Goal: Task Accomplishment & Management: Complete application form

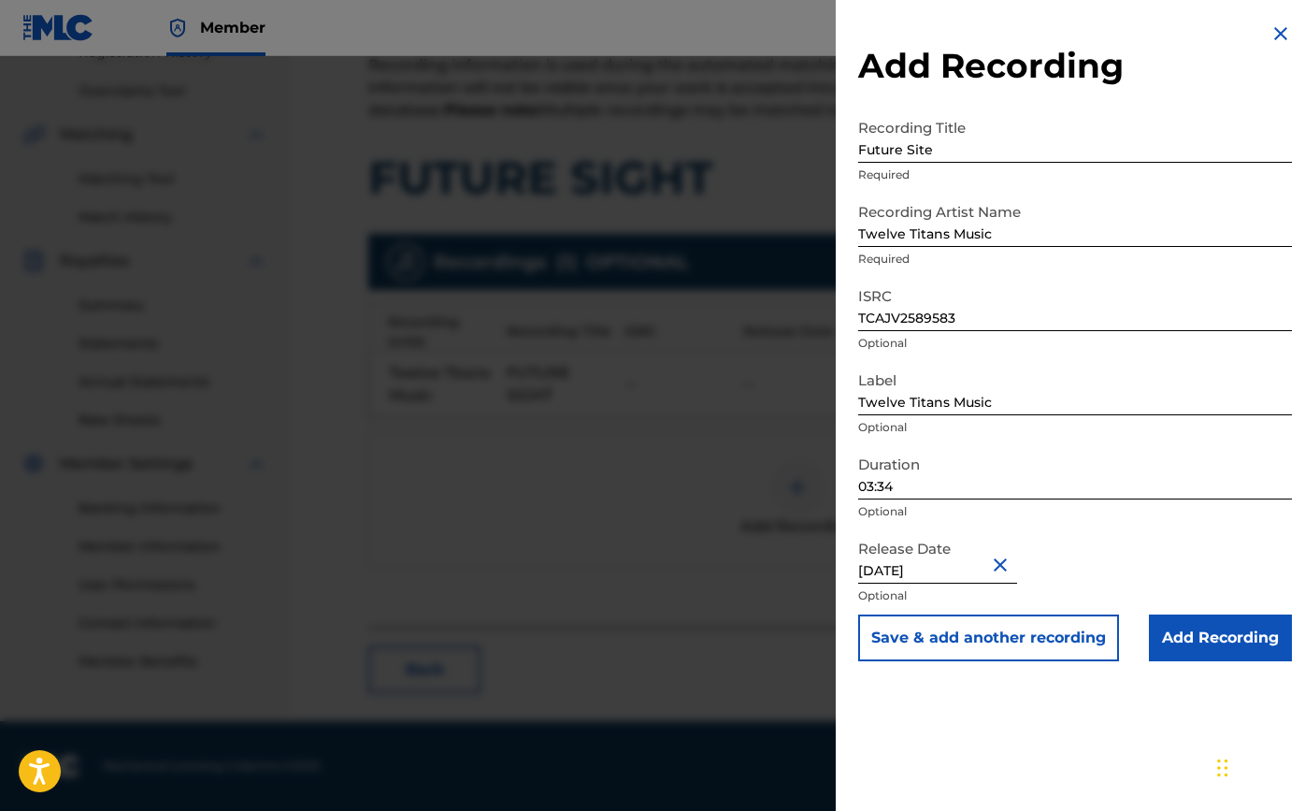
click at [1240, 632] on input "Add Recording" at bounding box center [1220, 637] width 143 height 47
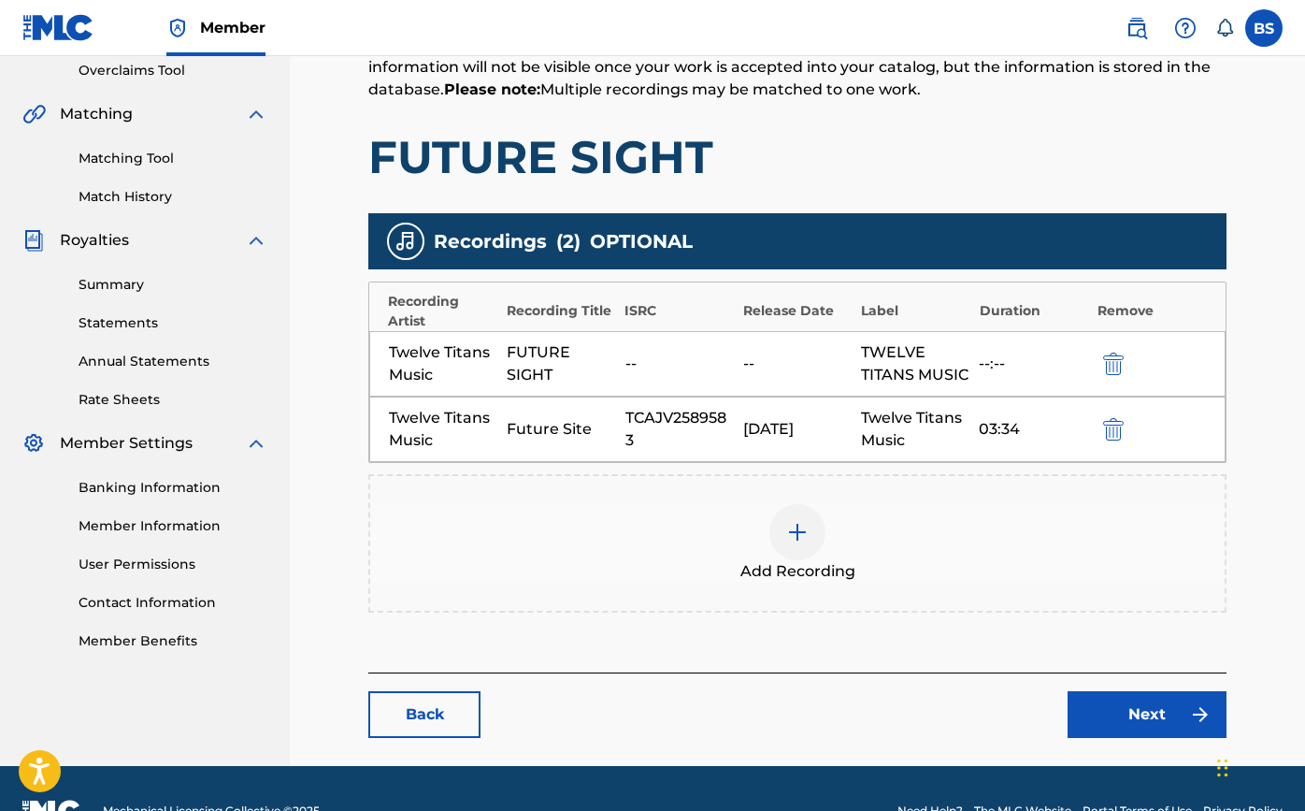
click at [1151, 738] on link "Next" at bounding box center [1147, 714] width 159 height 47
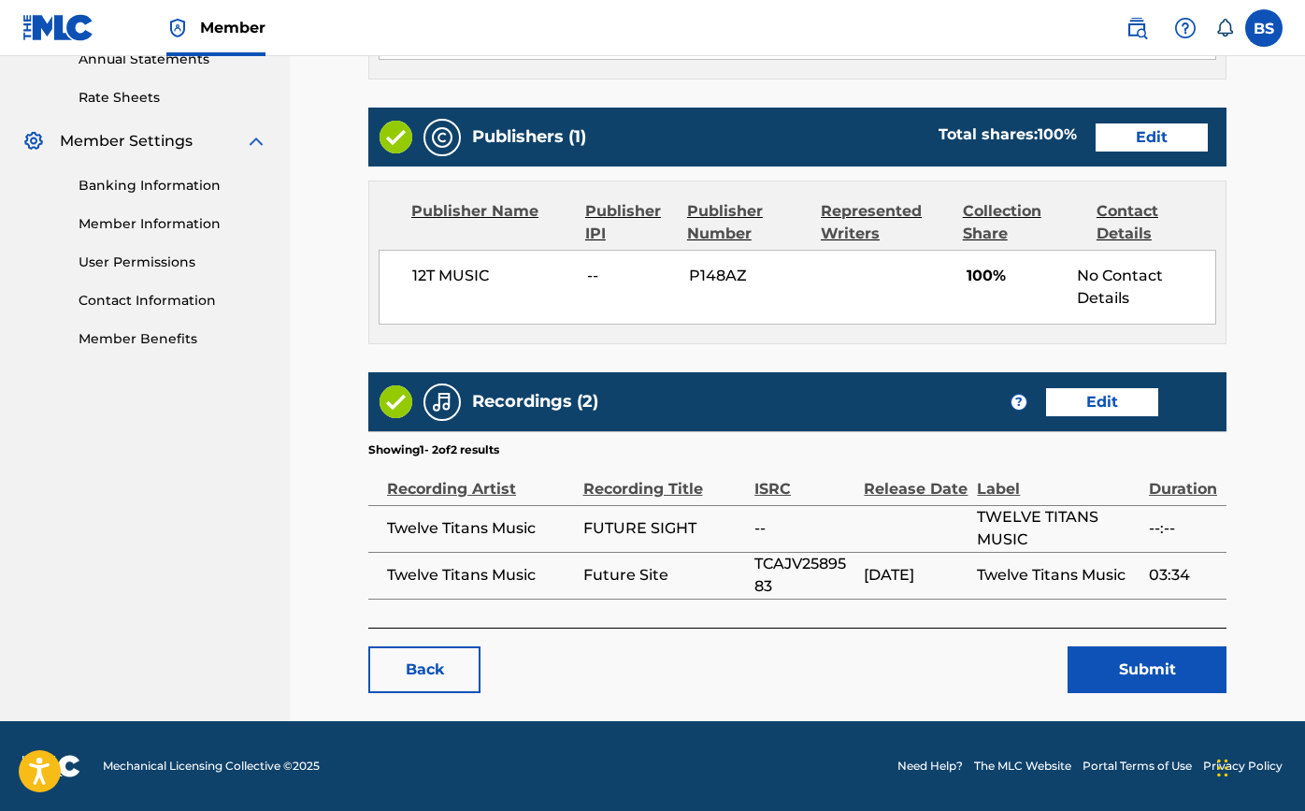
scroll to position [697, 0]
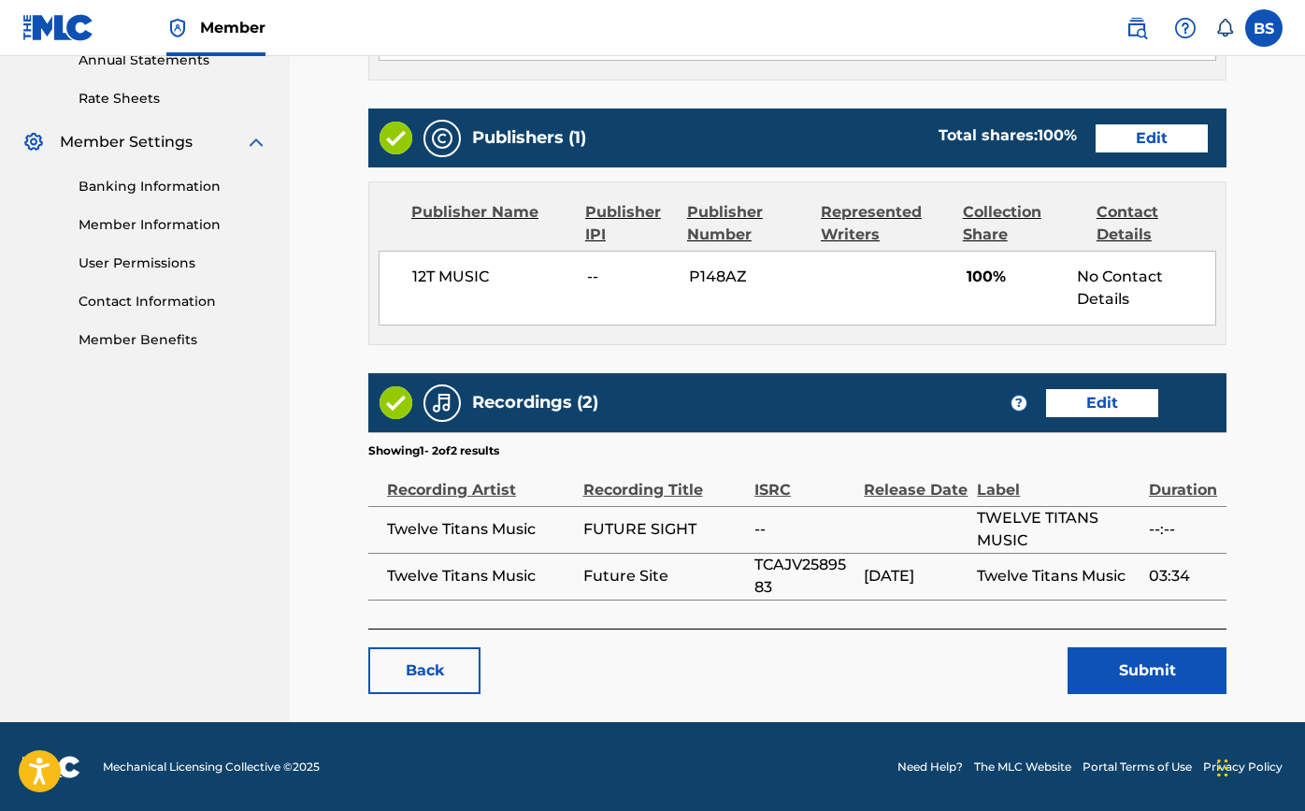
click at [1099, 681] on button "Submit" at bounding box center [1147, 670] width 159 height 47
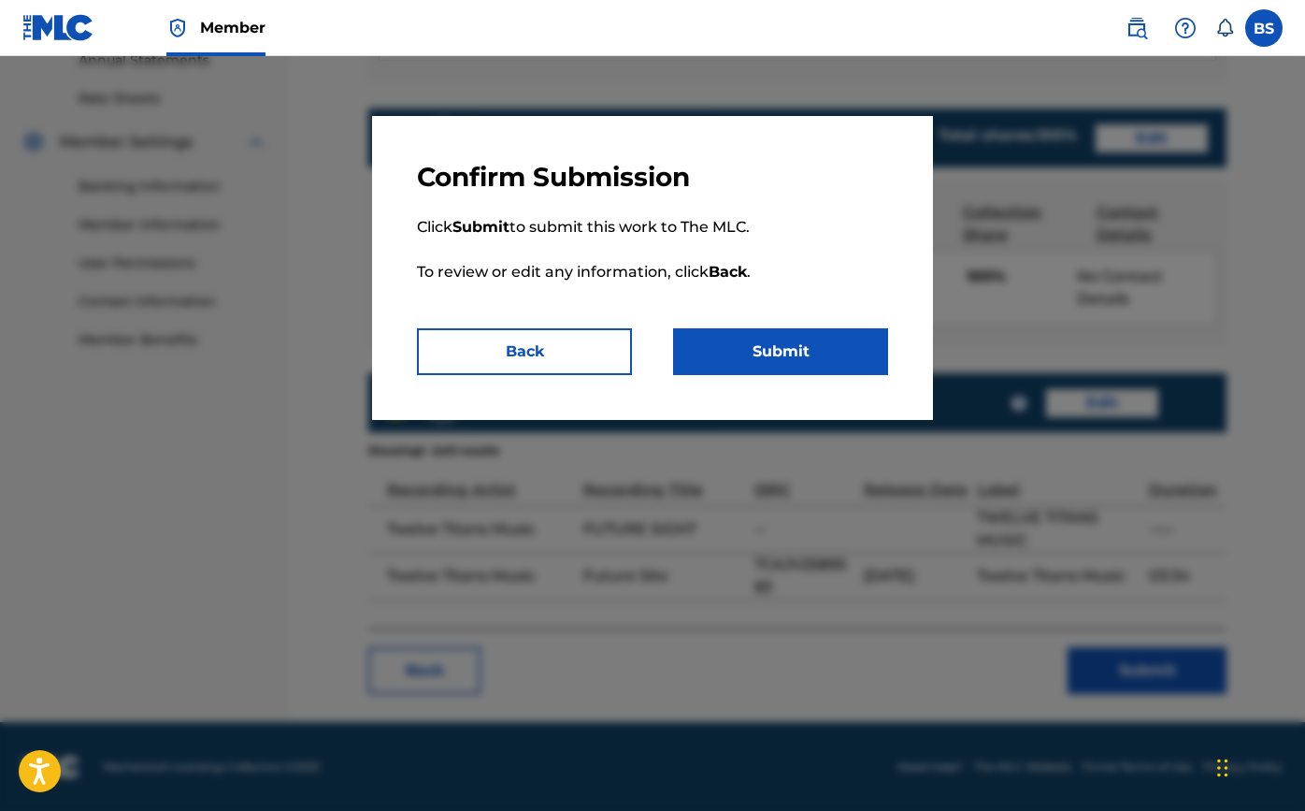
click at [824, 364] on button "Submit" at bounding box center [780, 351] width 215 height 47
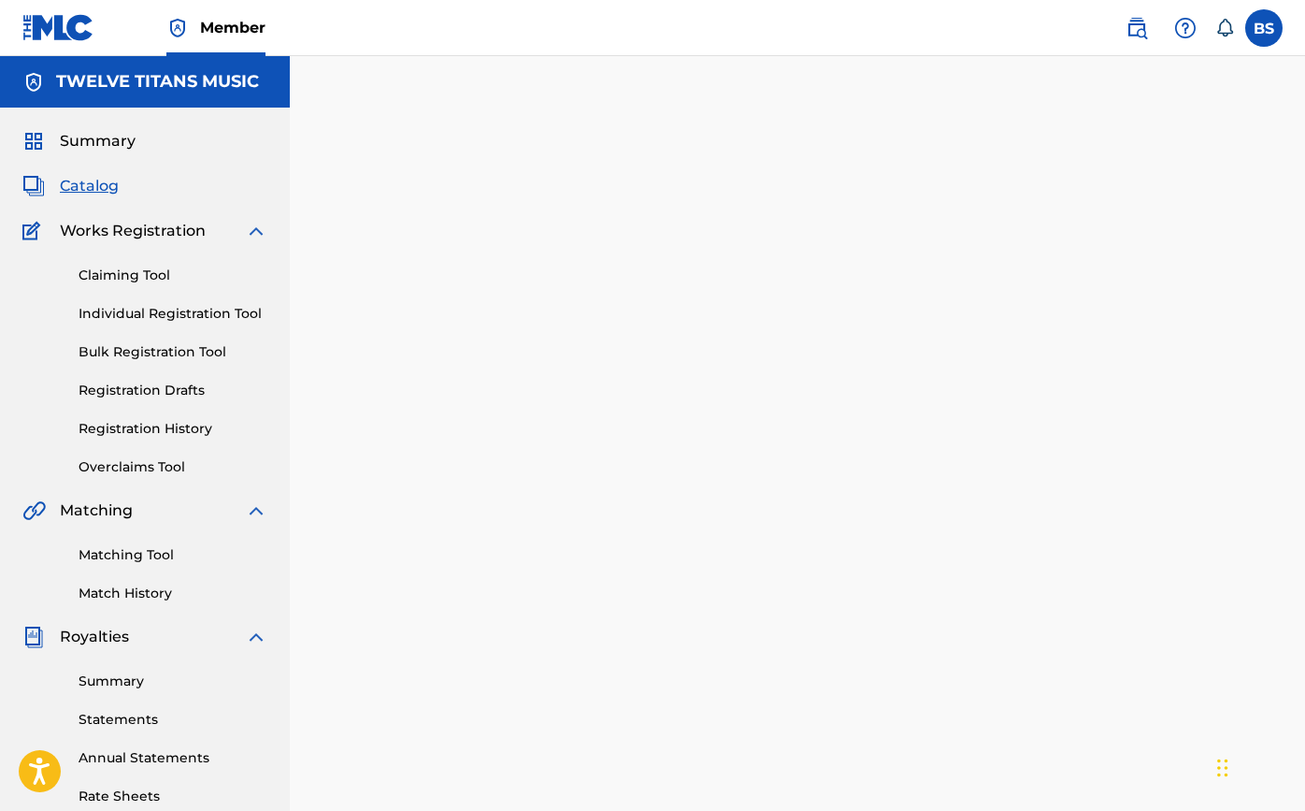
click at [96, 188] on span "Catalog" at bounding box center [89, 186] width 59 height 22
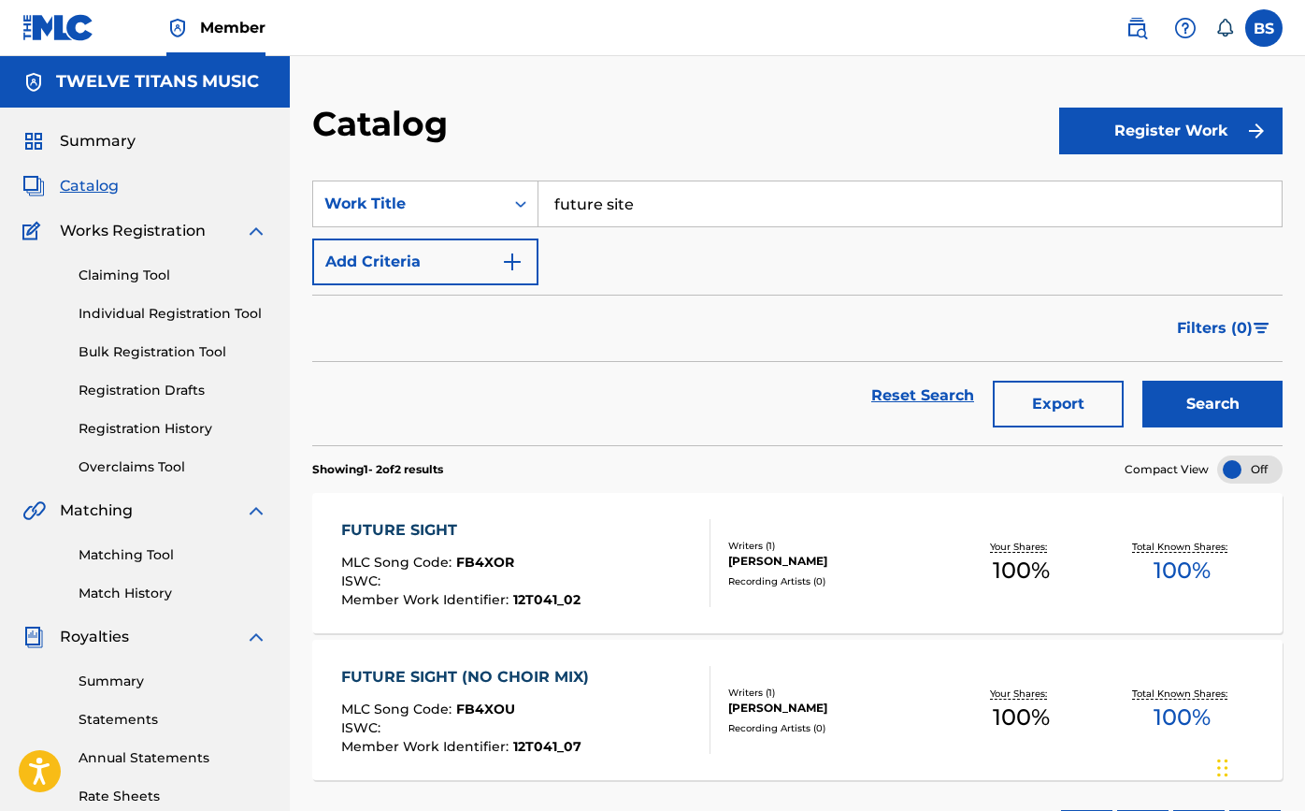
click at [514, 670] on div "FUTURE SIGHT (NO CHOIR MIX)" at bounding box center [469, 677] width 257 height 22
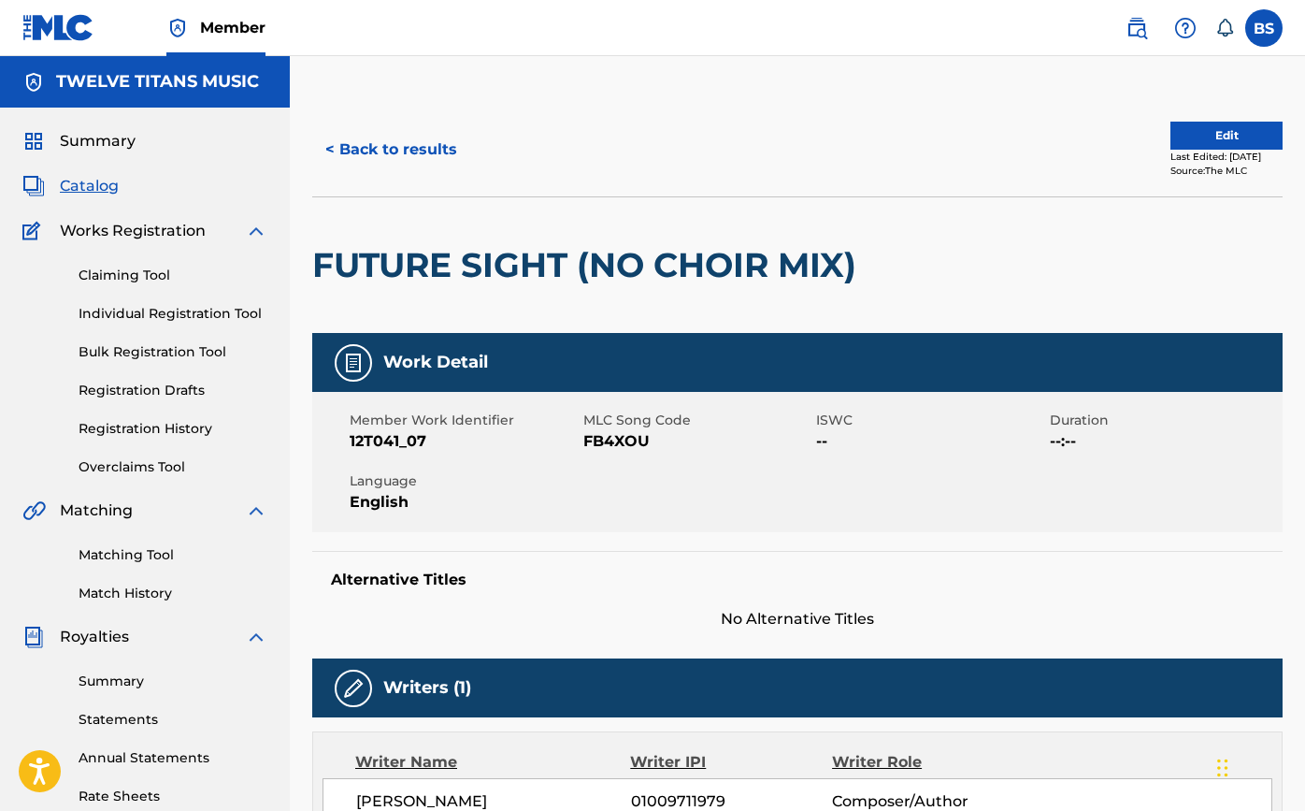
click at [1228, 146] on button "Edit" at bounding box center [1226, 136] width 112 height 28
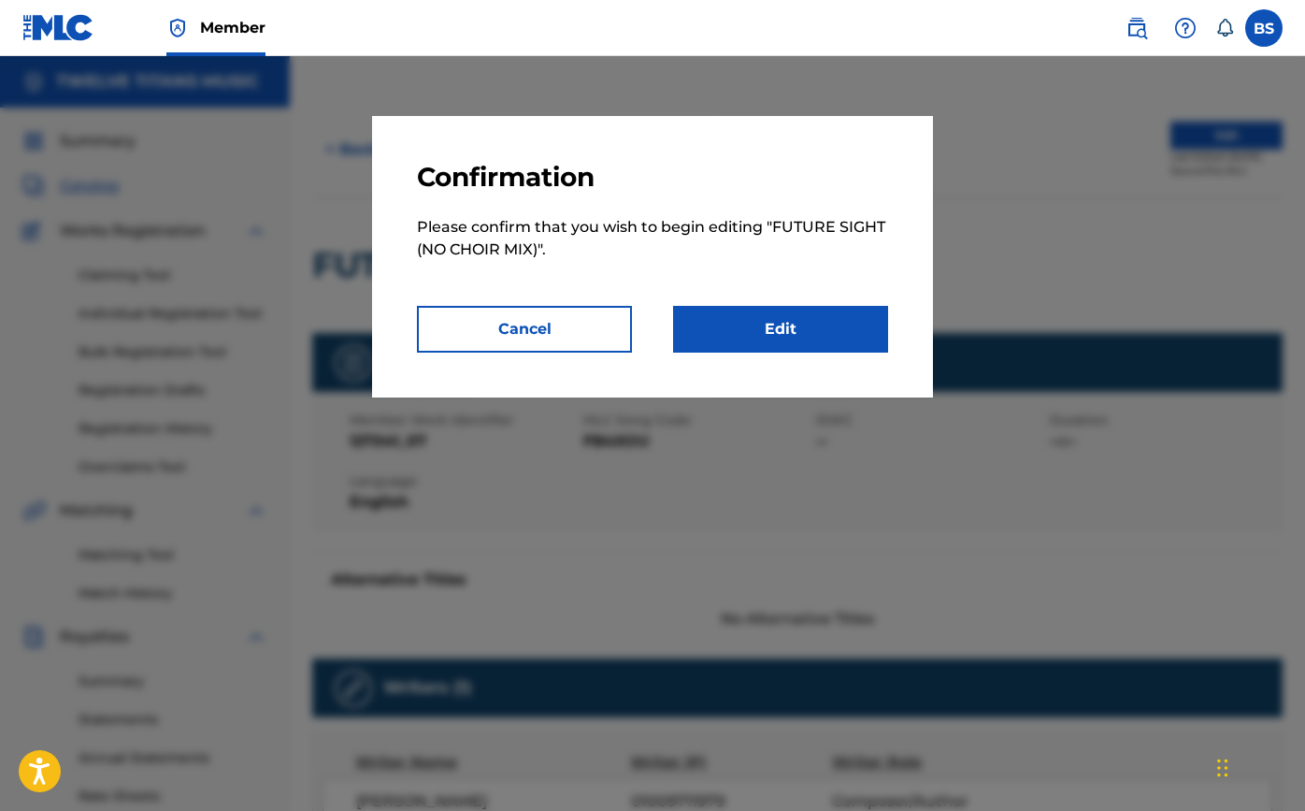
click at [833, 334] on link "Edit" at bounding box center [780, 329] width 215 height 47
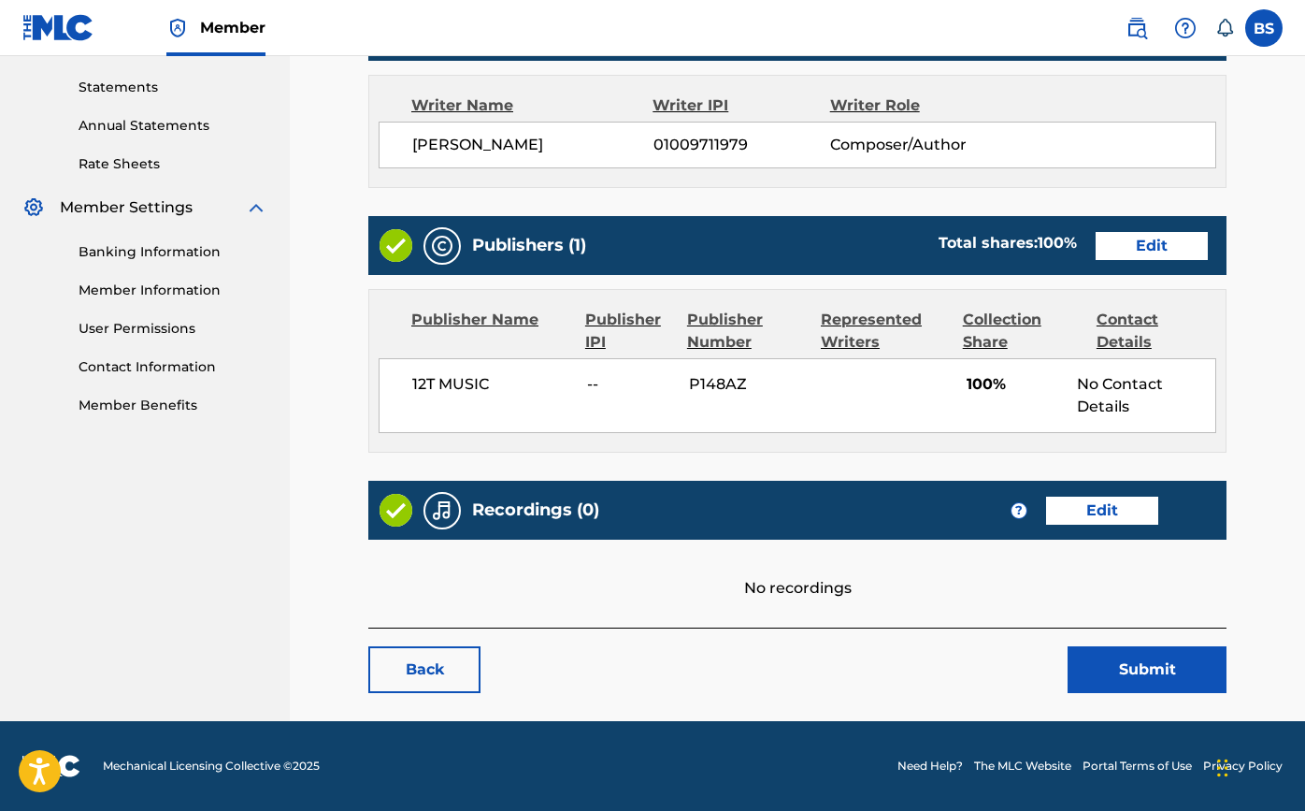
scroll to position [631, 0]
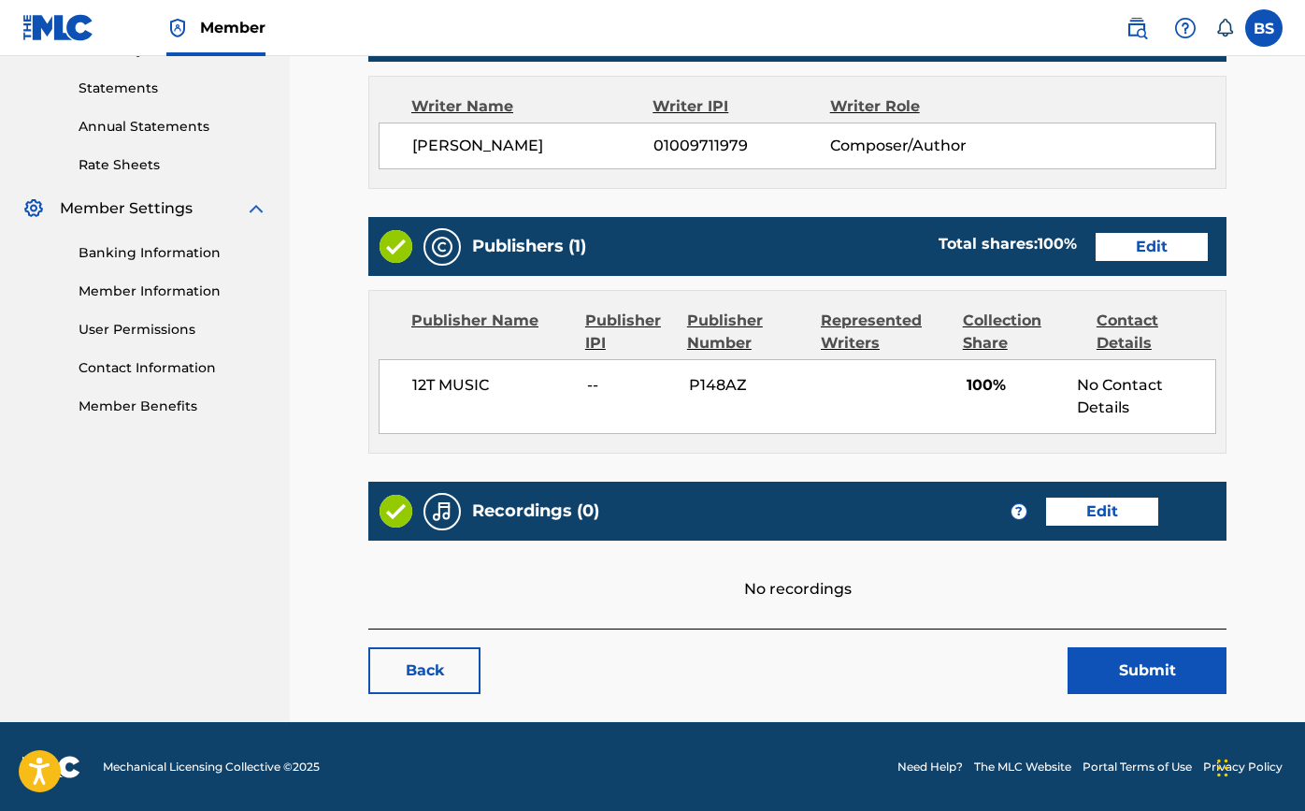
click at [1097, 506] on link "Edit" at bounding box center [1102, 511] width 112 height 28
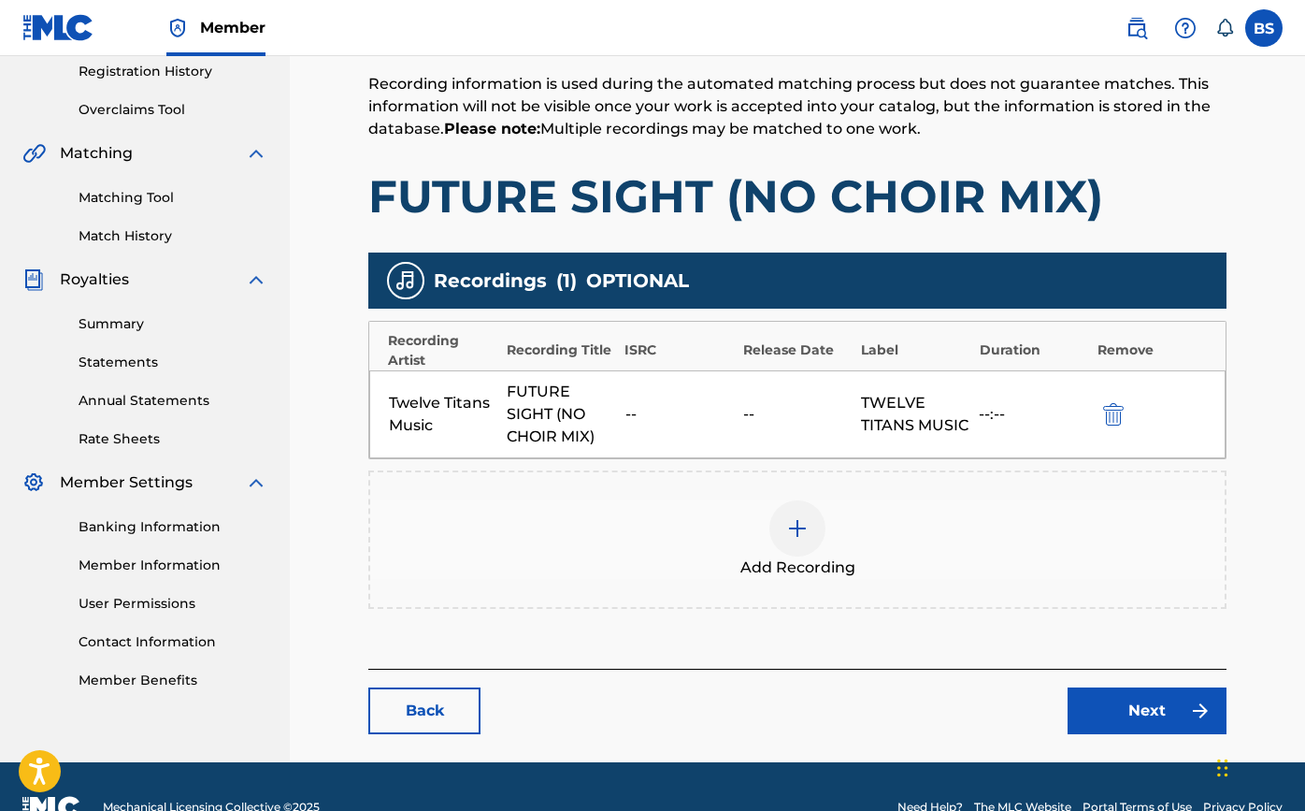
scroll to position [363, 0]
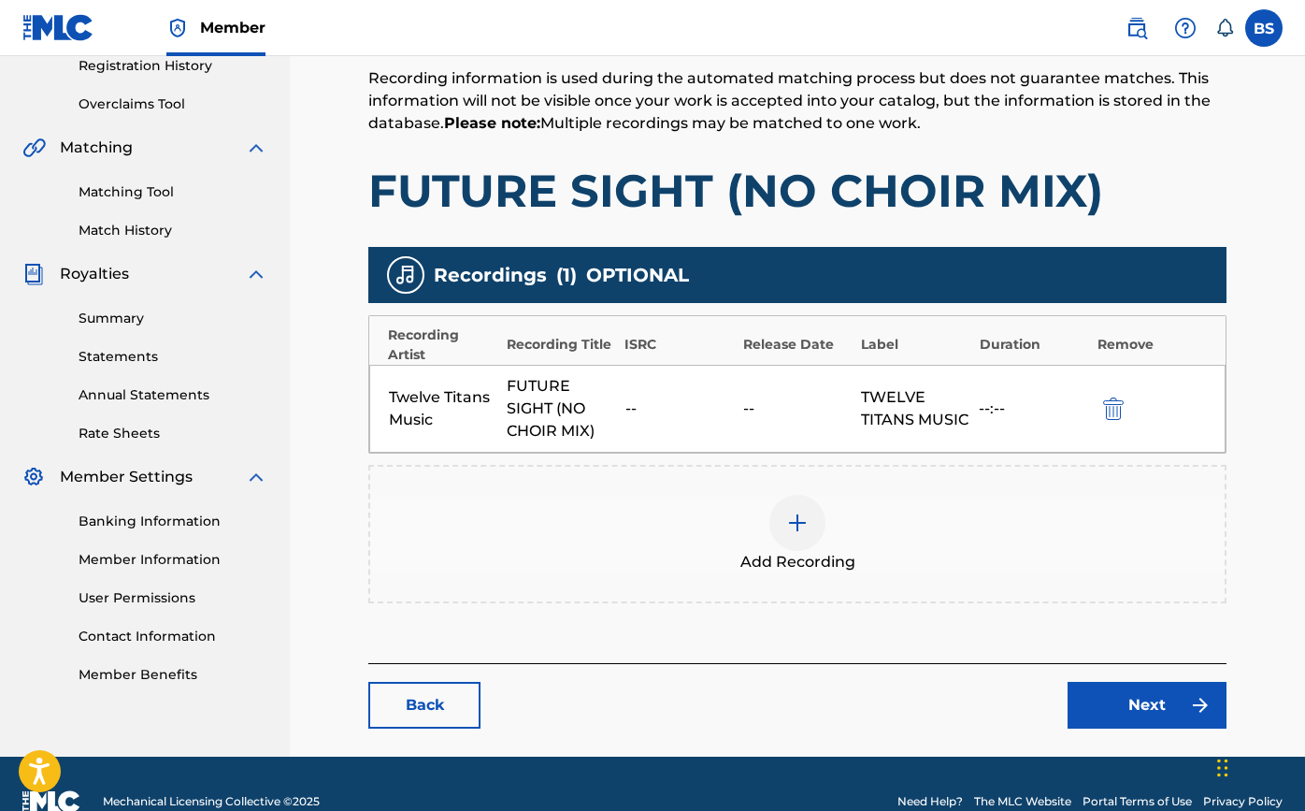
click at [797, 519] on img at bounding box center [797, 522] width 22 height 22
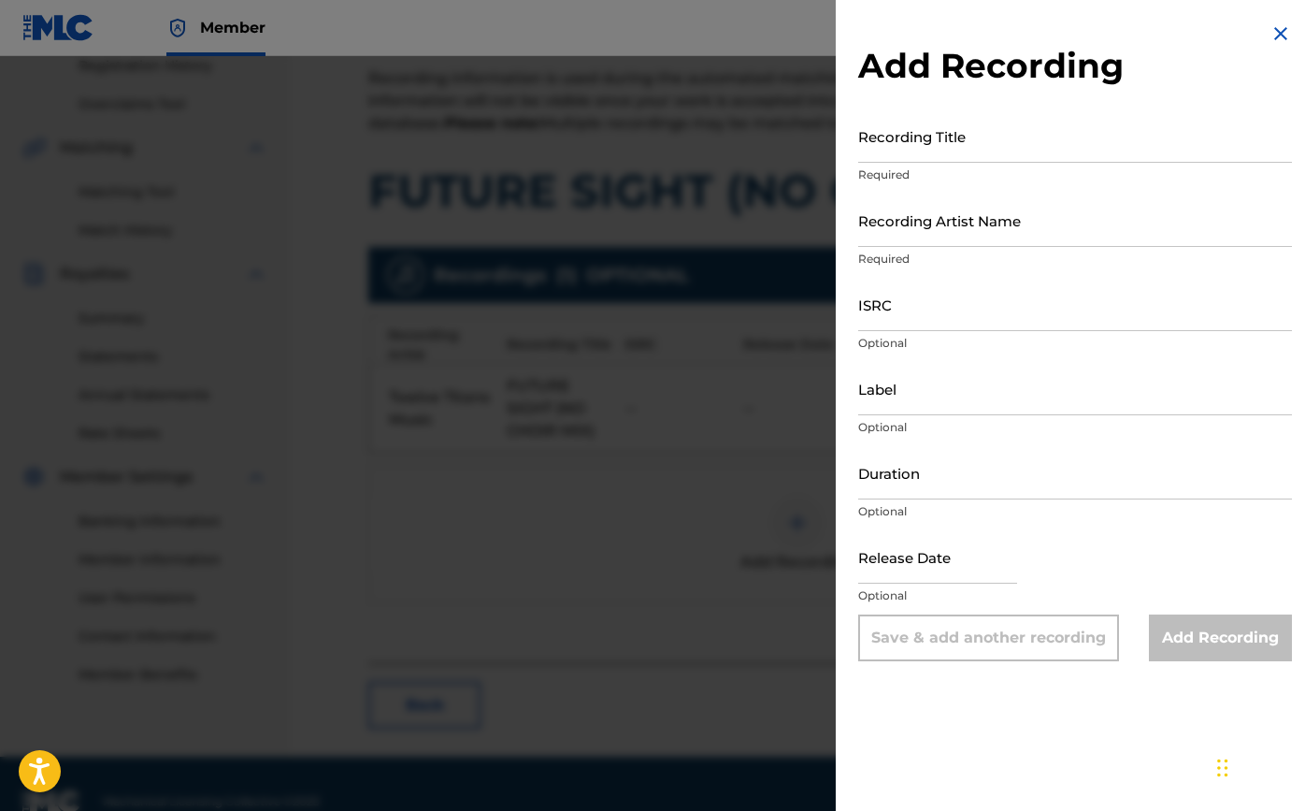
click at [943, 153] on input "Recording Title" at bounding box center [1075, 135] width 434 height 53
type input "Future Site (No Choir Mix)"
click at [921, 227] on input "Recording Artist Name" at bounding box center [1075, 220] width 434 height 53
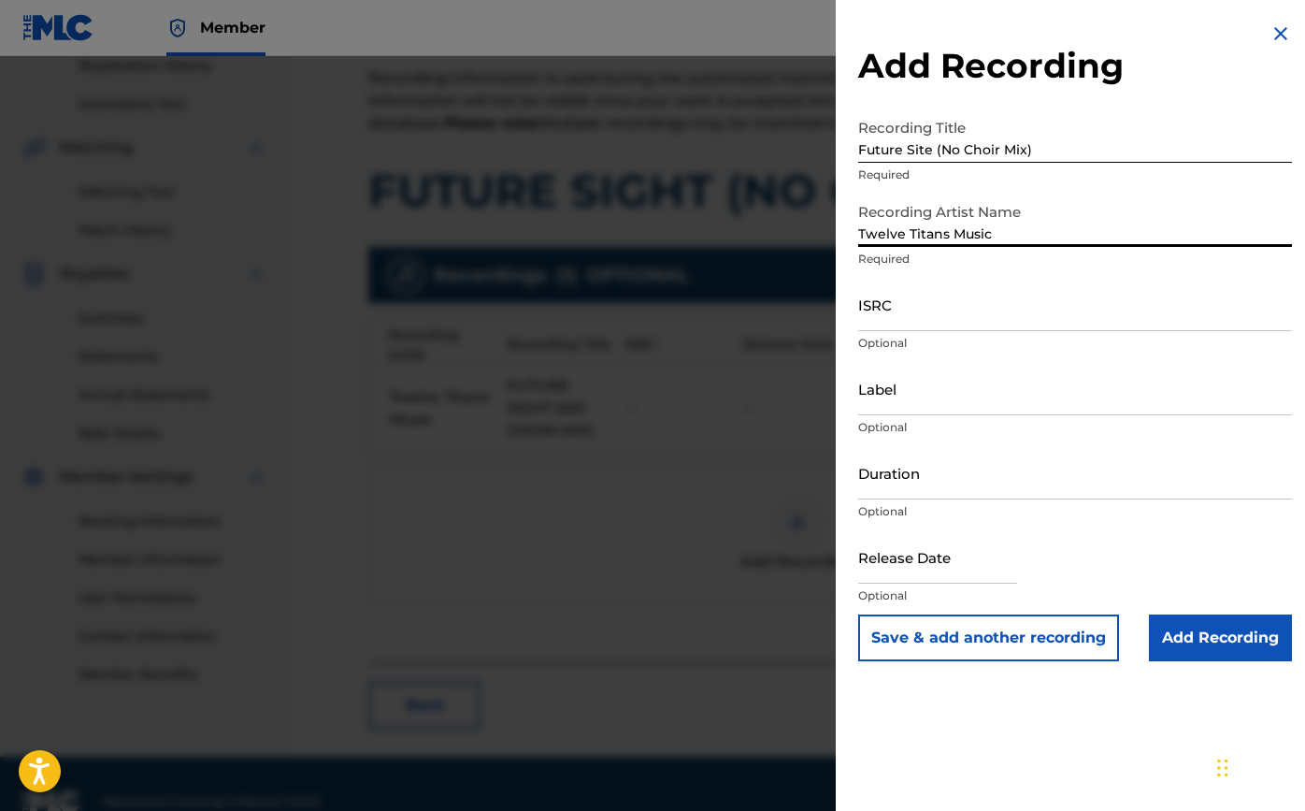
type input "Twelve Titans Music"
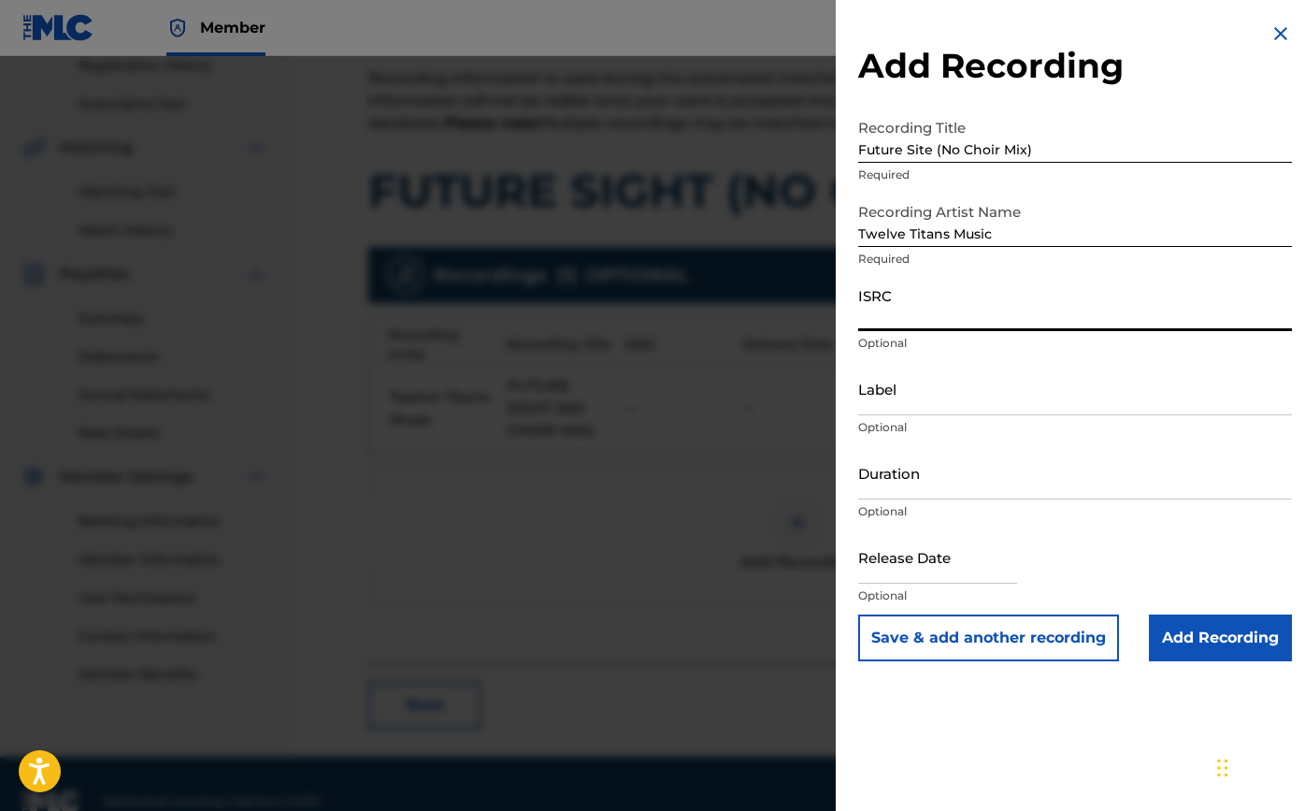
click at [915, 317] on input "ISRC" at bounding box center [1075, 304] width 434 height 53
paste input "c TCAJV2589583"
type input "c TCAJV2589583"
paste input "c TCAJV2589583"
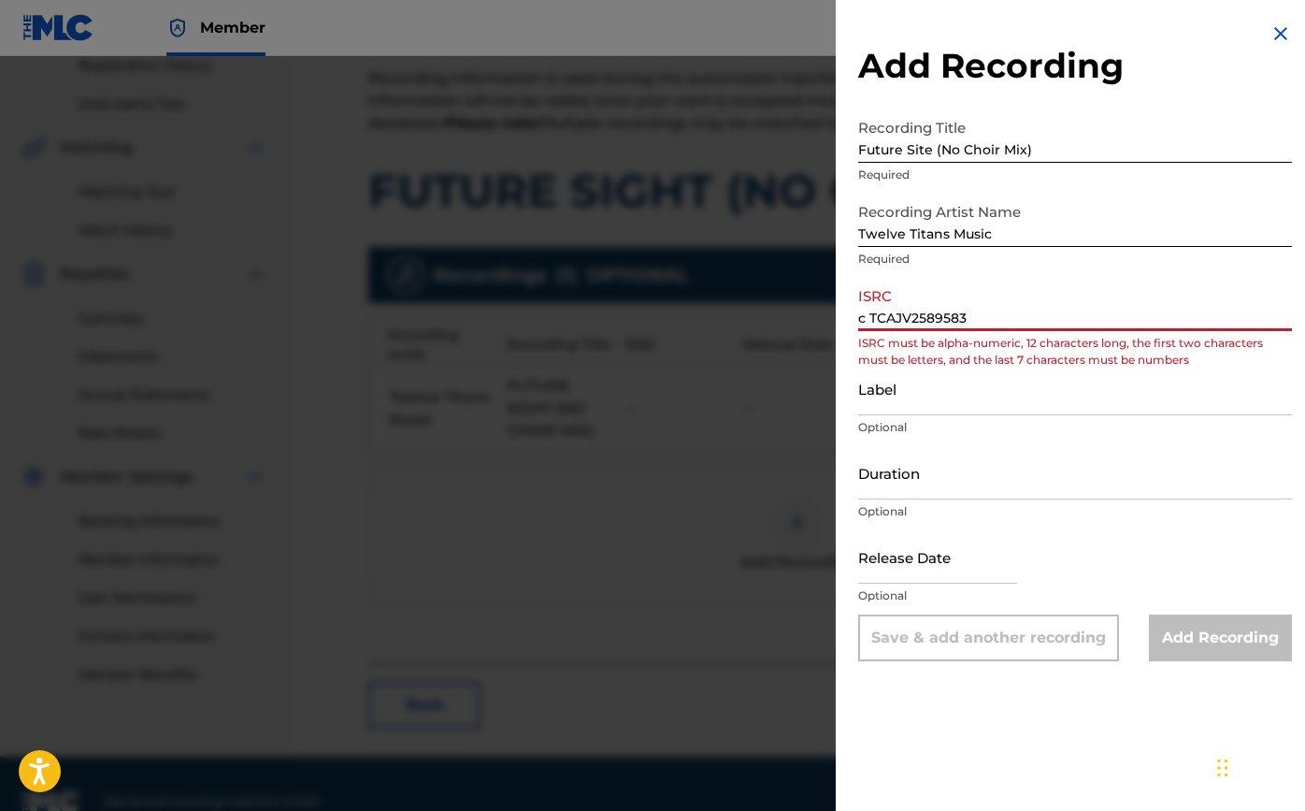
click at [870, 317] on input "c TCAJV2589583" at bounding box center [1075, 304] width 434 height 53
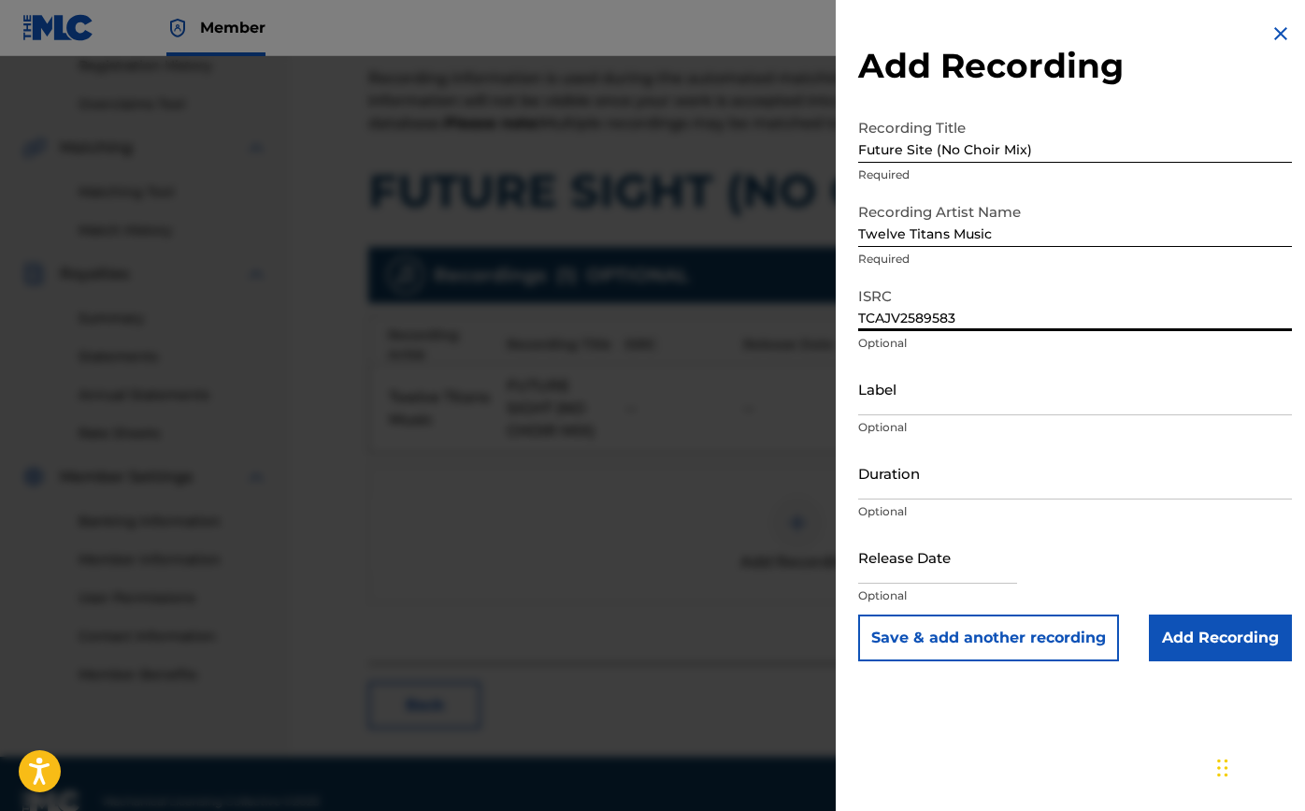
type input "TCAJV2589583"
click at [879, 404] on input "Label" at bounding box center [1075, 388] width 434 height 53
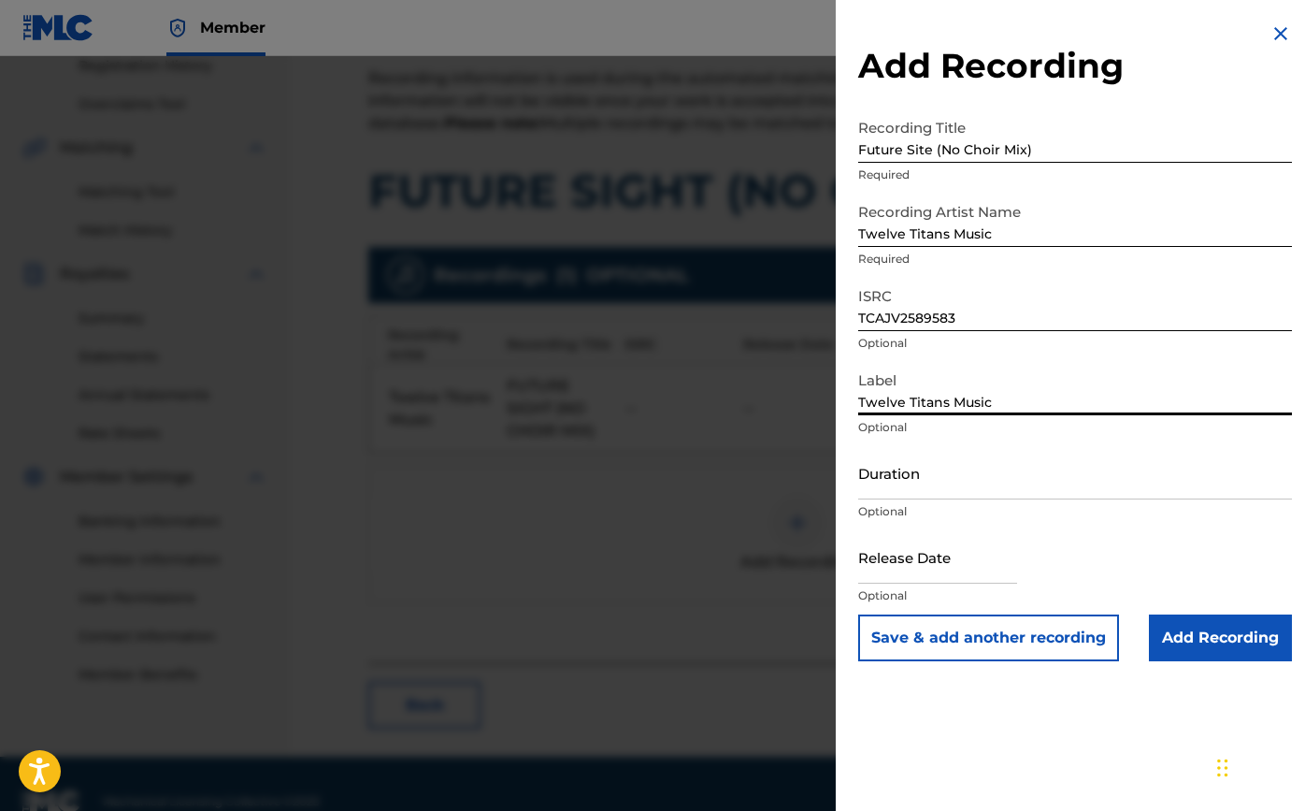
type input "Twelve Titans Music"
click at [911, 472] on input "Duration" at bounding box center [1075, 472] width 434 height 53
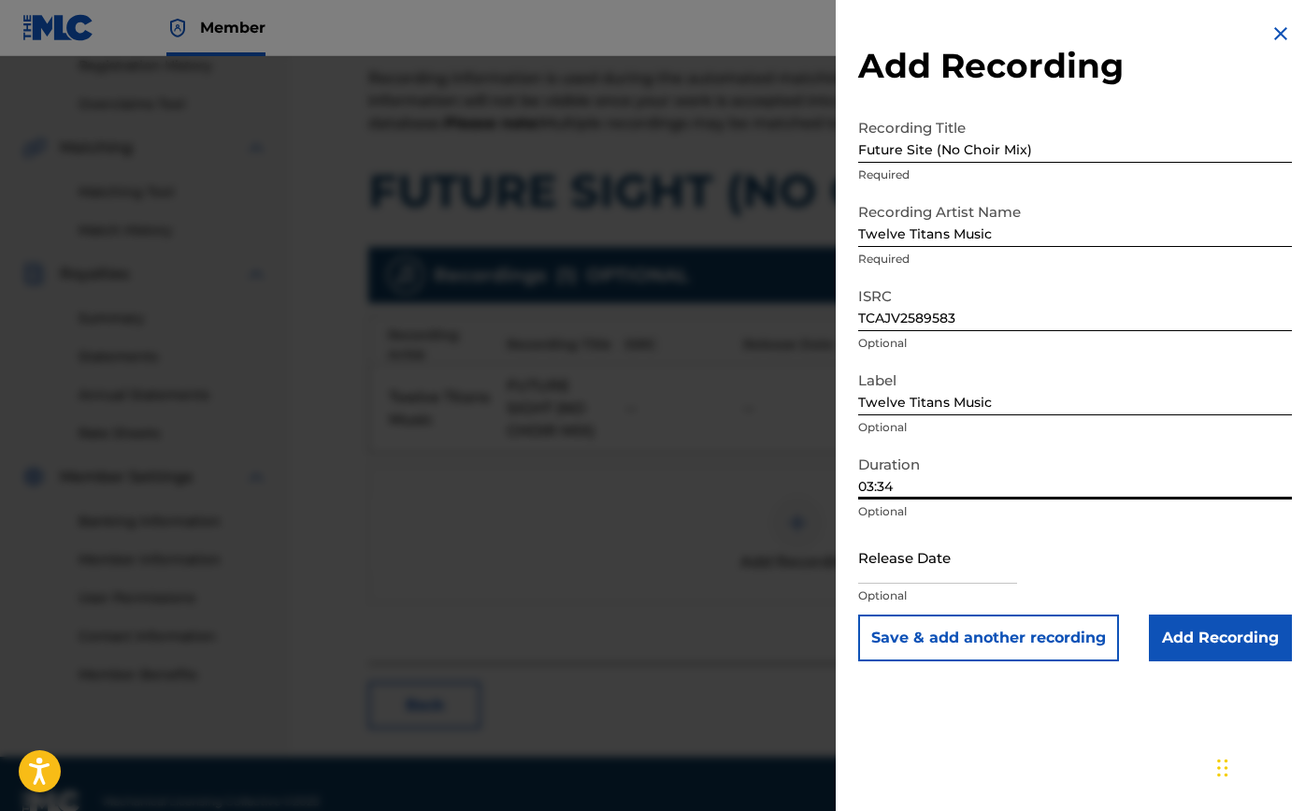
type input "03:34"
click at [914, 572] on input "text" at bounding box center [937, 556] width 159 height 53
select select "7"
select select "2025"
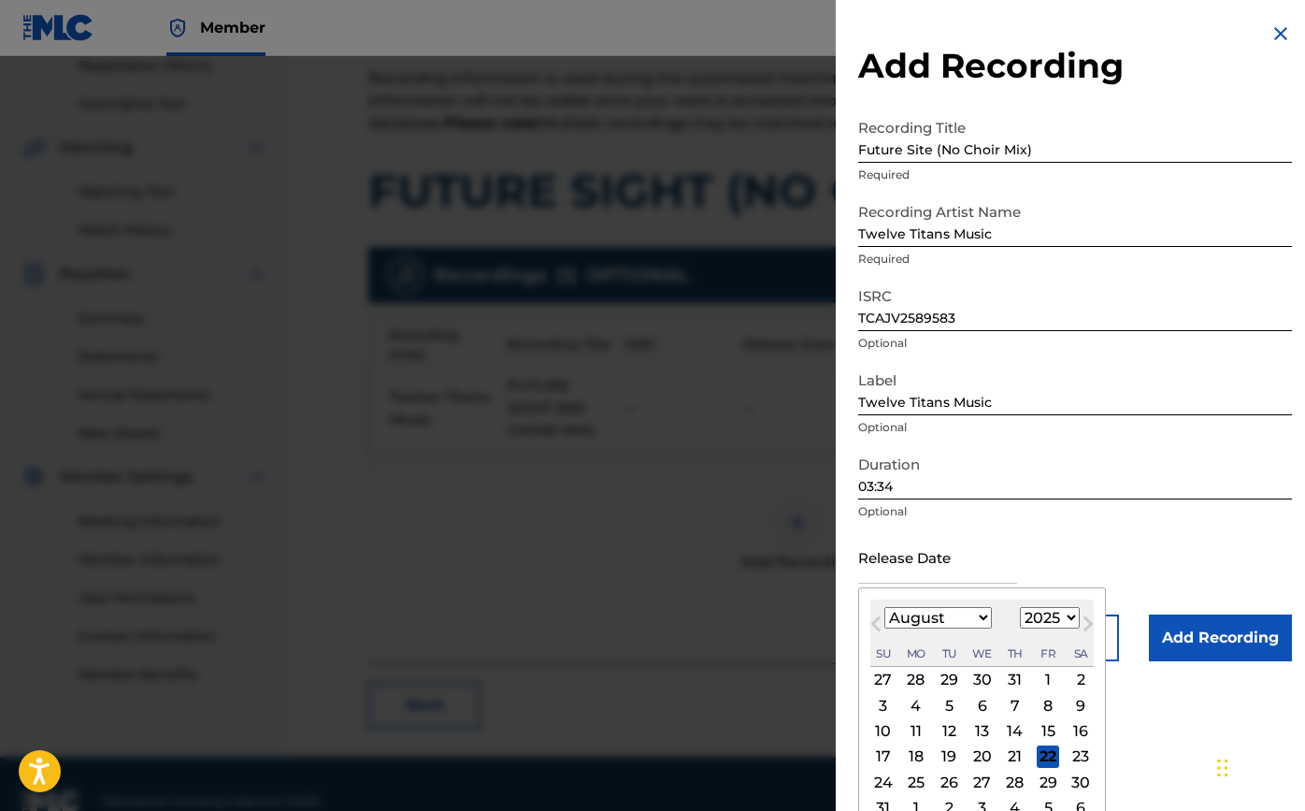
click at [1038, 730] on div "15" at bounding box center [1048, 731] width 22 height 22
type input "[DATE]"
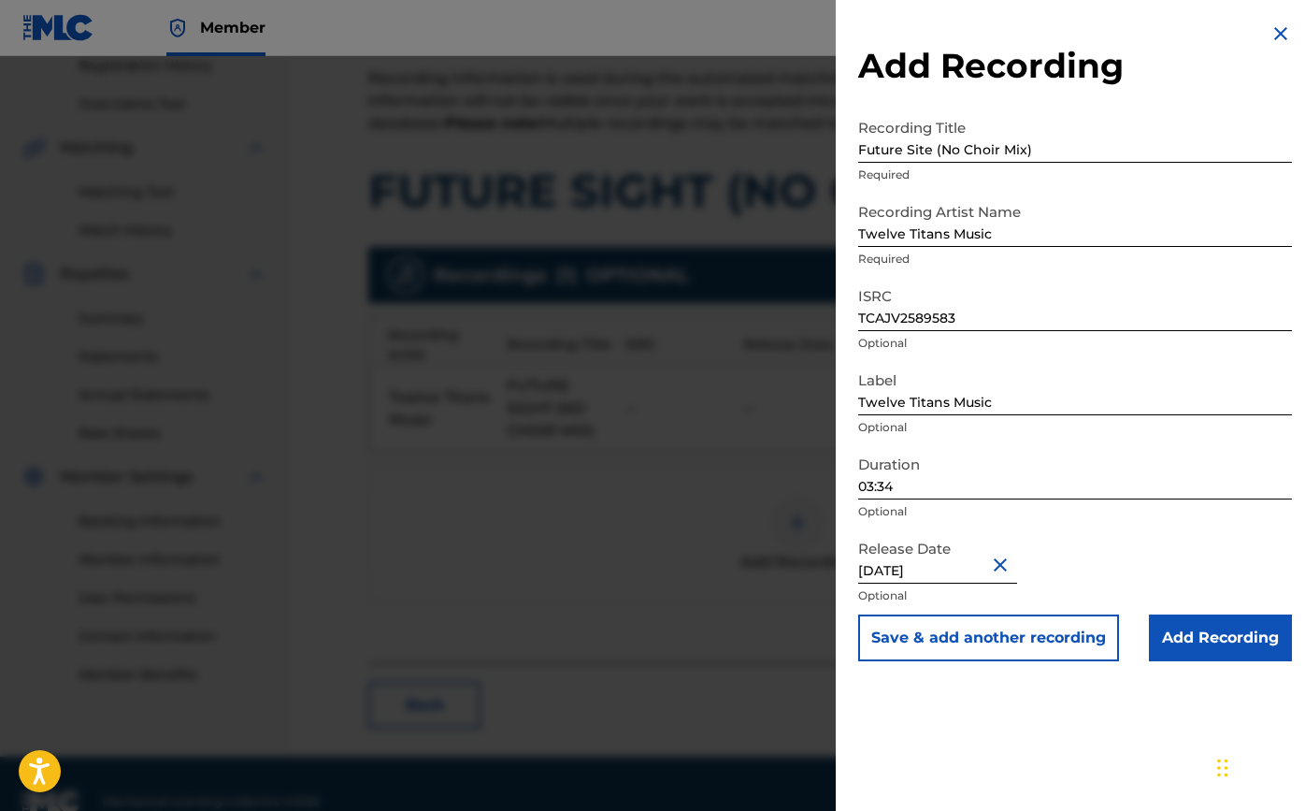
click at [1231, 640] on input "Add Recording" at bounding box center [1220, 637] width 143 height 47
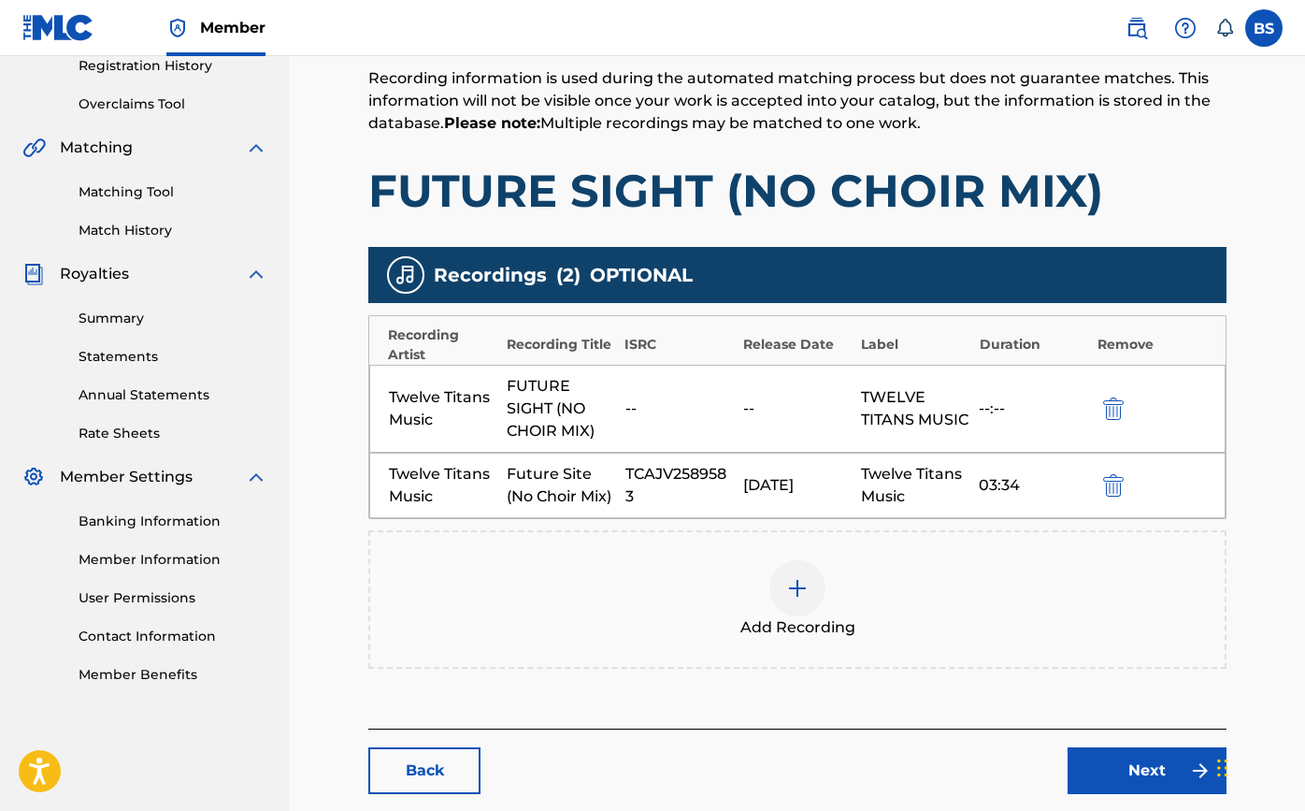
click at [1146, 773] on link "Next" at bounding box center [1147, 770] width 159 height 47
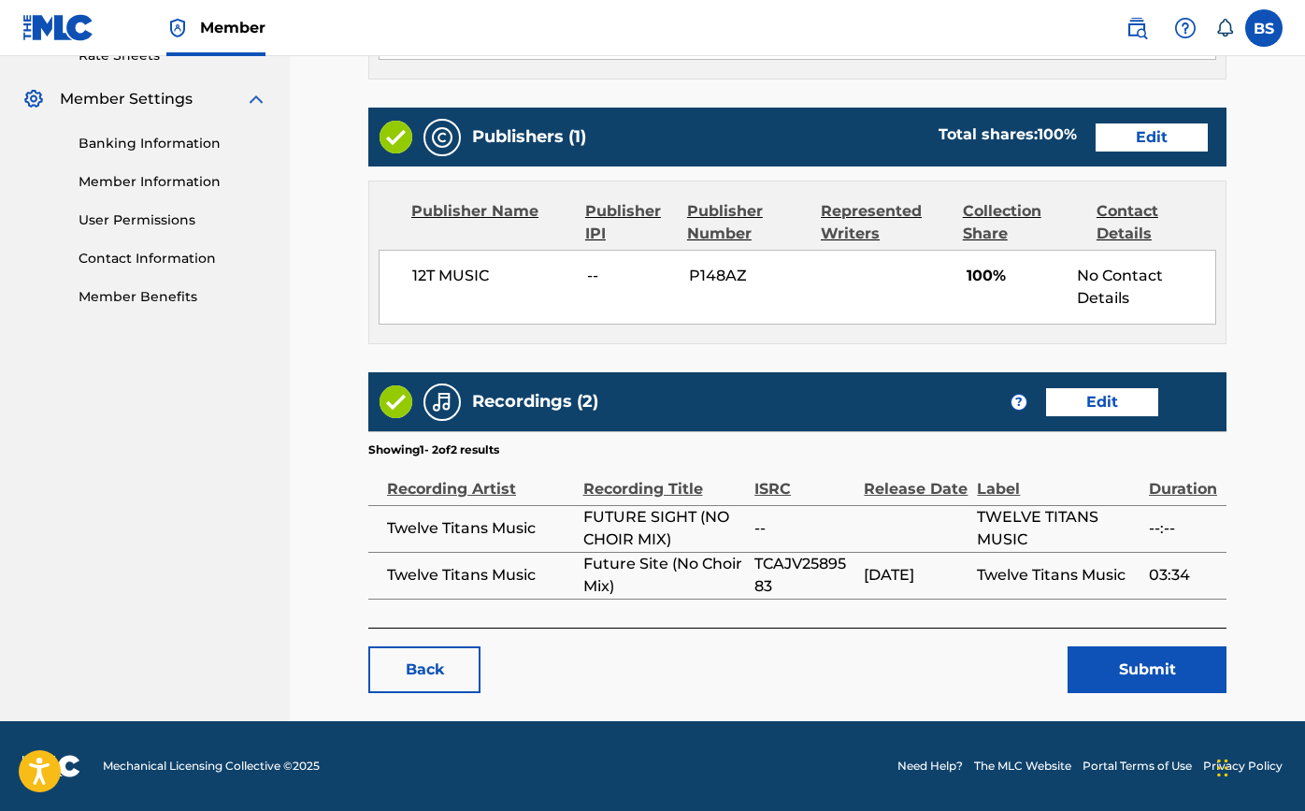
scroll to position [740, 0]
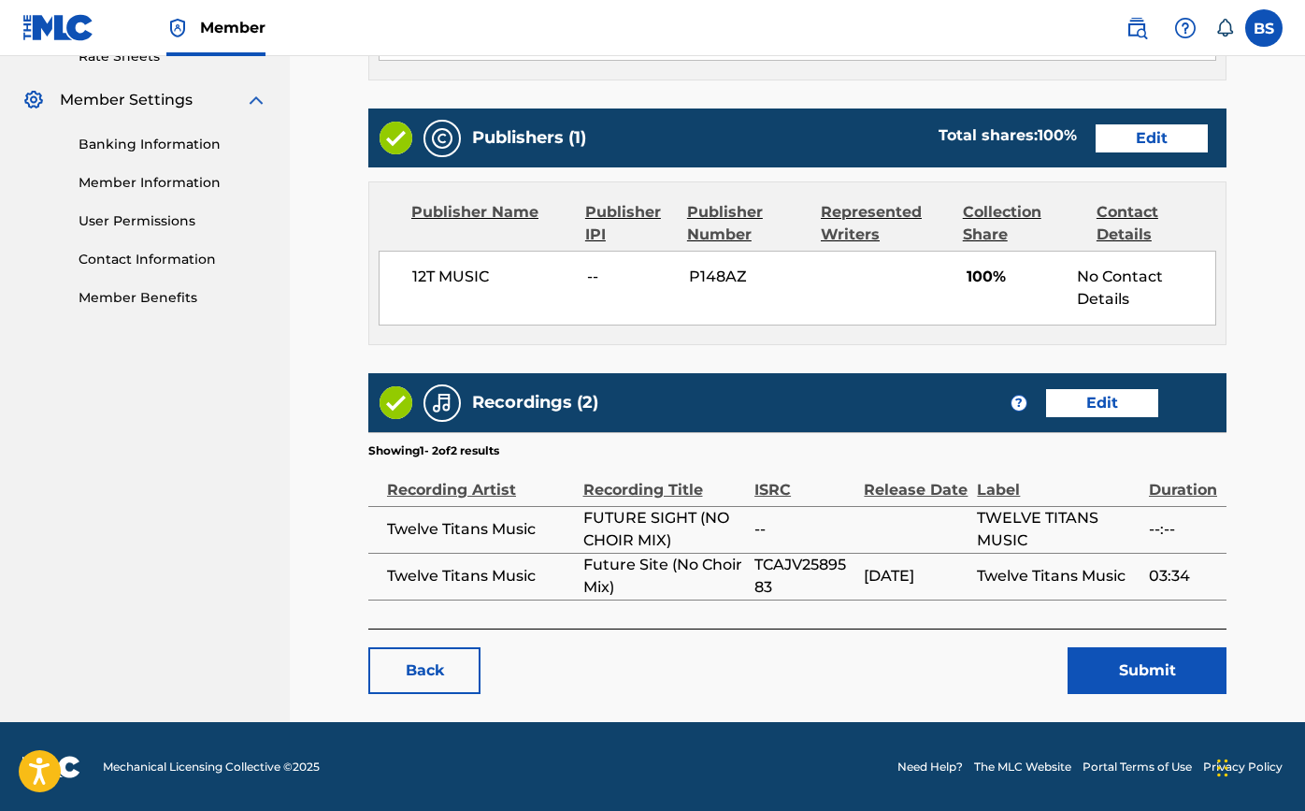
click at [1127, 675] on button "Submit" at bounding box center [1147, 670] width 159 height 47
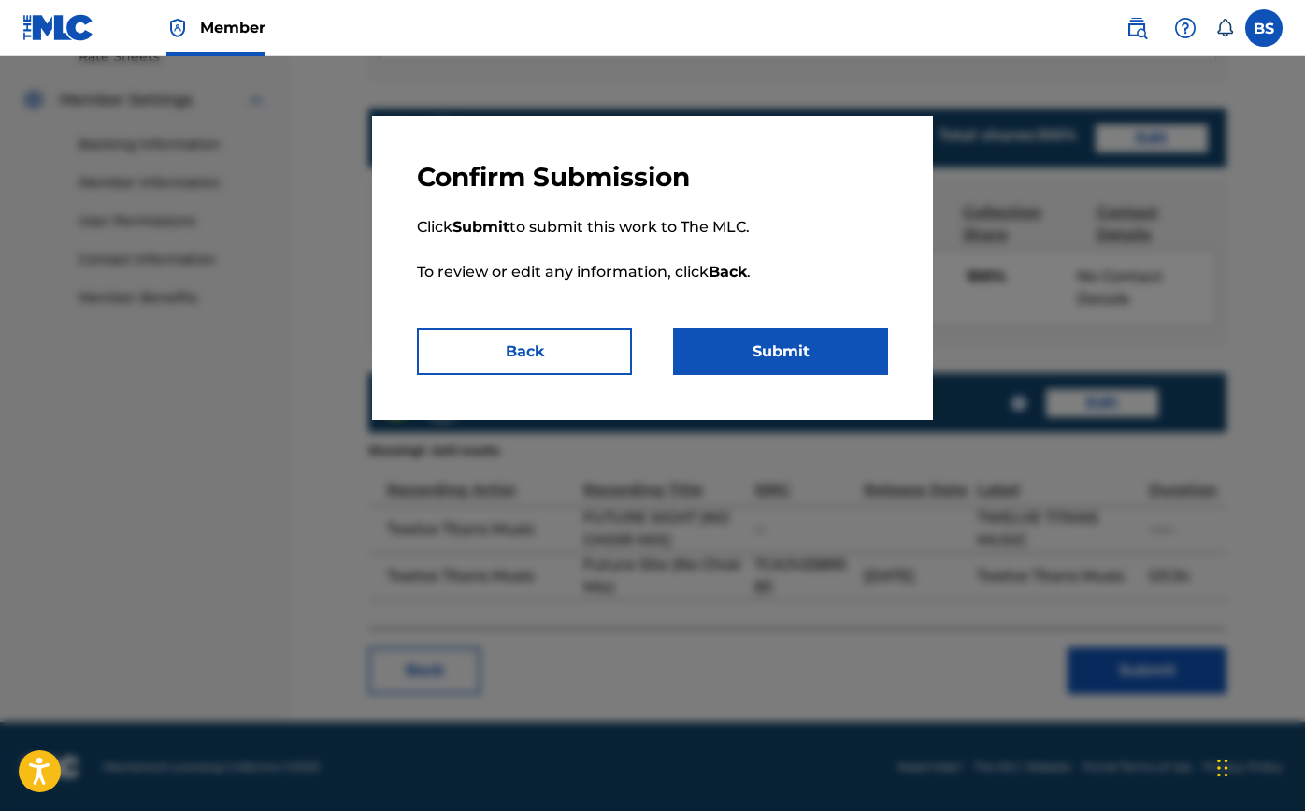
click at [846, 351] on button "Submit" at bounding box center [780, 351] width 215 height 47
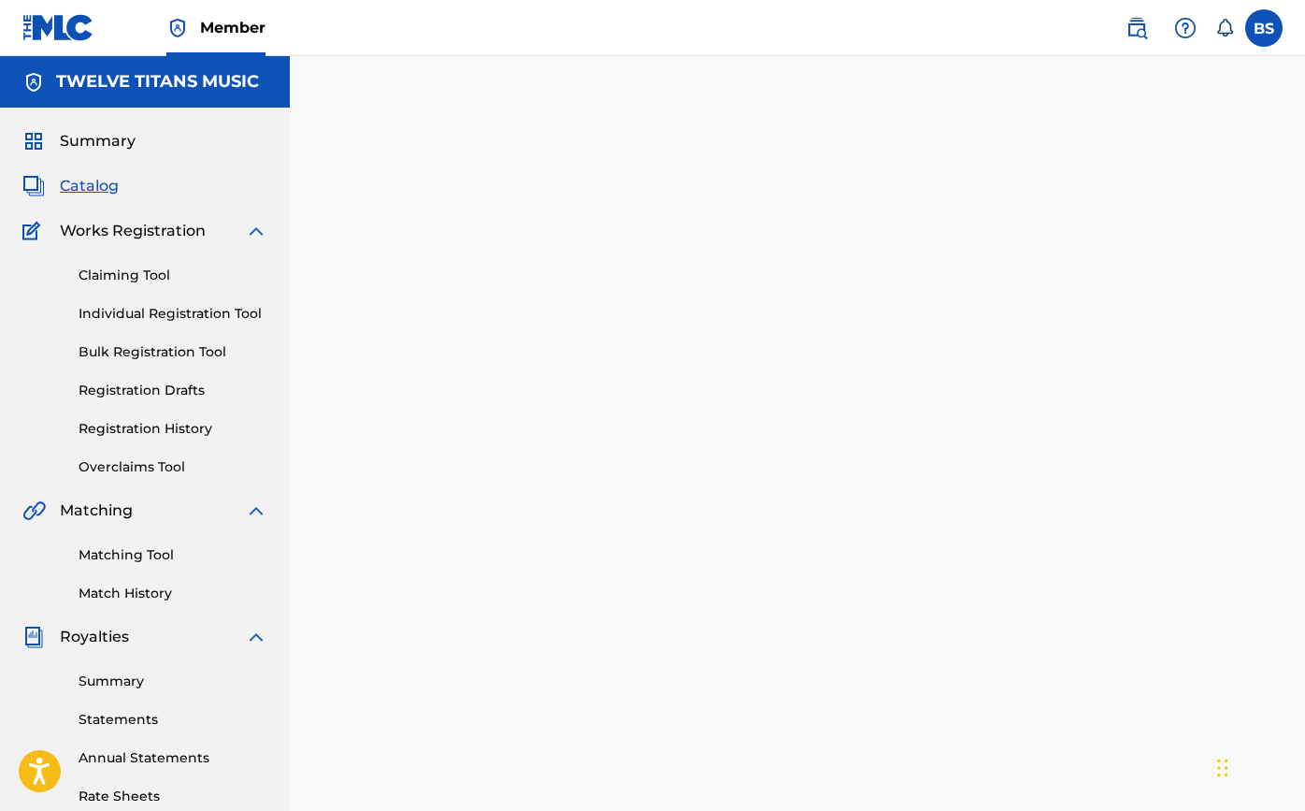
click at [98, 195] on span "Catalog" at bounding box center [89, 186] width 59 height 22
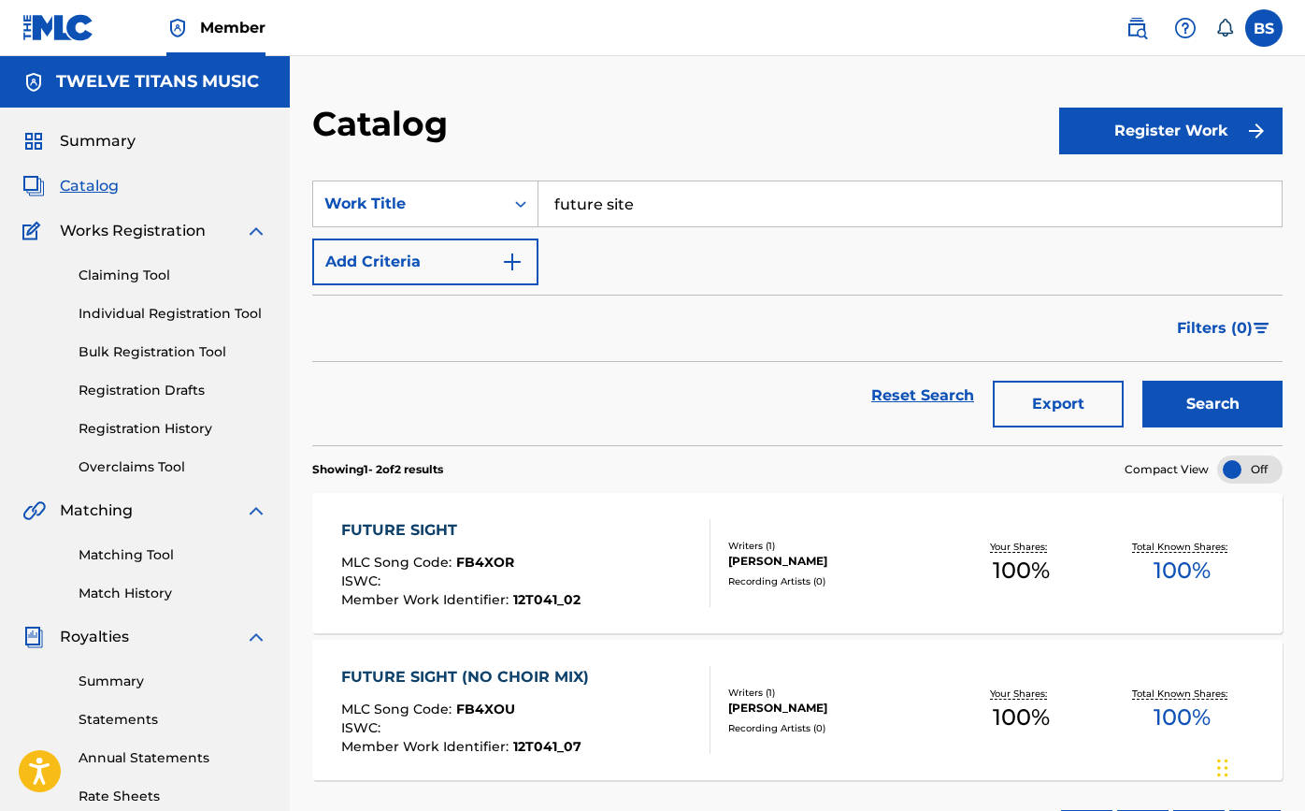
click at [583, 203] on input "future site" at bounding box center [910, 203] width 743 height 45
click at [607, 270] on div "boundless dreams" at bounding box center [770, 280] width 462 height 34
type input "boundless dreams"
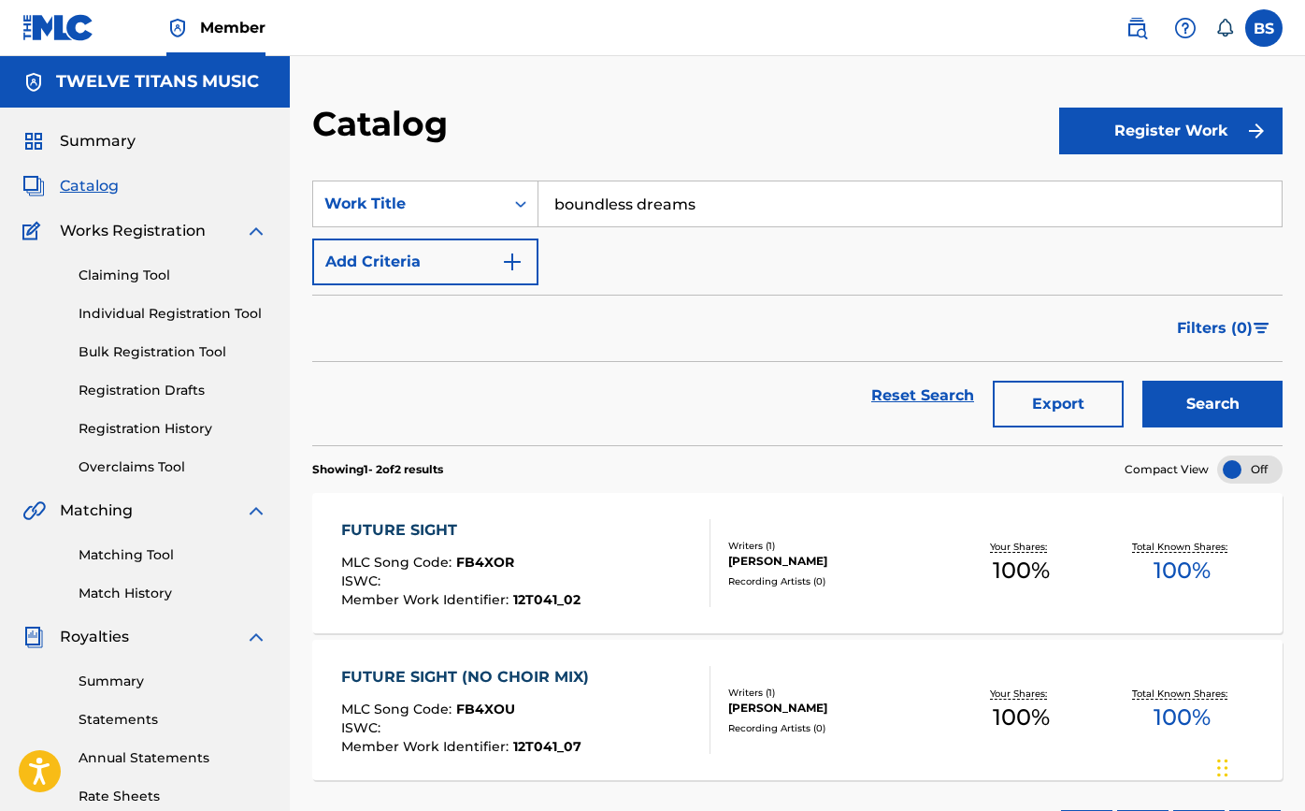
click at [1162, 407] on button "Search" at bounding box center [1212, 404] width 140 height 47
click at [414, 525] on div "BOUNDLESS DREAMS" at bounding box center [460, 530] width 239 height 22
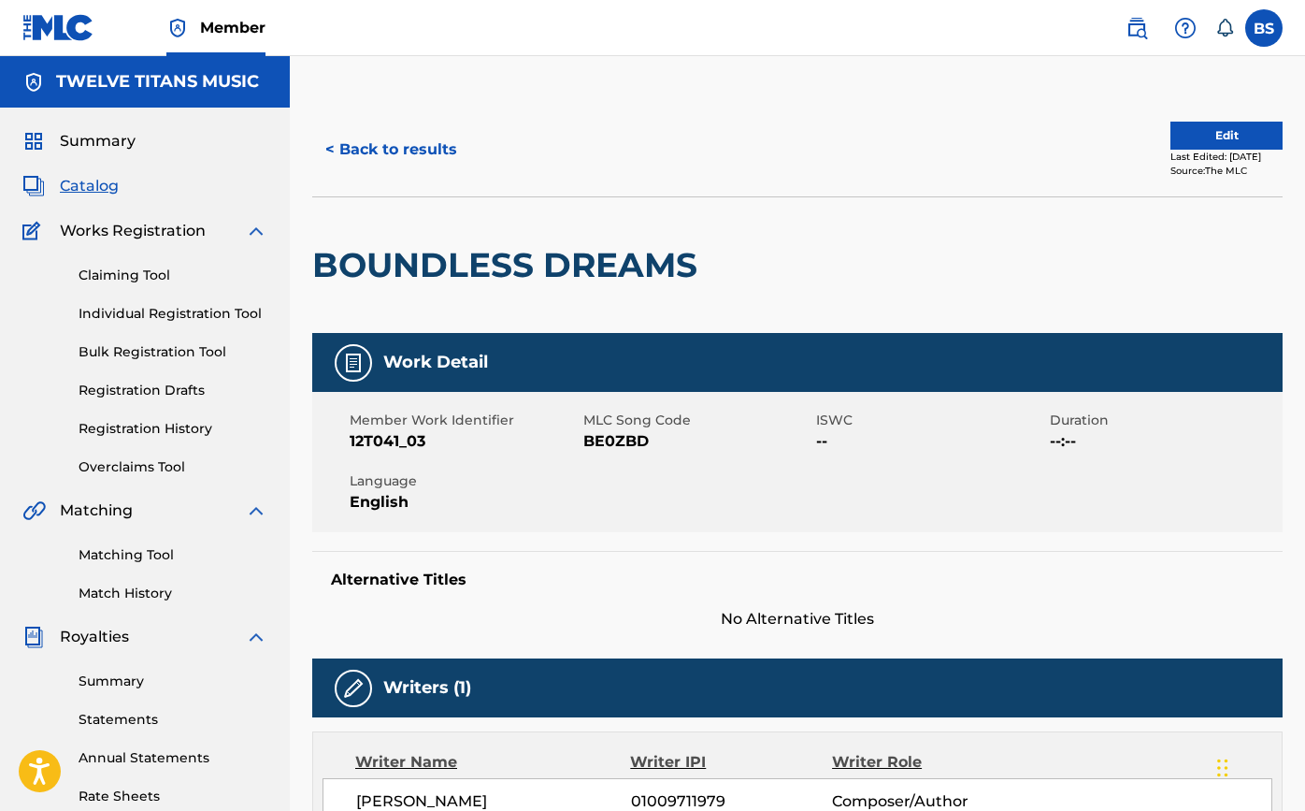
click at [1214, 141] on button "Edit" at bounding box center [1226, 136] width 112 height 28
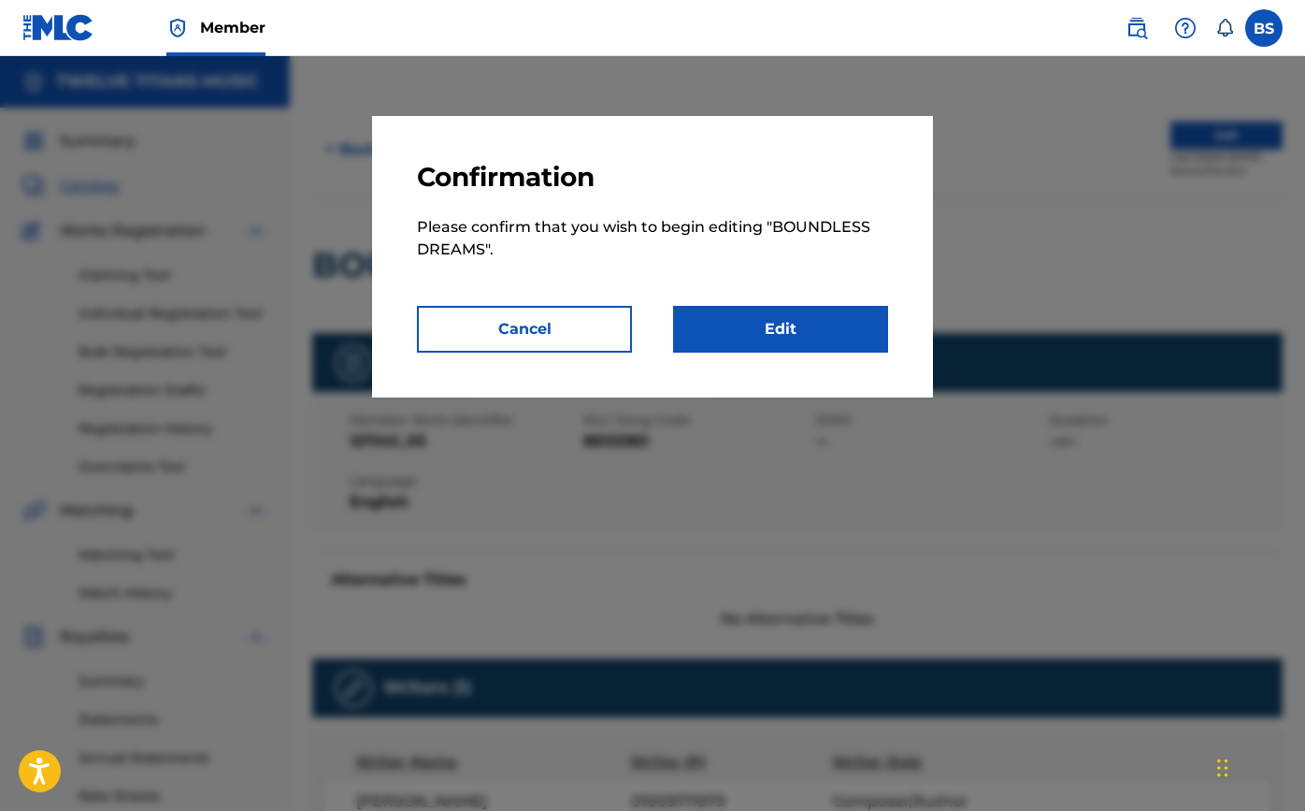
click at [804, 334] on link "Edit" at bounding box center [780, 329] width 215 height 47
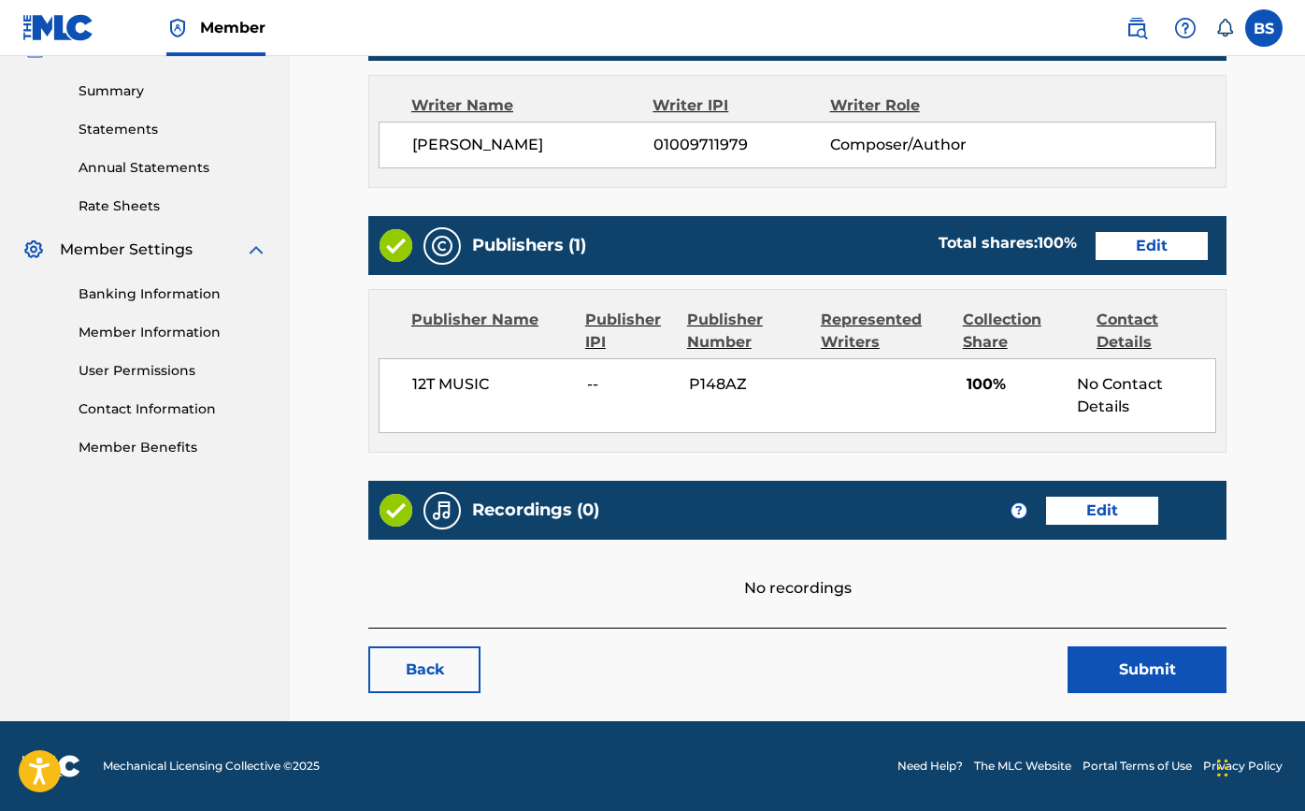
scroll to position [589, 0]
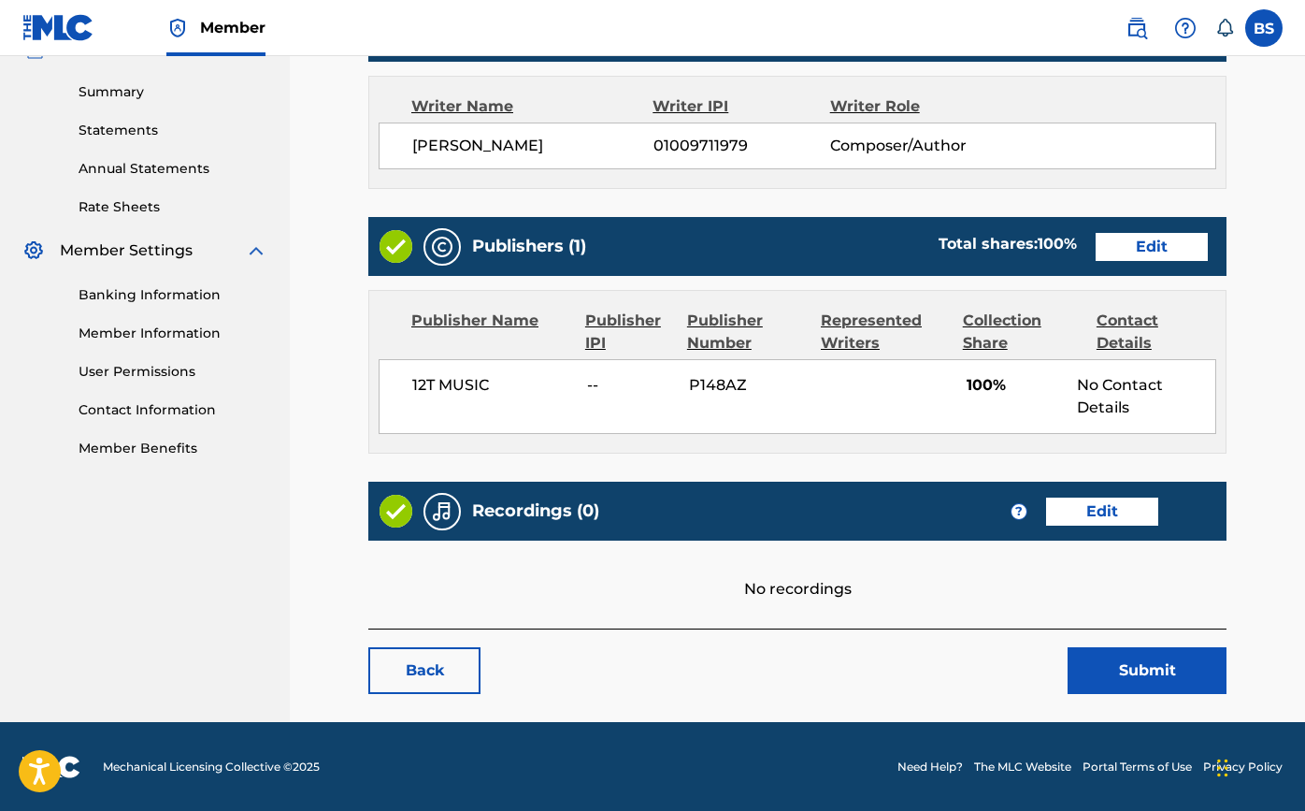
click at [1091, 510] on link "Edit" at bounding box center [1102, 511] width 112 height 28
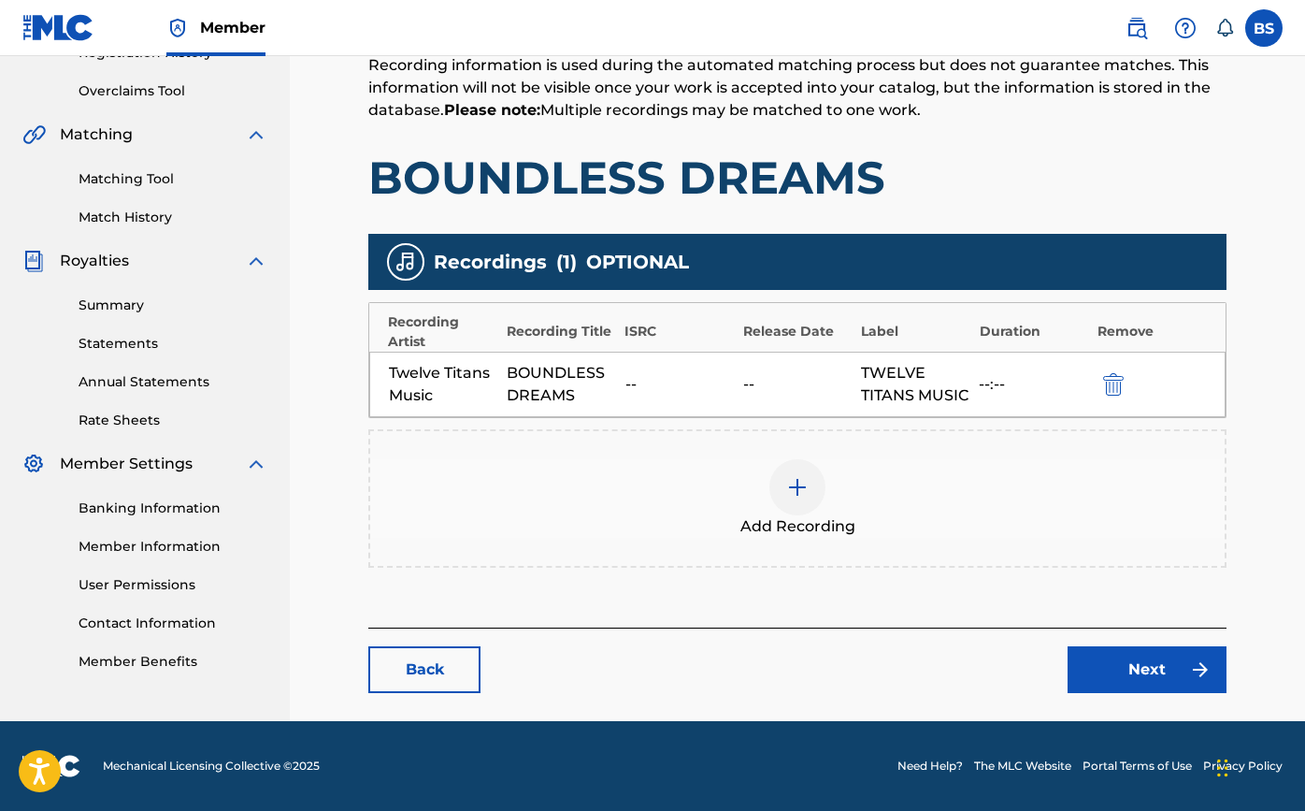
scroll to position [398, 0]
click at [794, 494] on img at bounding box center [797, 487] width 22 height 22
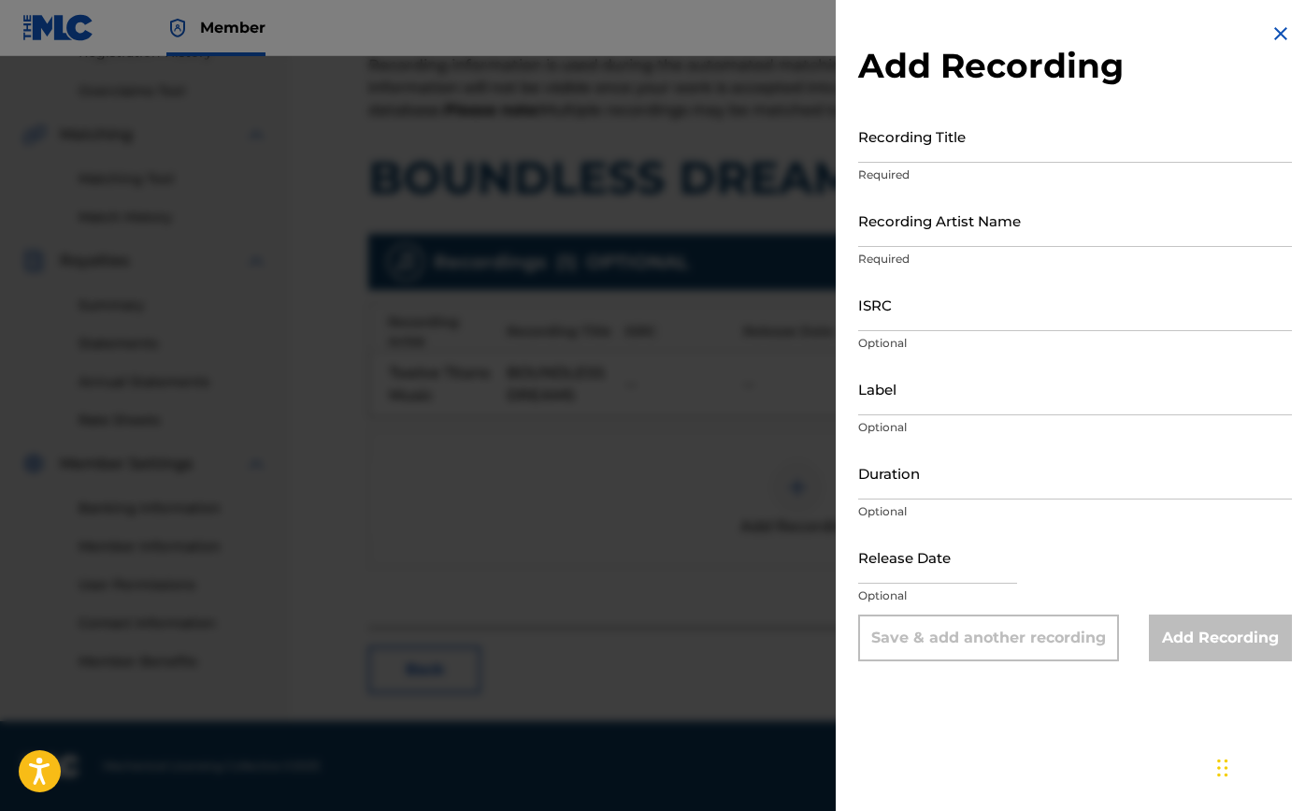
click at [890, 152] on input "Recording Title" at bounding box center [1075, 135] width 434 height 53
type input "Boundless Dreams"
click at [900, 237] on input "Recording Artist Name" at bounding box center [1075, 220] width 434 height 53
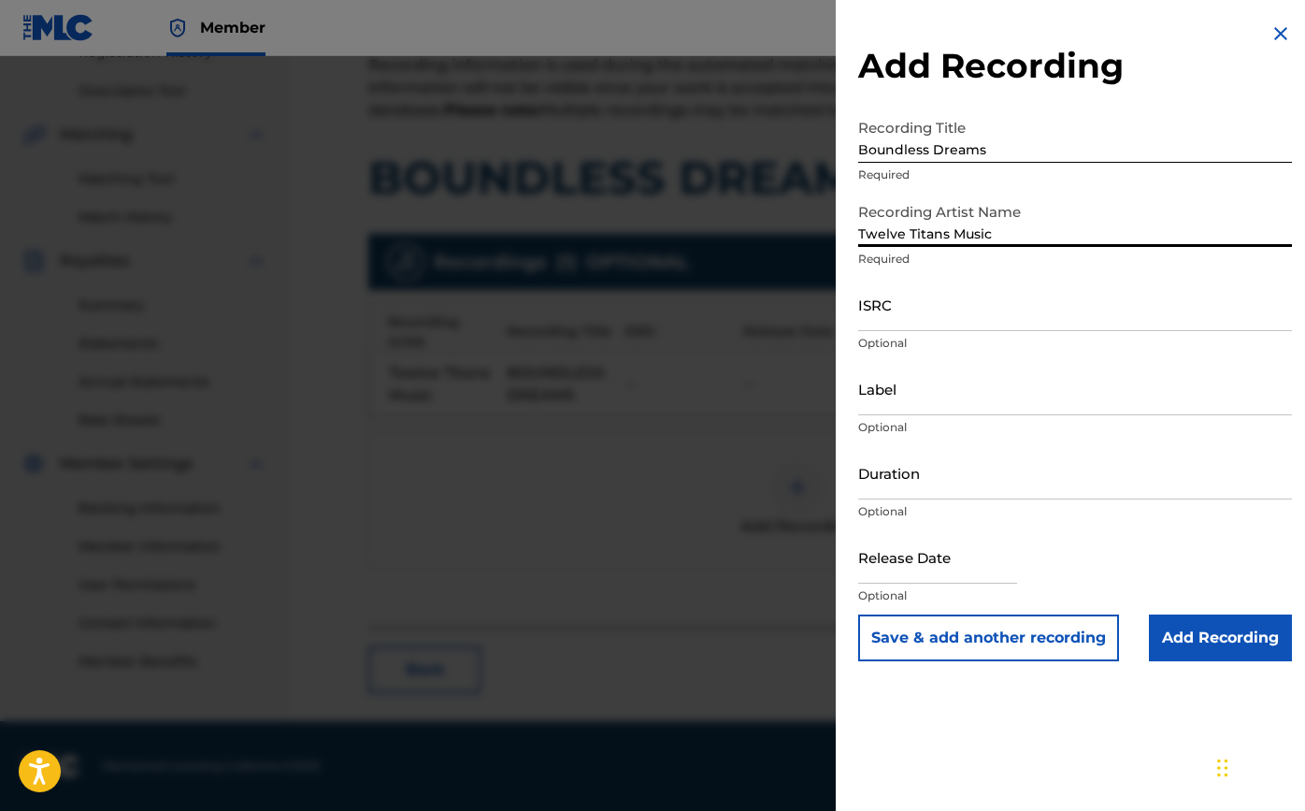
type input "Twelve Titans Music"
click at [925, 309] on input "ISRC" at bounding box center [1075, 304] width 434 height 53
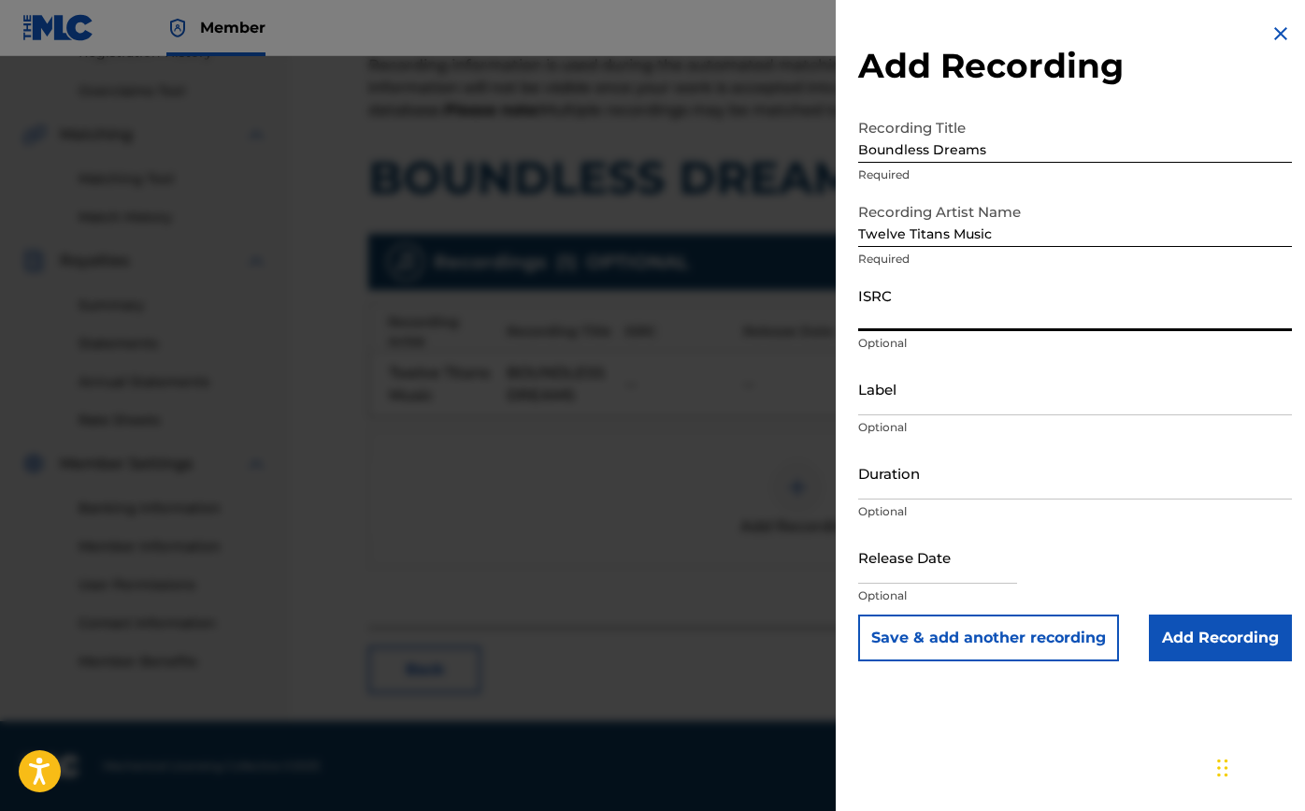
paste input "TCAJU2589590"
type input "TCAJU2589590"
click at [921, 404] on input "Label" at bounding box center [1075, 388] width 434 height 53
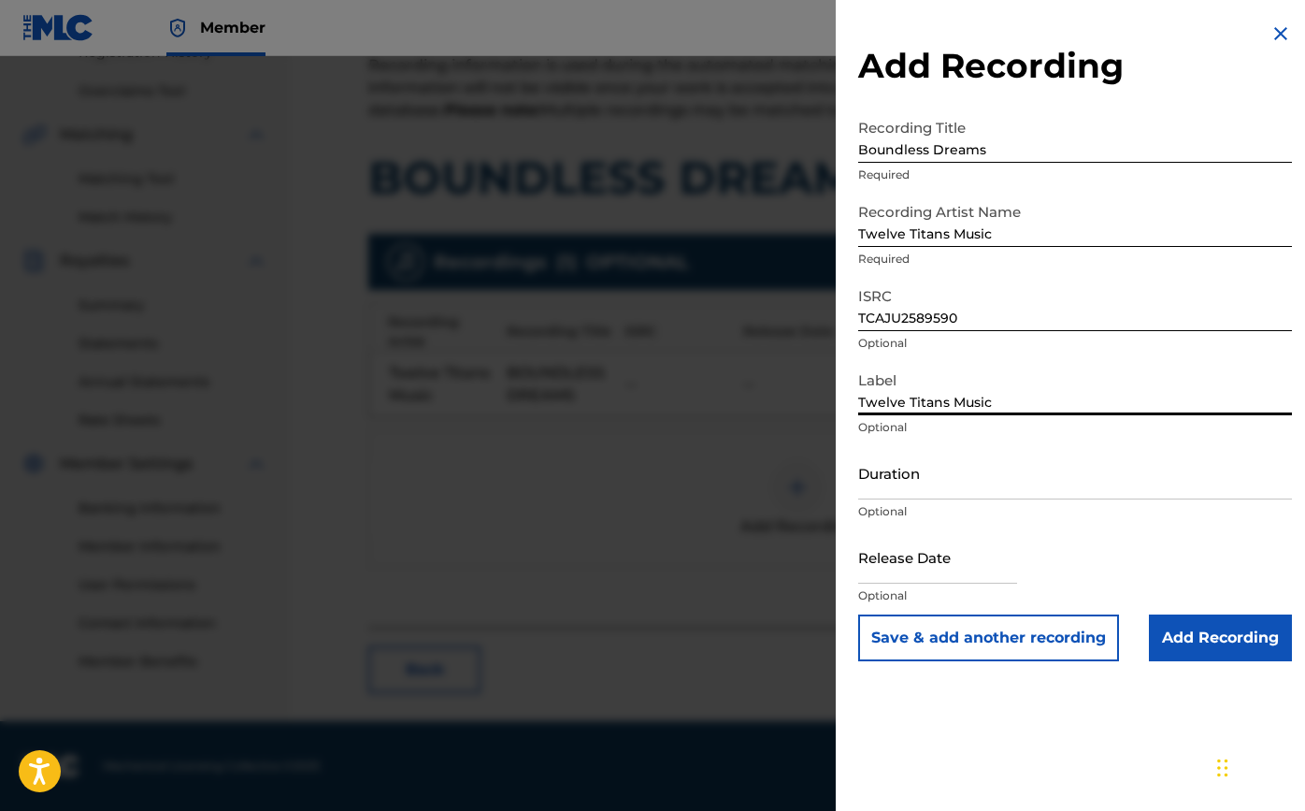
type input "Twelve Titans Music"
click at [996, 487] on input "Duration" at bounding box center [1075, 472] width 434 height 53
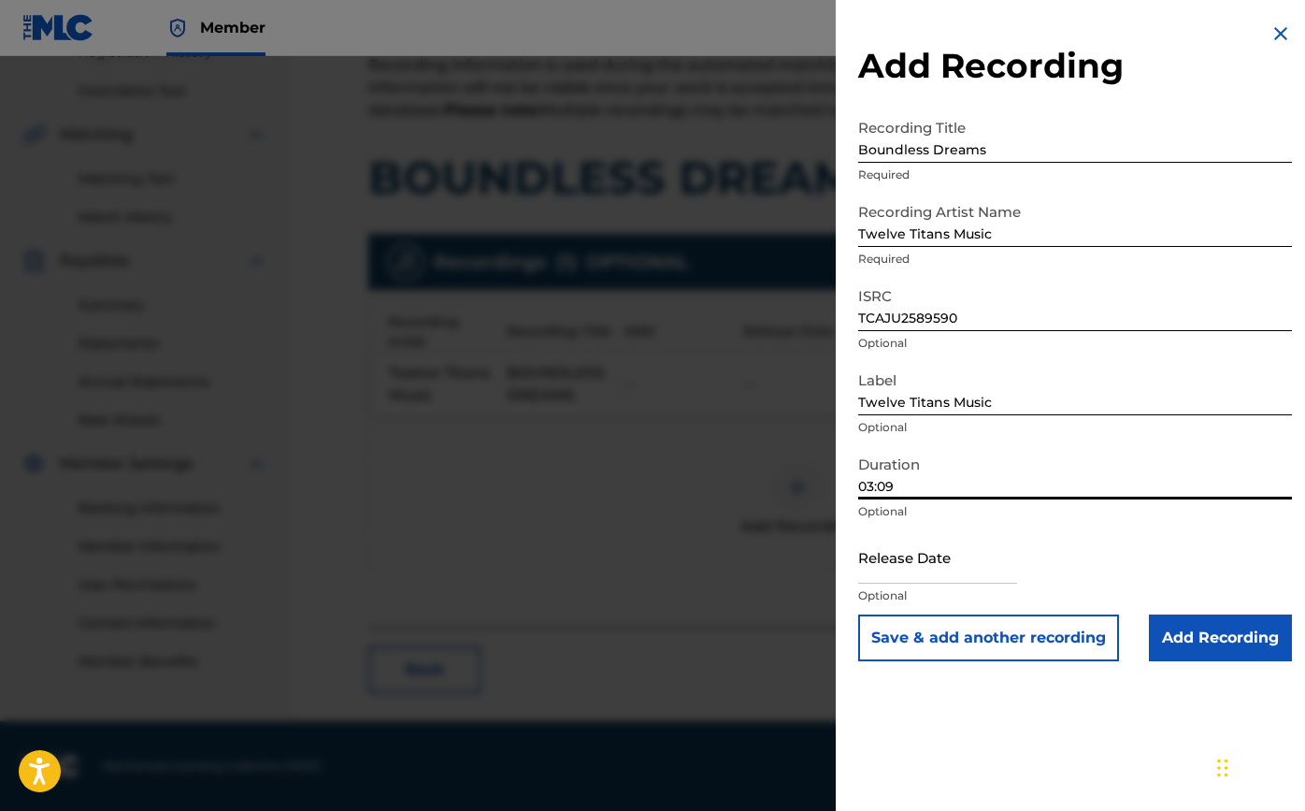
type input "03:09"
click at [979, 556] on input "text" at bounding box center [937, 556] width 159 height 53
select select "7"
select select "2025"
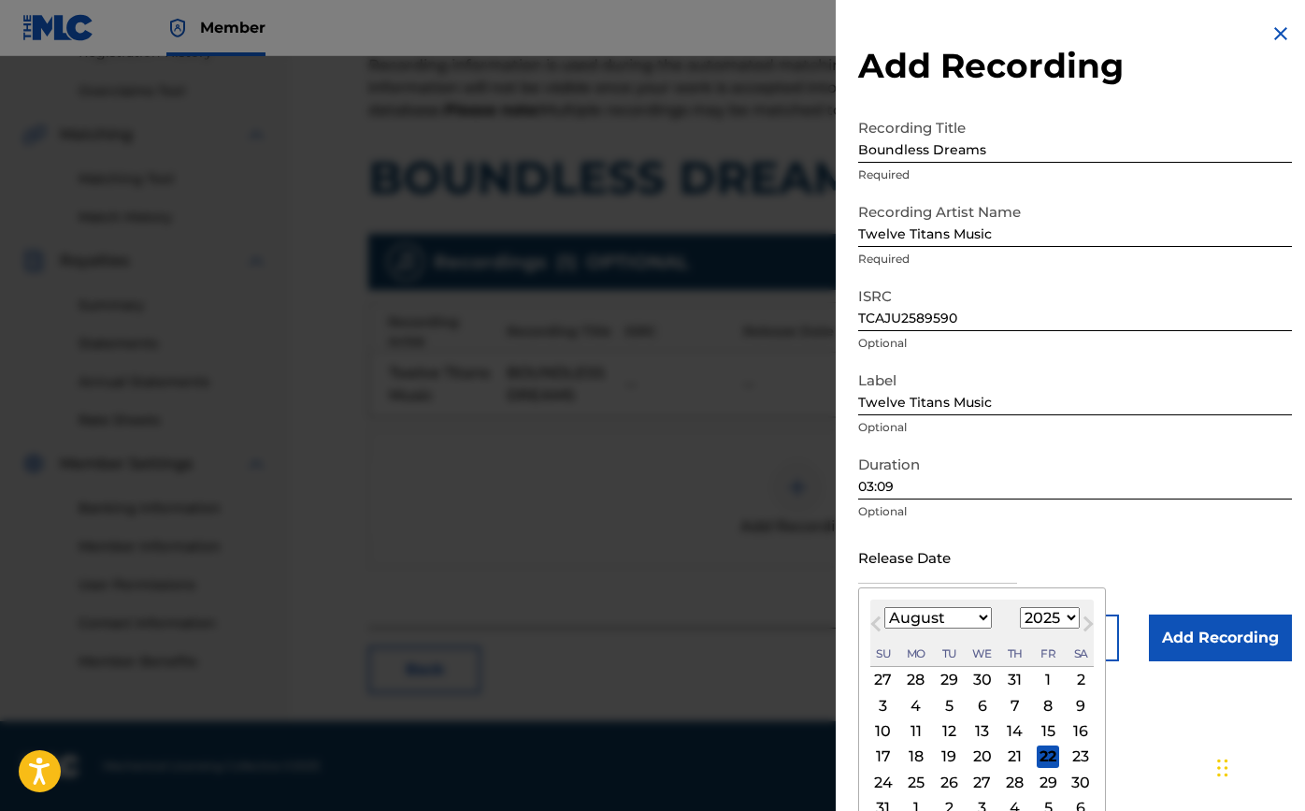
click at [1041, 718] on div "10 11 12 13 14 15 16" at bounding box center [981, 730] width 223 height 25
click at [1039, 725] on div "15" at bounding box center [1048, 731] width 22 height 22
type input "[DATE]"
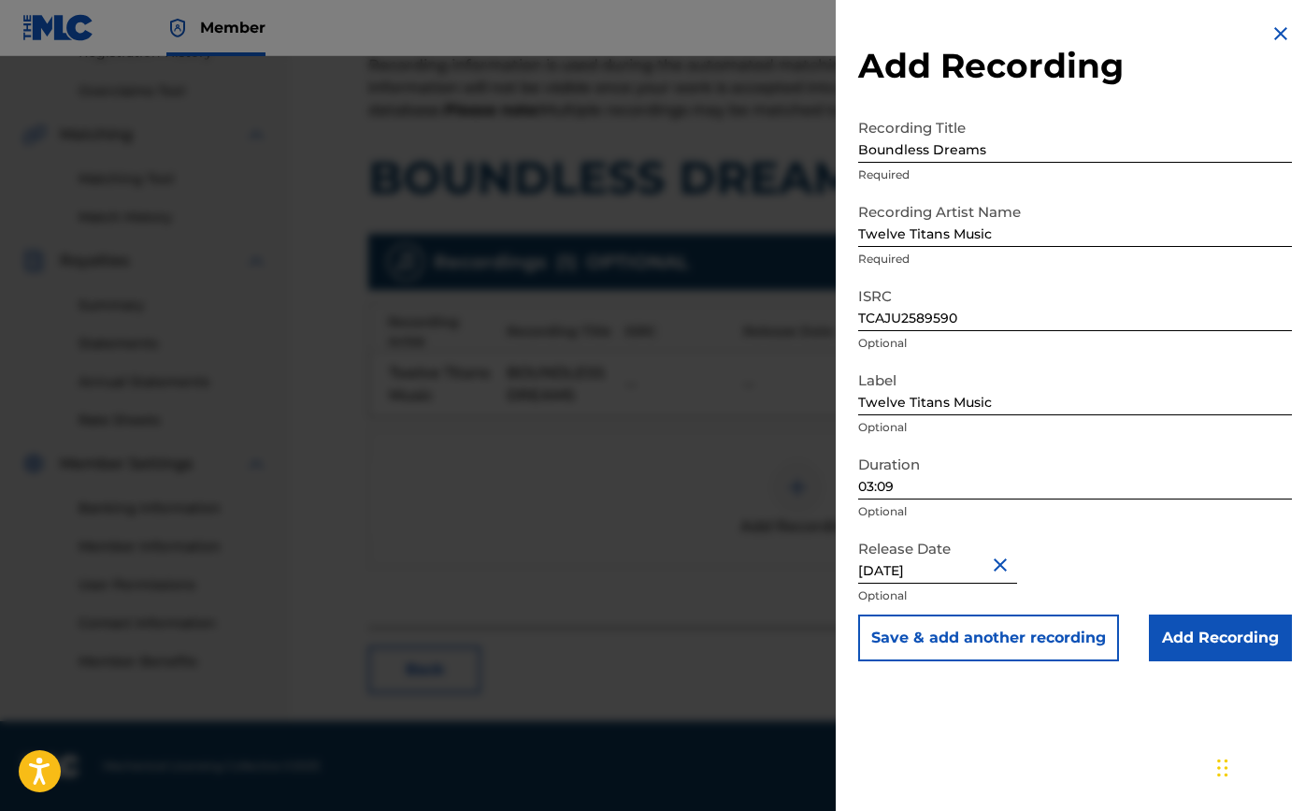
click at [1200, 652] on input "Add Recording" at bounding box center [1220, 637] width 143 height 47
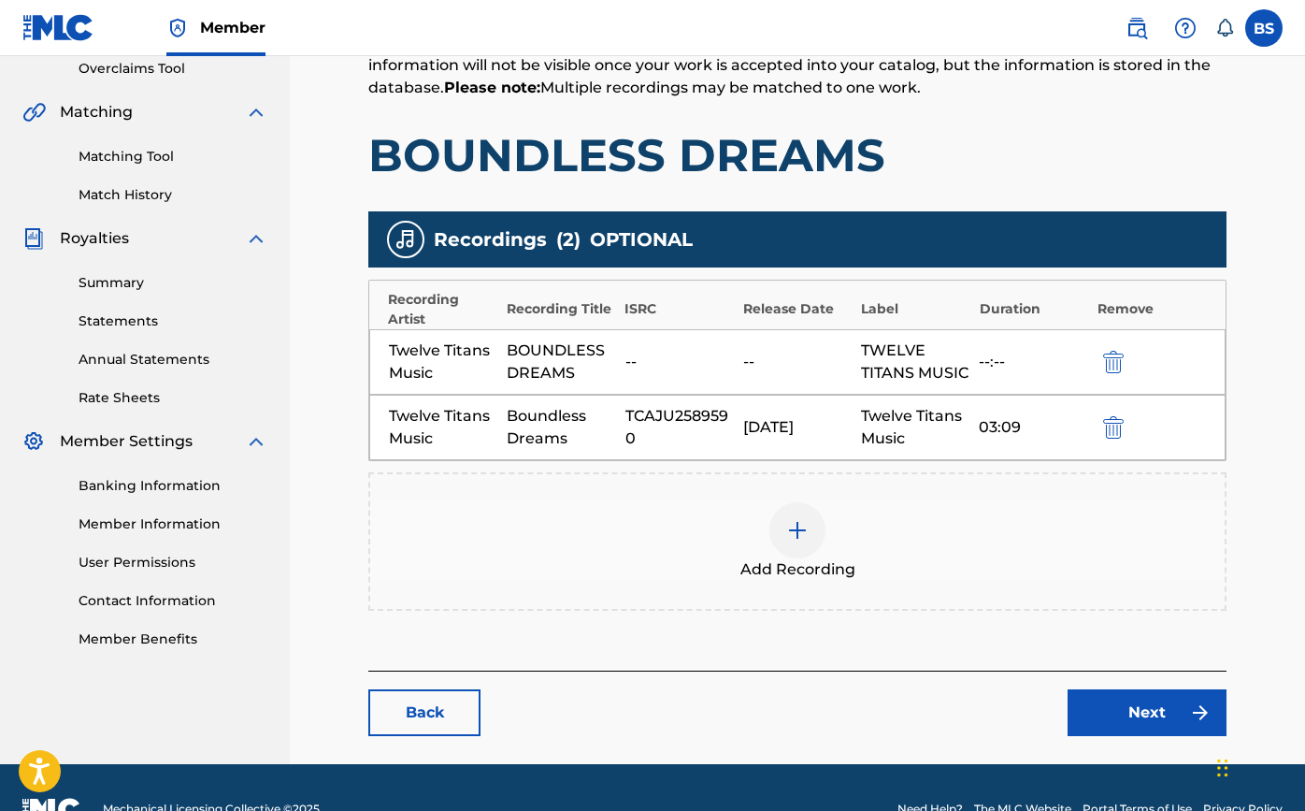
click at [1144, 736] on link "Next" at bounding box center [1147, 712] width 159 height 47
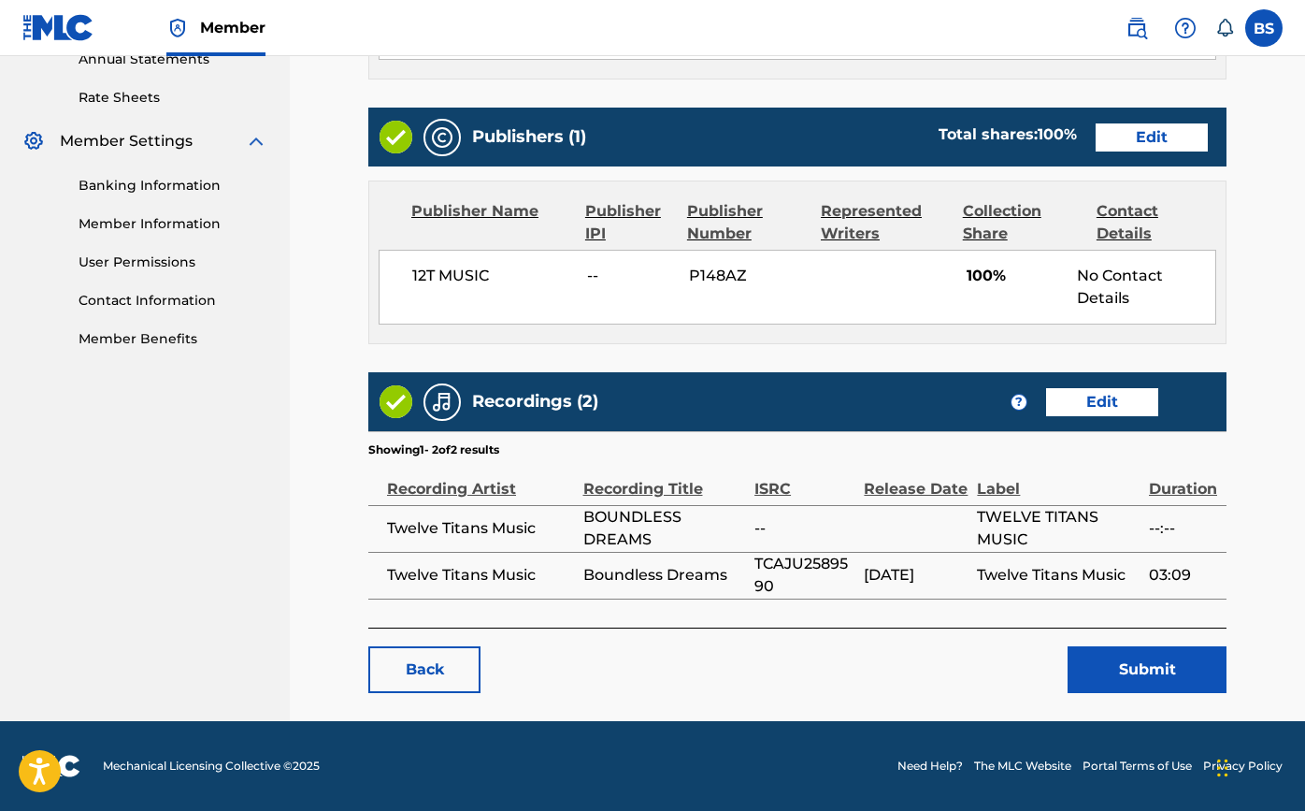
click at [1110, 652] on button "Submit" at bounding box center [1147, 669] width 159 height 47
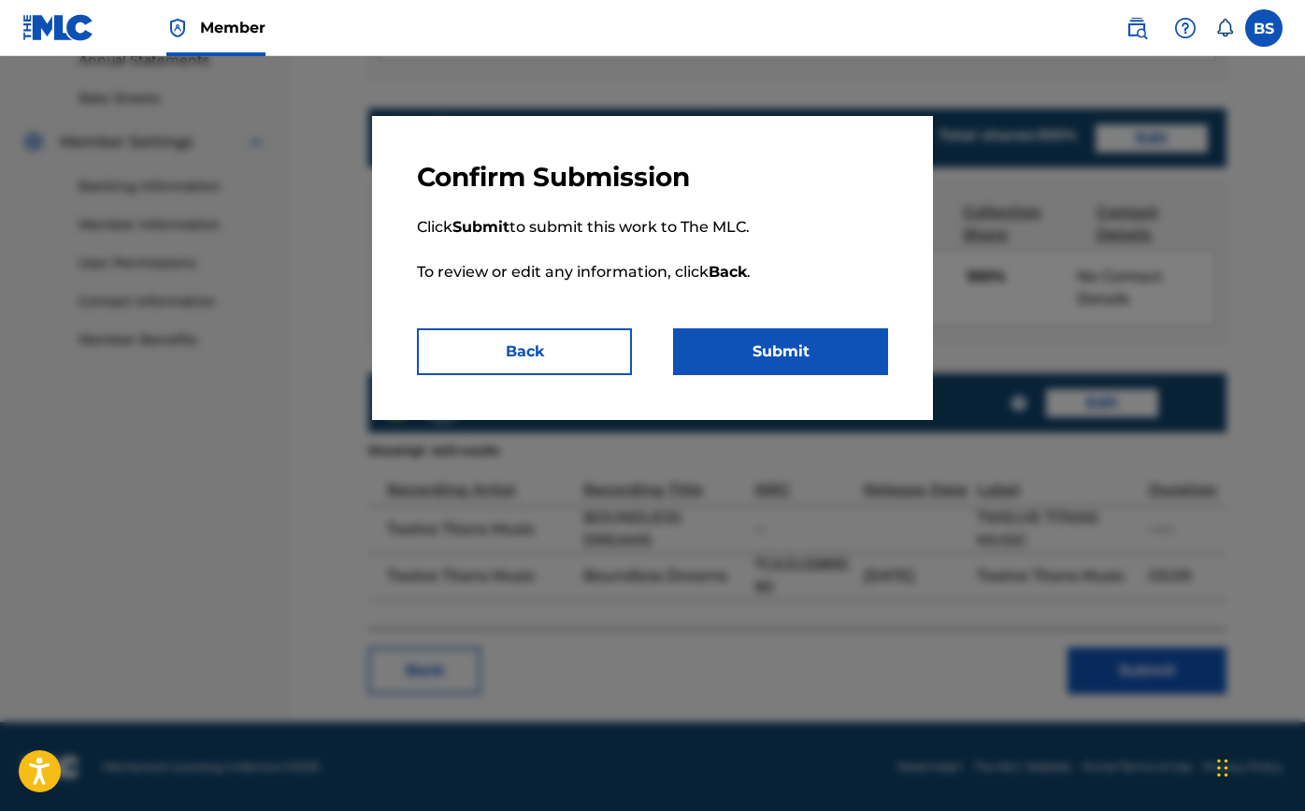
click at [753, 351] on button "Submit" at bounding box center [780, 351] width 215 height 47
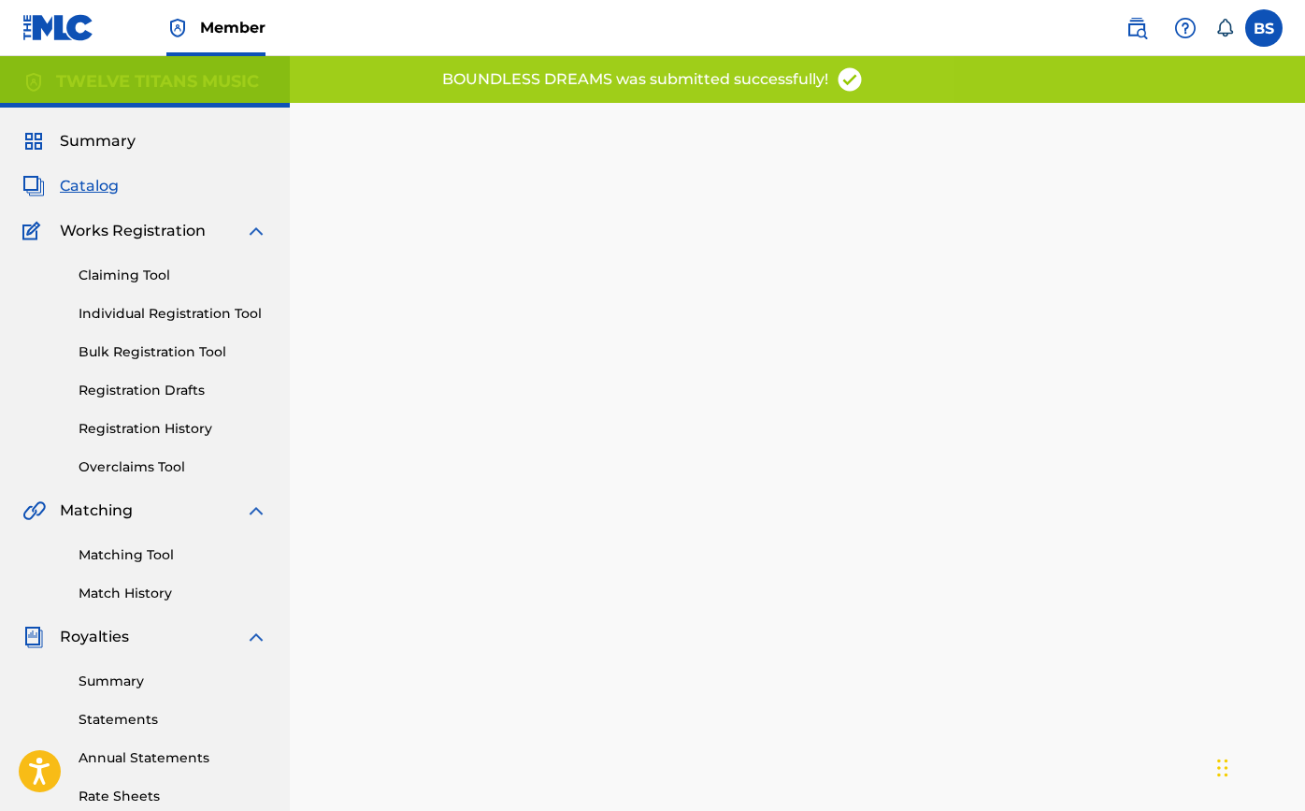
click at [104, 189] on span "Catalog" at bounding box center [89, 186] width 59 height 22
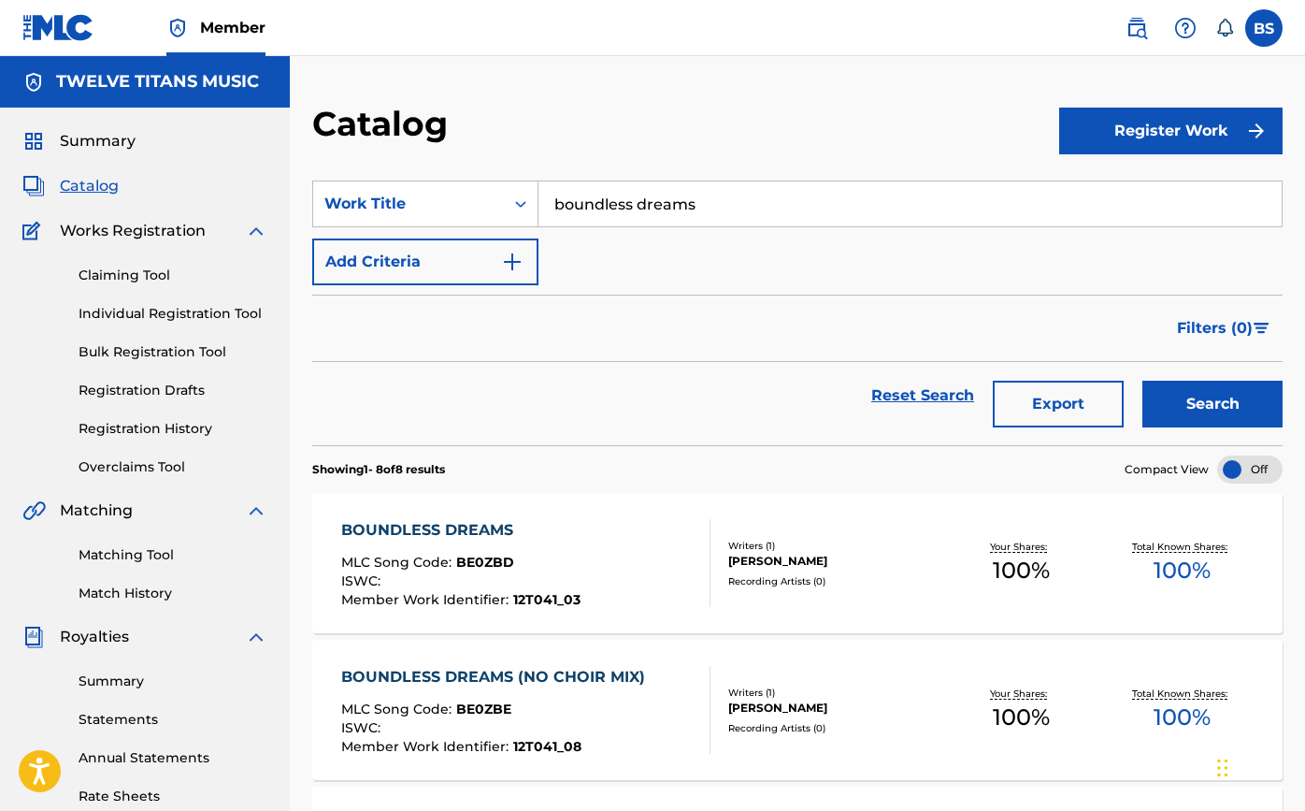
click at [455, 681] on div "BOUNDLESS DREAMS (NO CHOIR MIX)" at bounding box center [497, 677] width 313 height 22
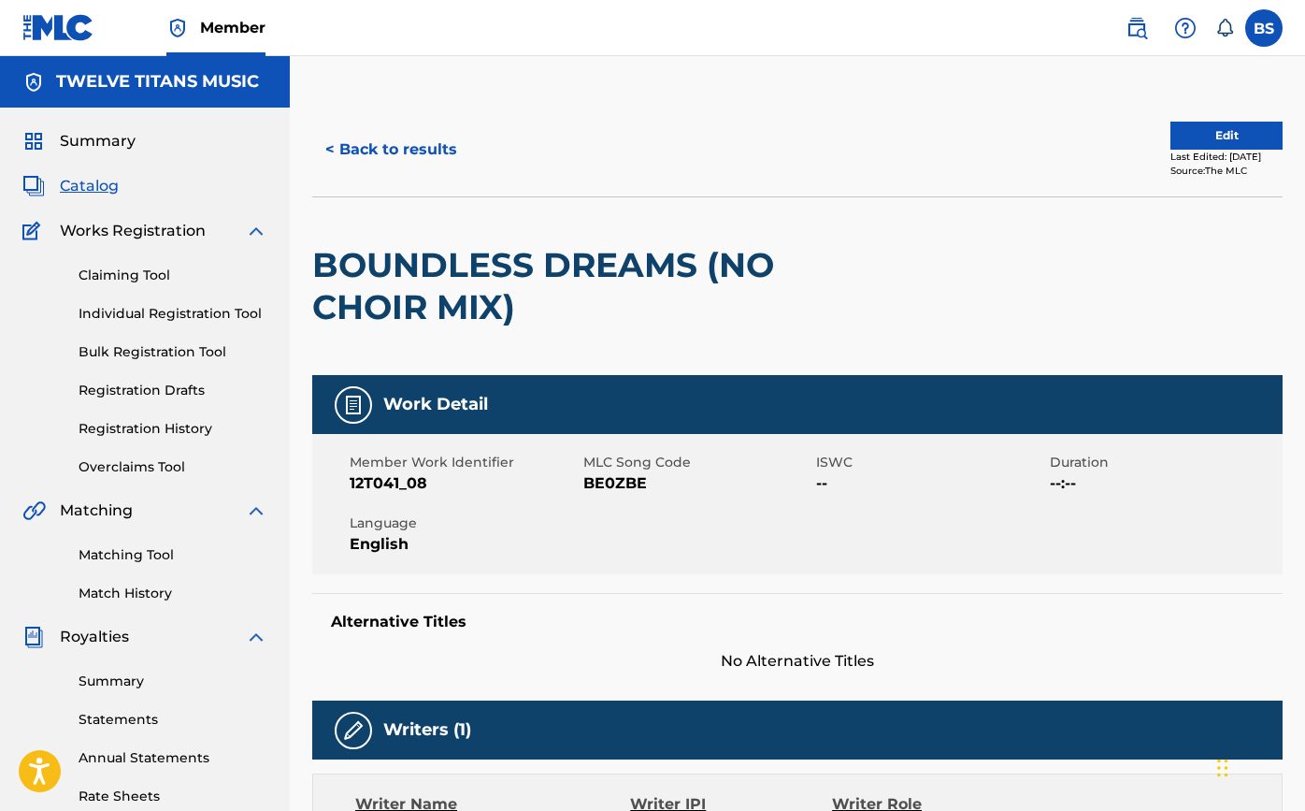
click at [1223, 142] on button "Edit" at bounding box center [1226, 136] width 112 height 28
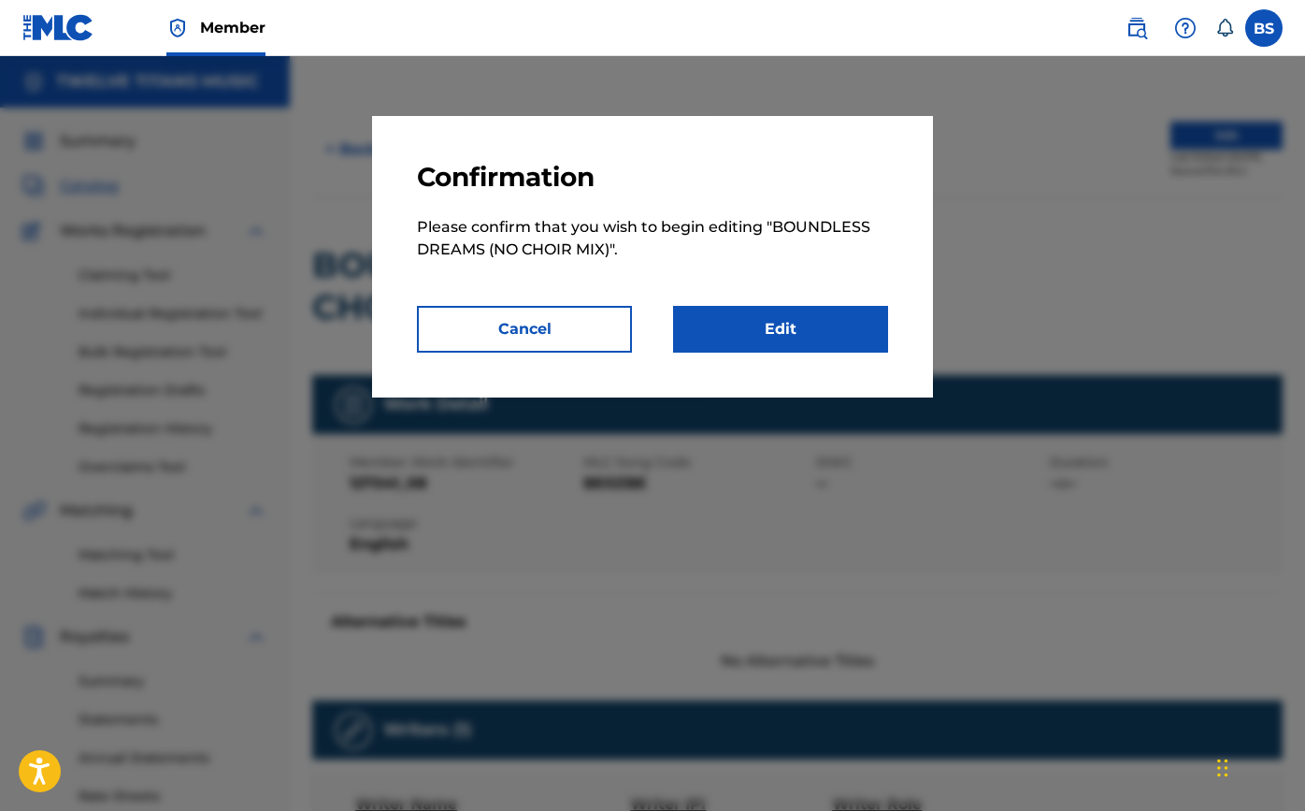
click at [799, 328] on link "Edit" at bounding box center [780, 329] width 215 height 47
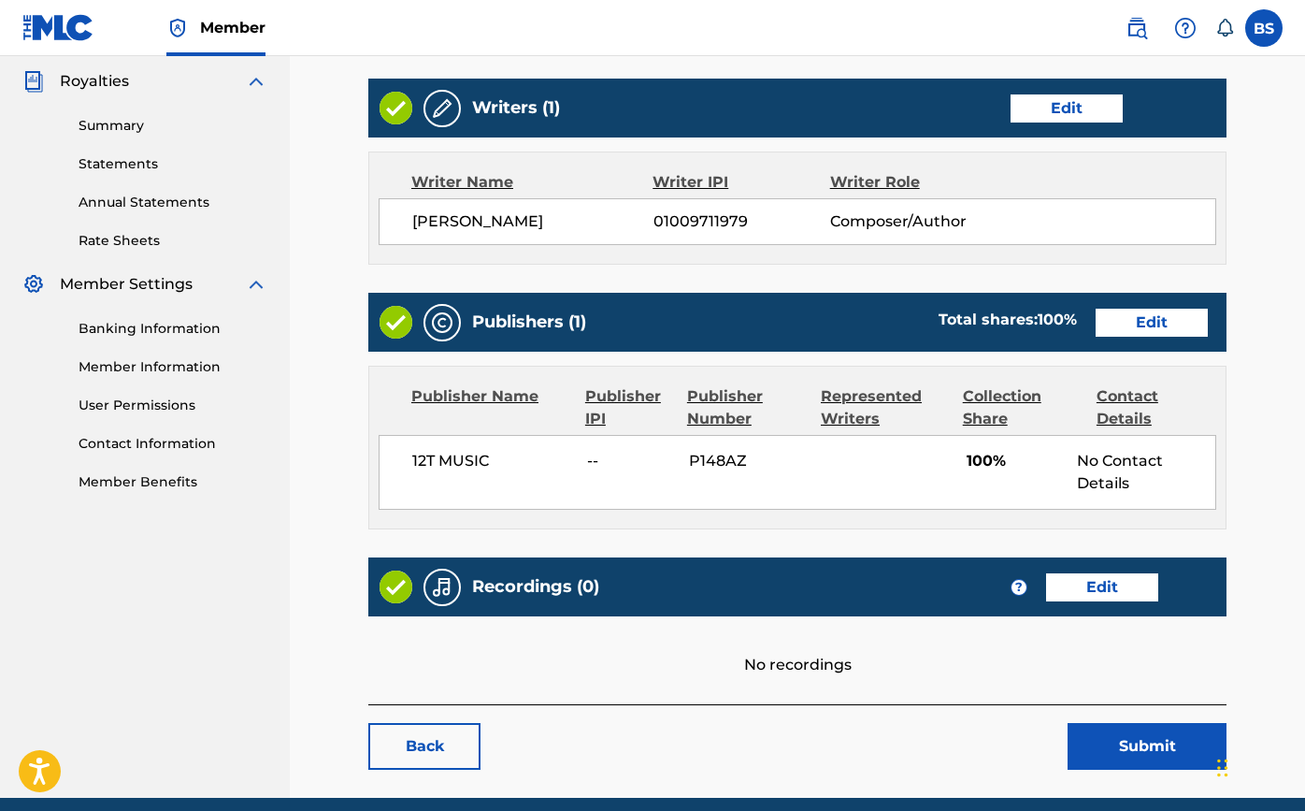
scroll to position [567, 0]
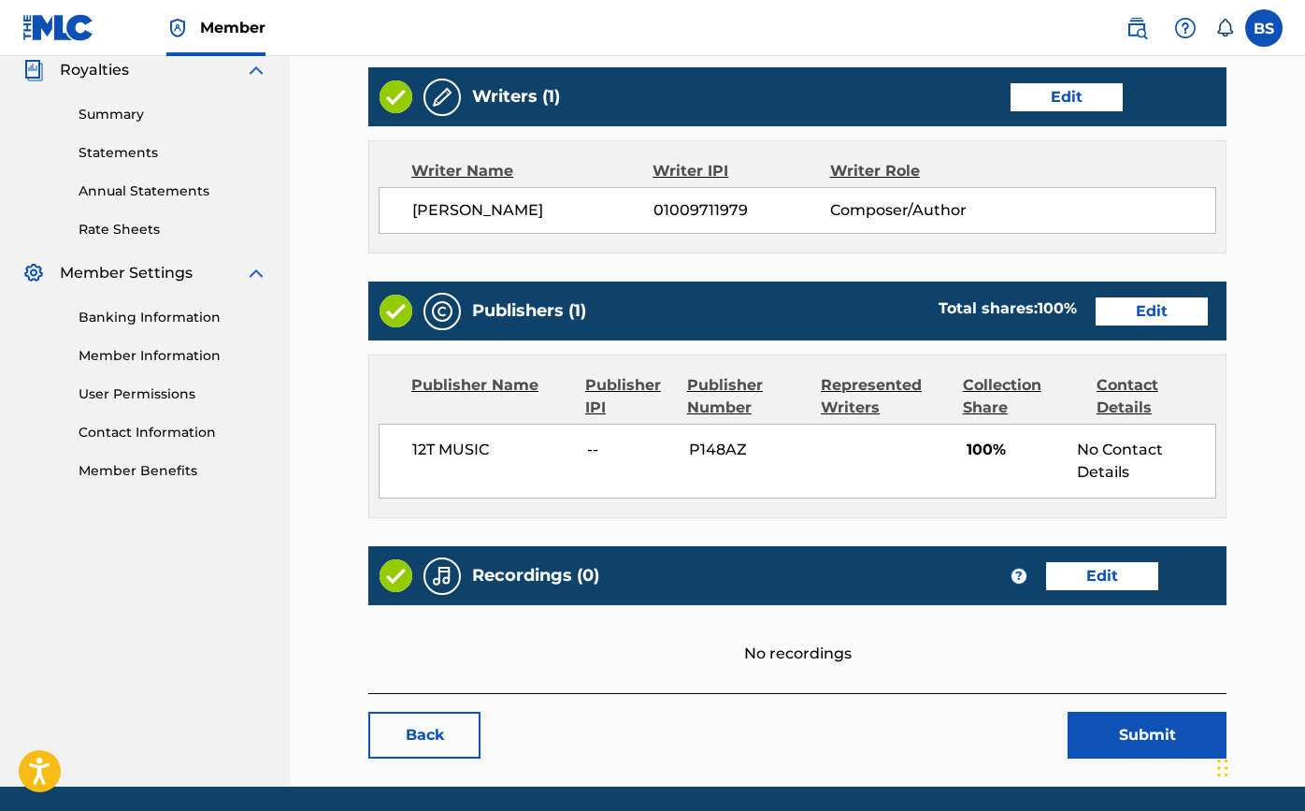
click at [1068, 586] on link "Edit" at bounding box center [1102, 576] width 112 height 28
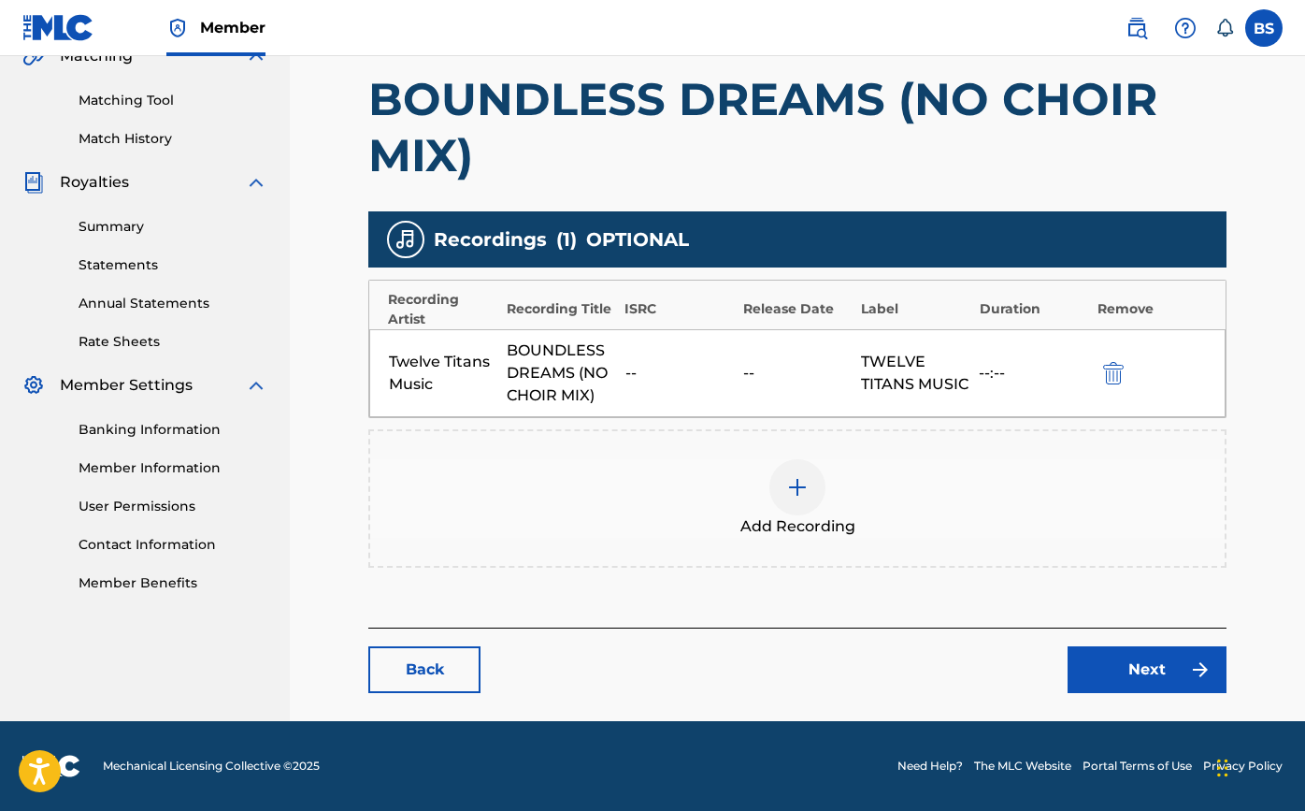
scroll to position [454, 0]
click at [793, 488] on img at bounding box center [797, 487] width 22 height 22
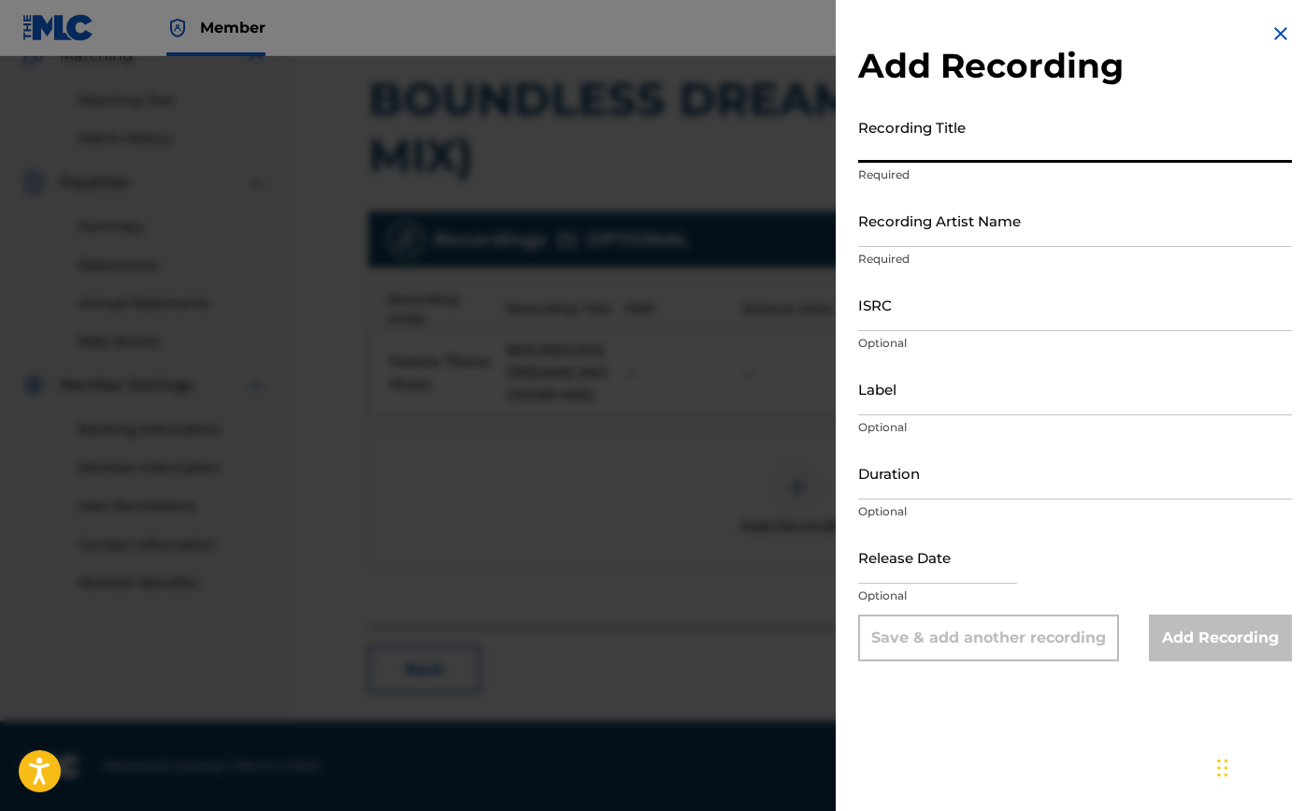
click at [913, 154] on input "Recording Title" at bounding box center [1075, 135] width 434 height 53
type input "Boundless Dreams (No Choir)"
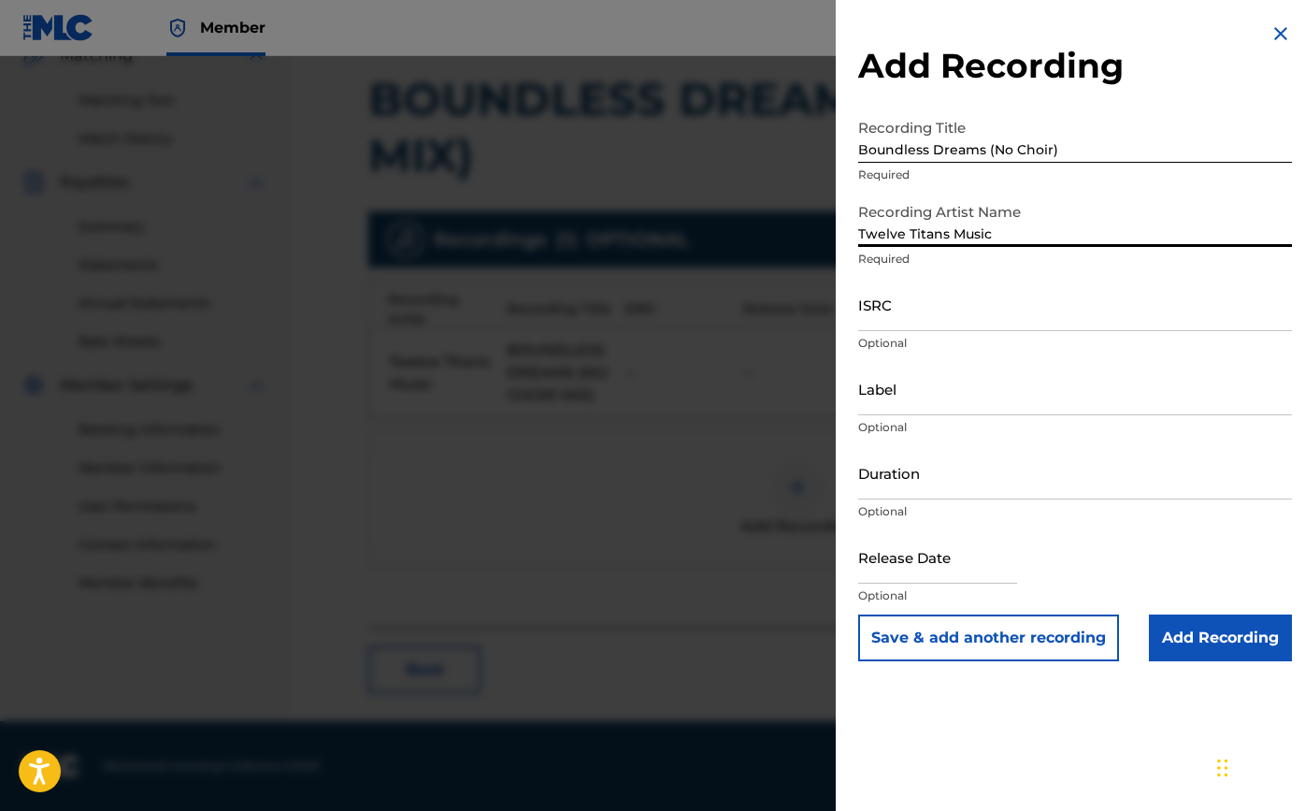
type input "Twelve Titans Music"
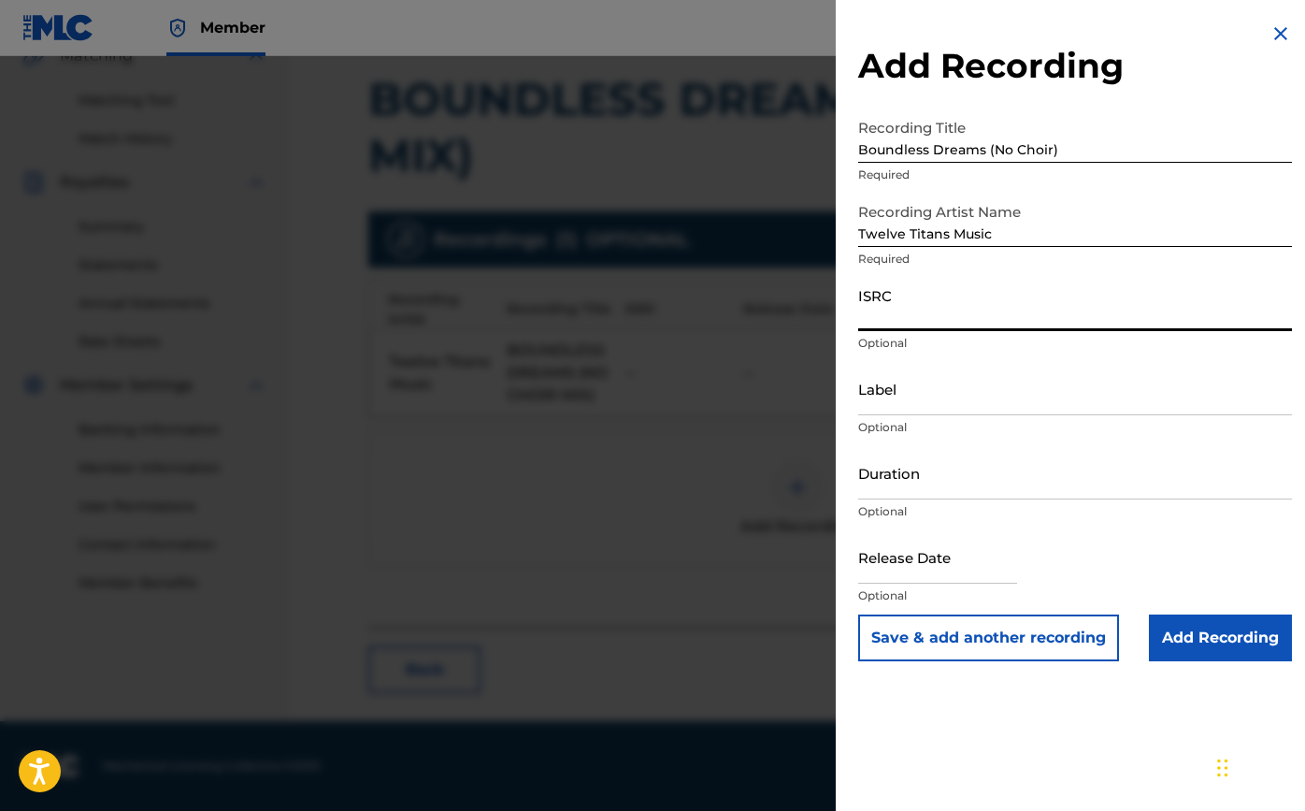
paste input "TCAJU2589590"
type input "TCAJU2589590"
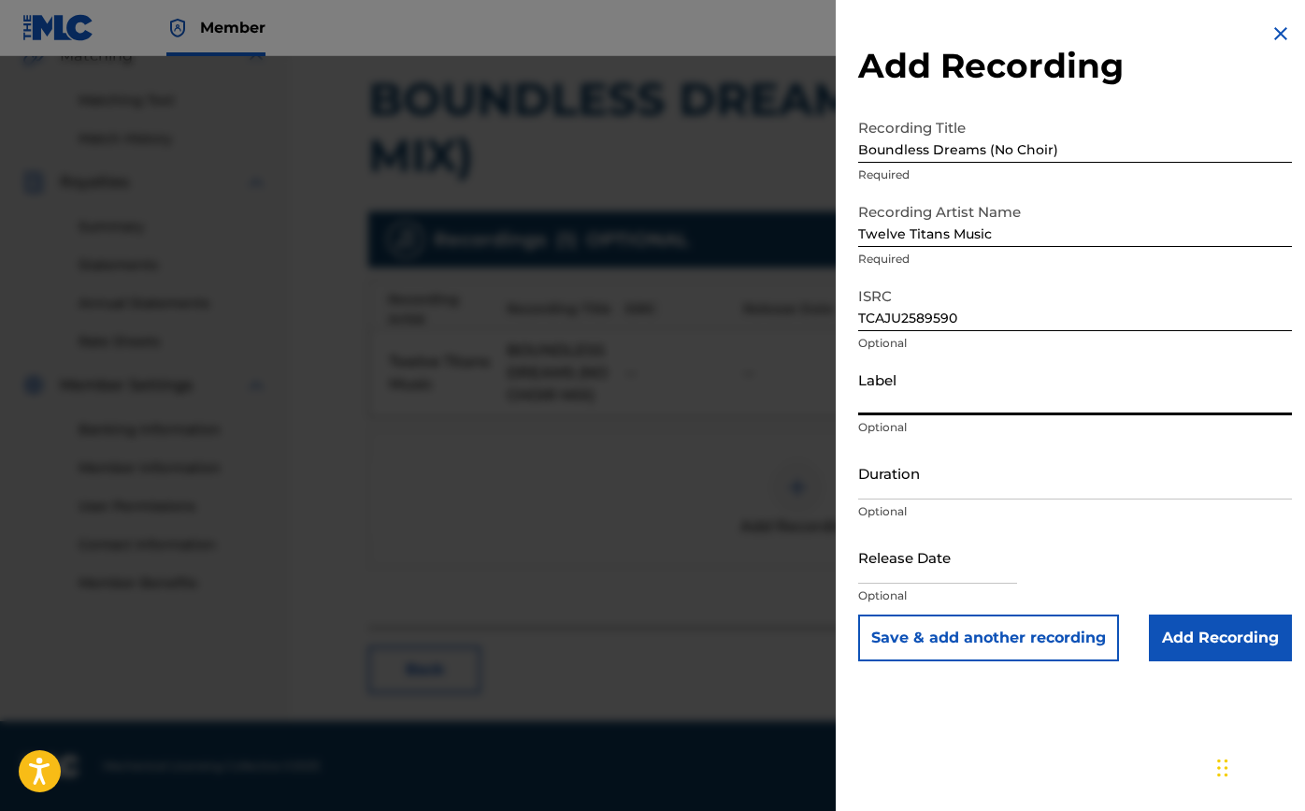
click at [965, 407] on input "Label" at bounding box center [1075, 388] width 434 height 53
type input "Twelve Titans Music"
click at [999, 486] on input "Duration" at bounding box center [1075, 472] width 434 height 53
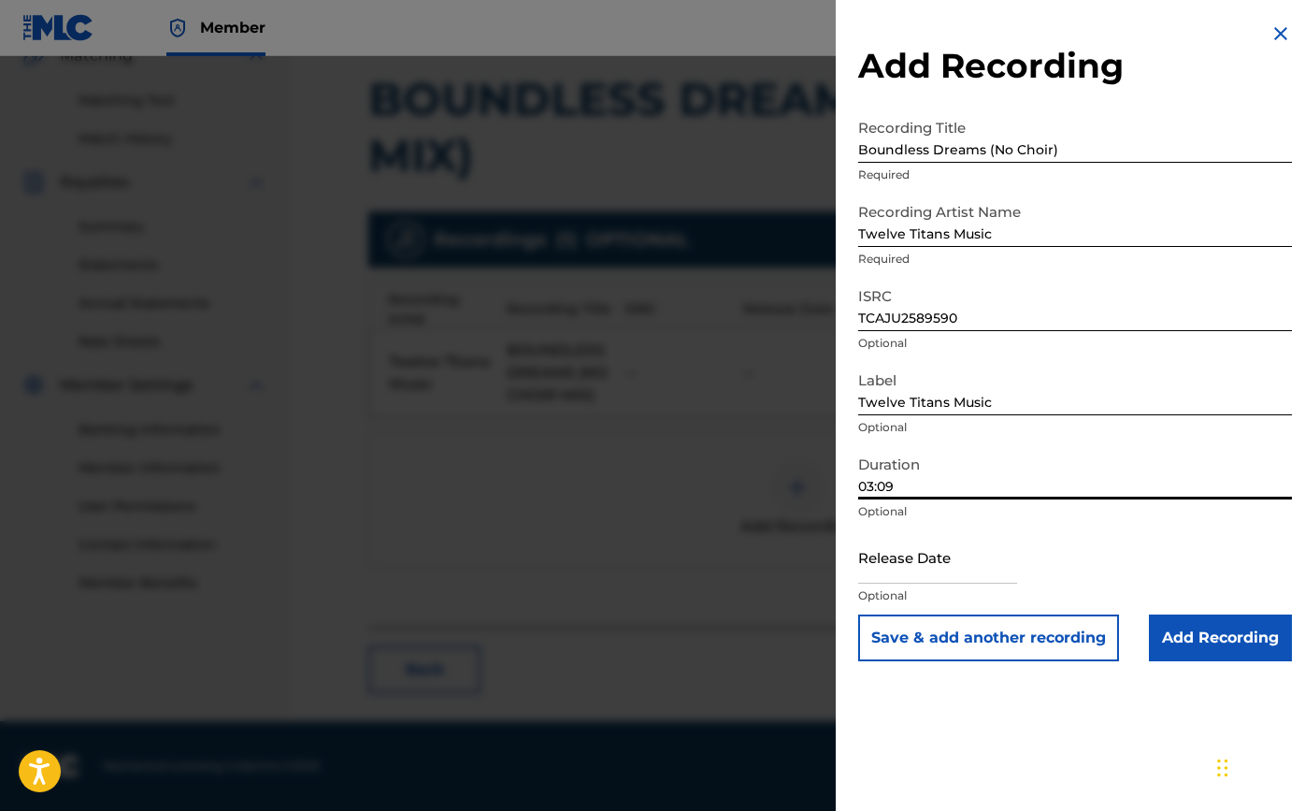
type input "03:09"
click at [969, 571] on input "text" at bounding box center [937, 556] width 159 height 53
select select "7"
select select "2025"
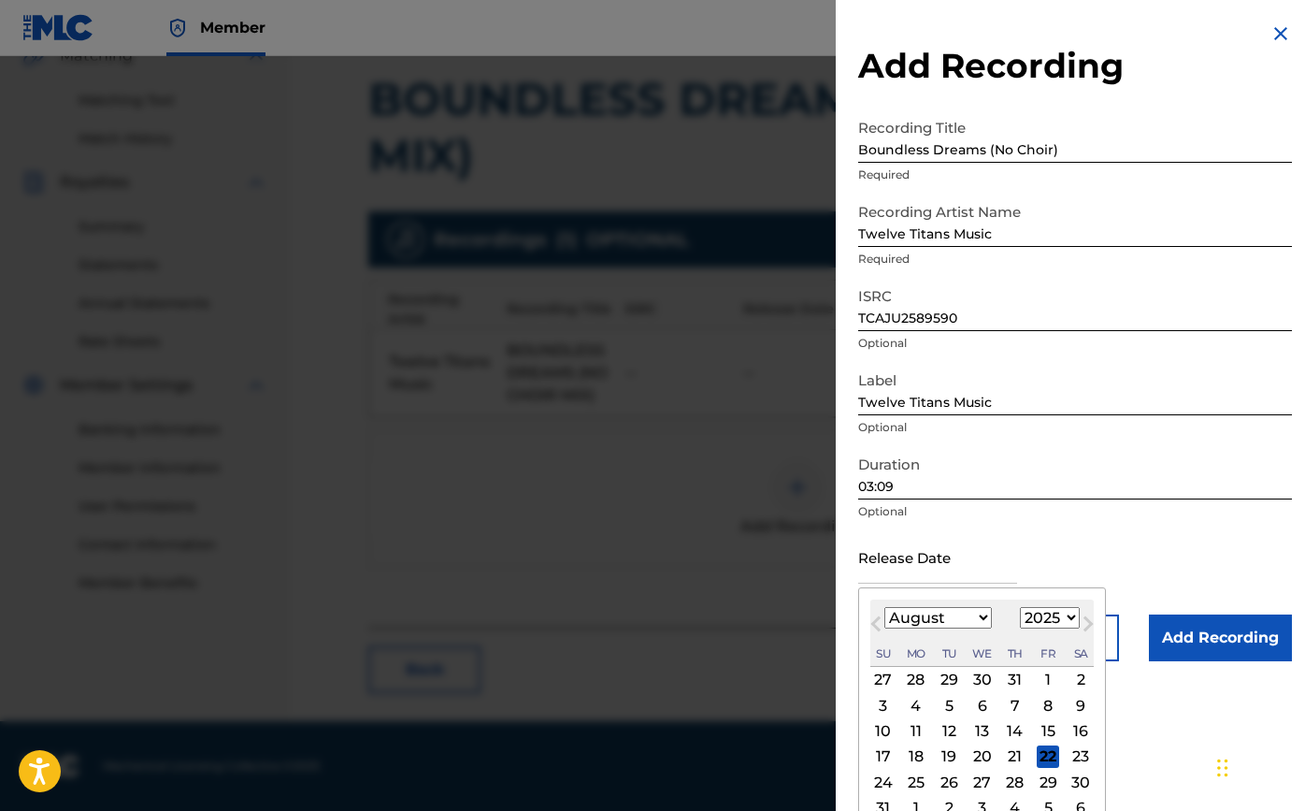
click at [1039, 736] on div "15" at bounding box center [1048, 731] width 22 height 22
type input "[DATE]"
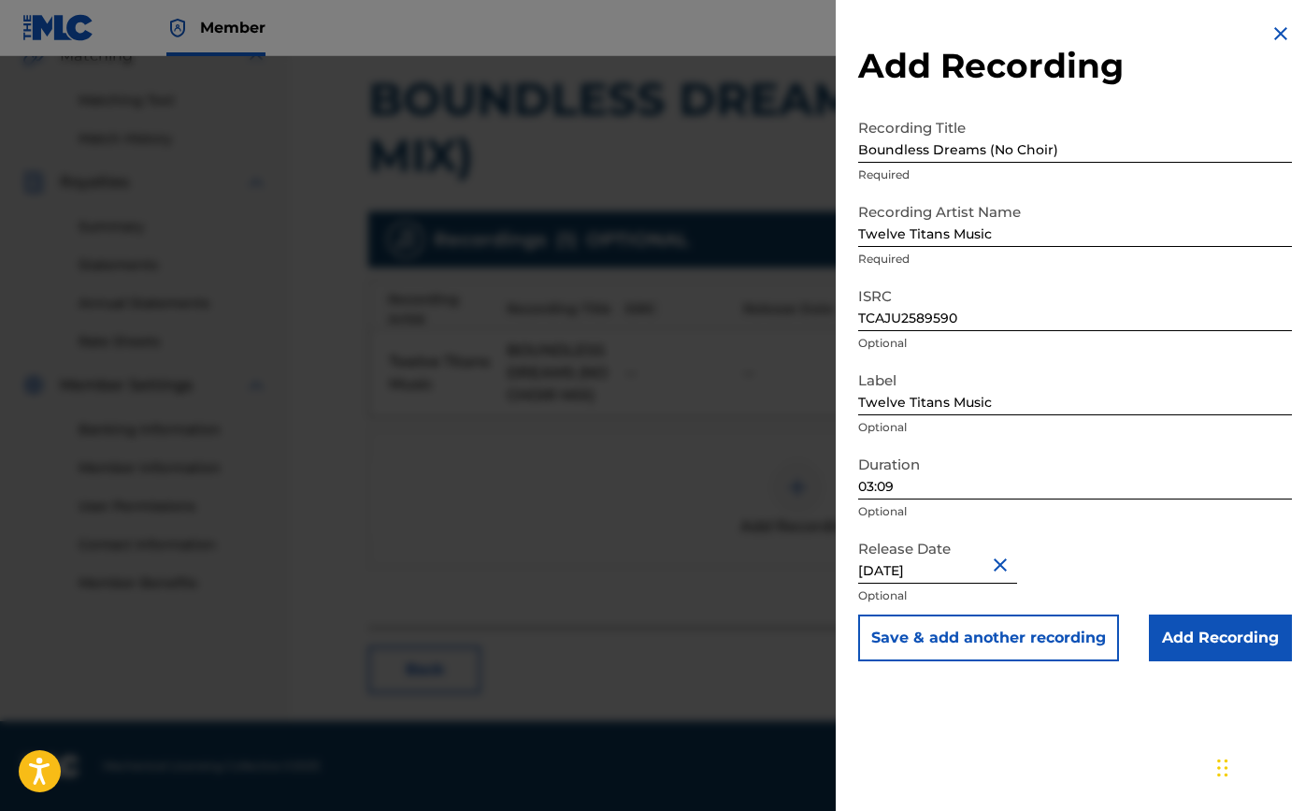
click at [1230, 655] on input "Add Recording" at bounding box center [1220, 637] width 143 height 47
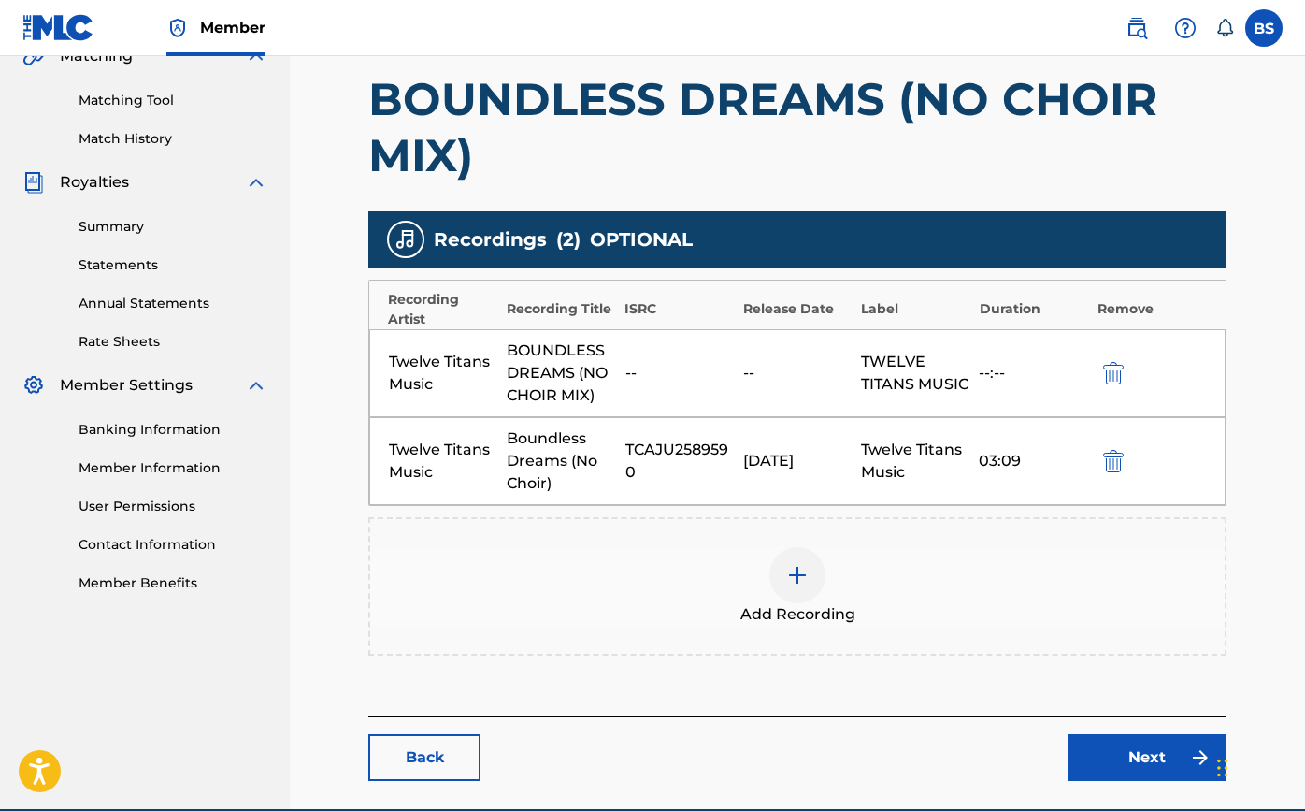
click at [1170, 773] on link "Next" at bounding box center [1147, 757] width 159 height 47
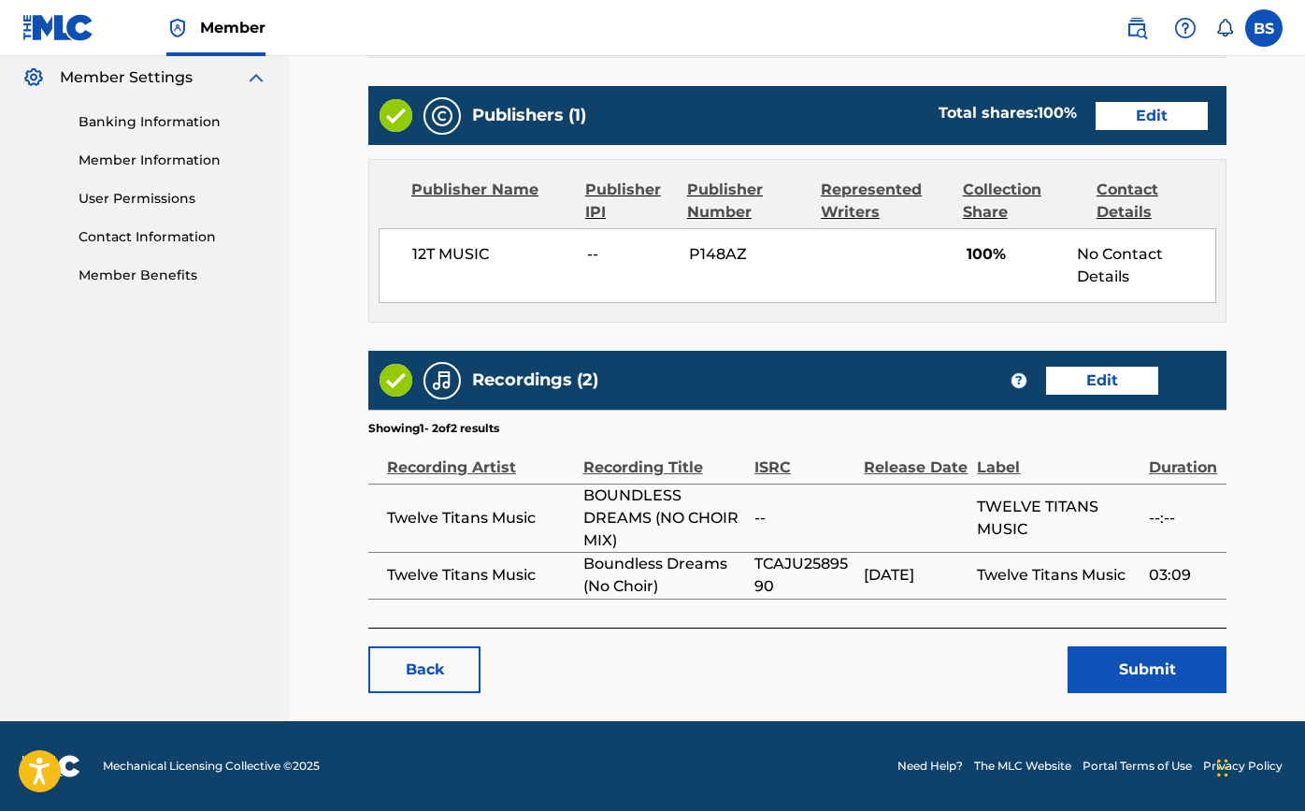
scroll to position [761, 0]
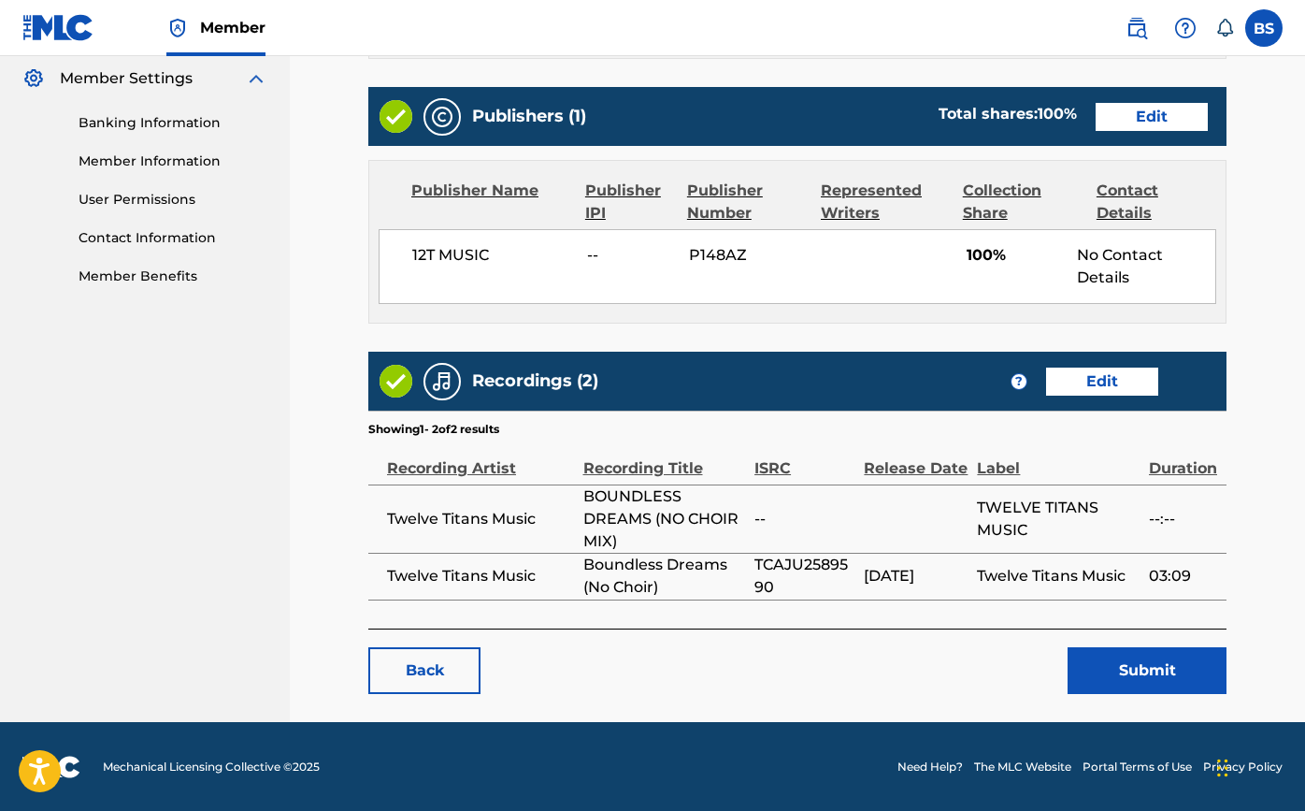
click at [1099, 671] on button "Submit" at bounding box center [1147, 670] width 159 height 47
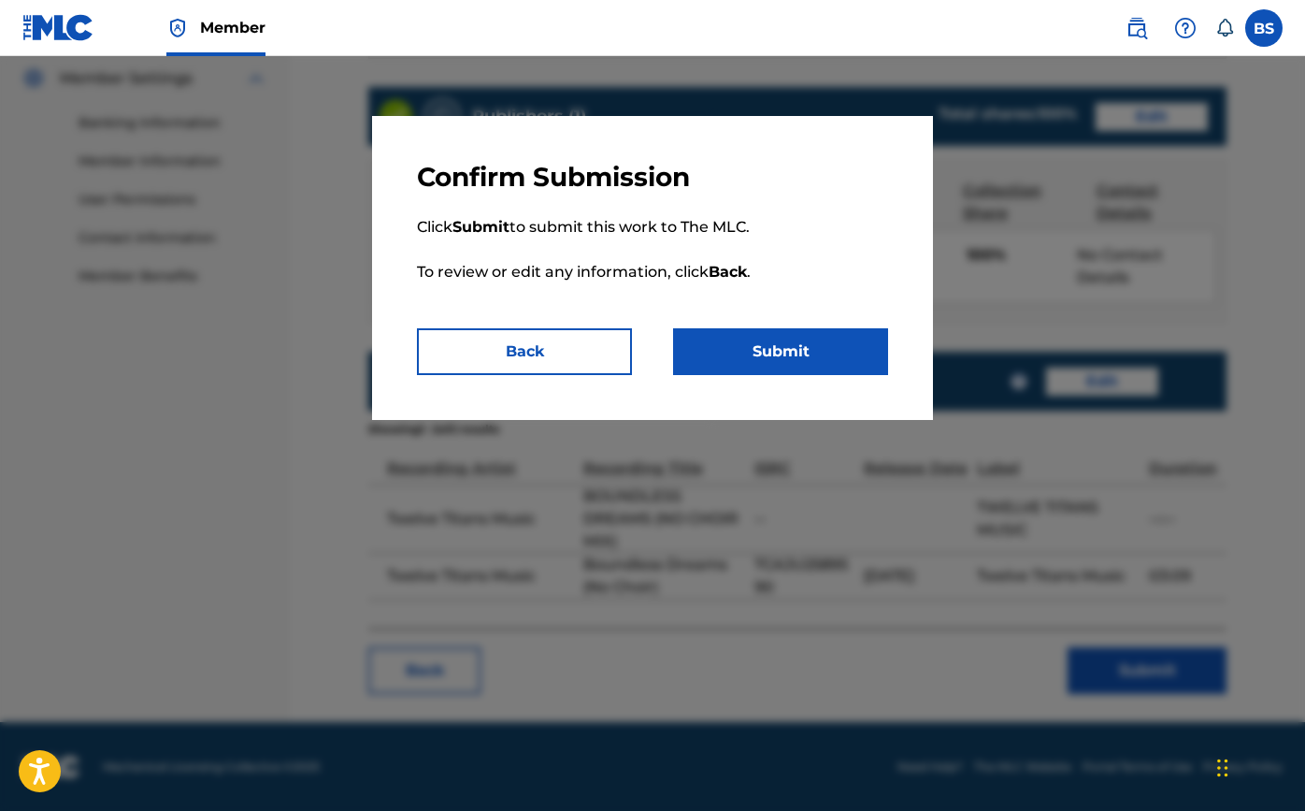
click at [819, 346] on button "Submit" at bounding box center [780, 351] width 215 height 47
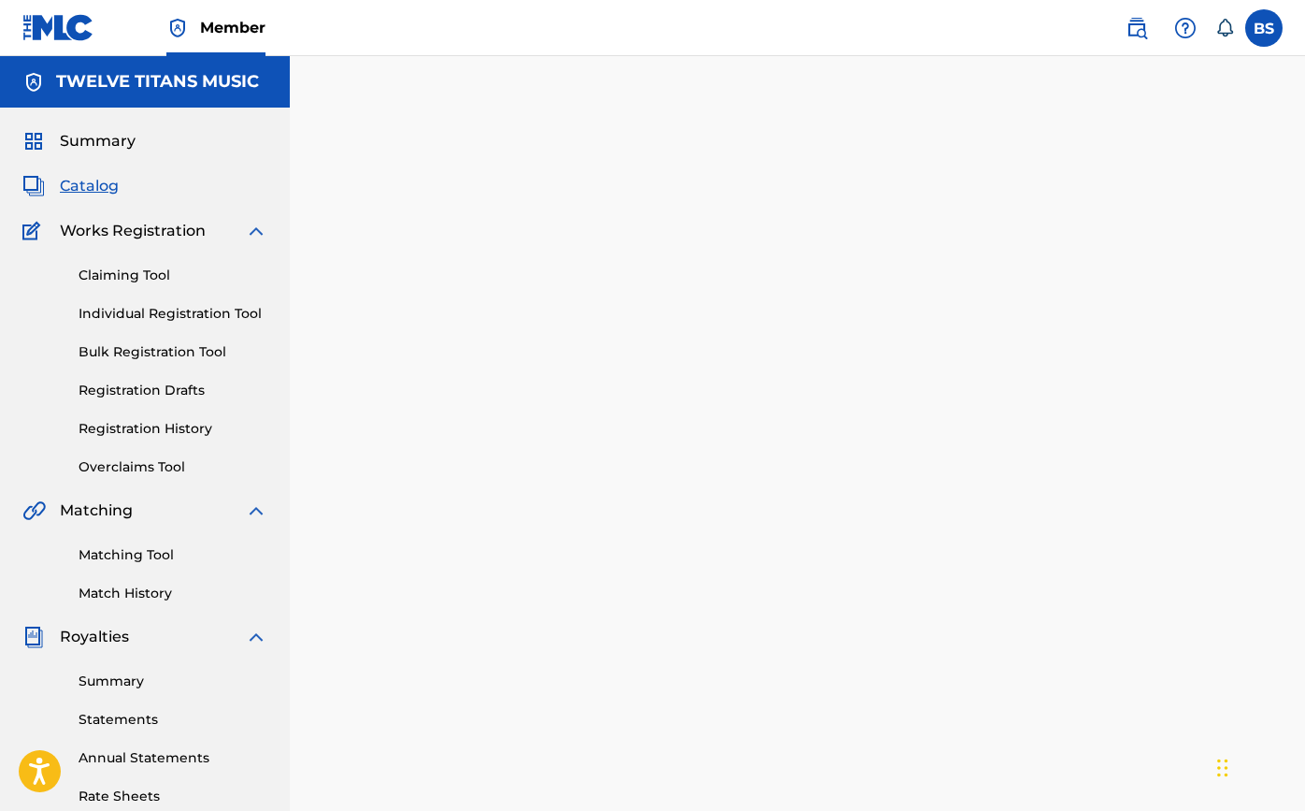
click at [96, 185] on span "Catalog" at bounding box center [89, 186] width 59 height 22
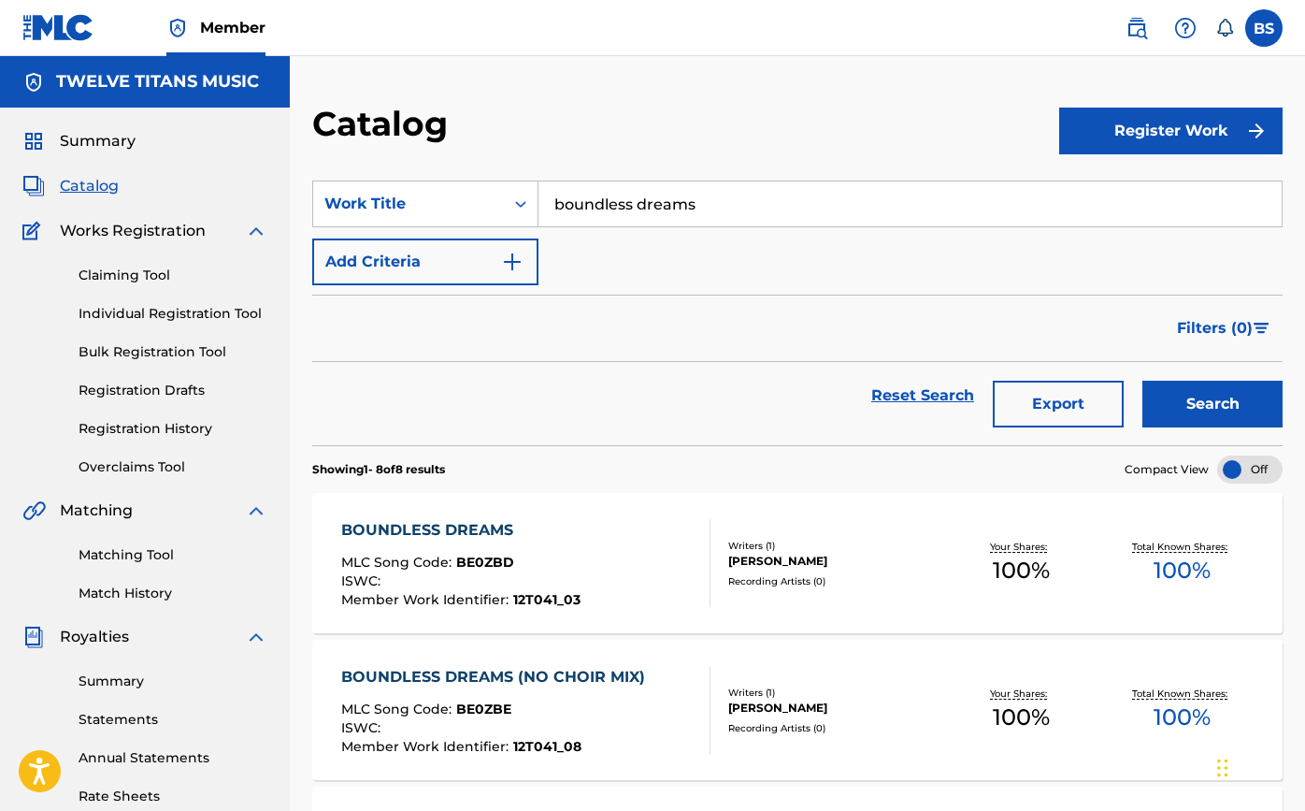
click at [626, 201] on input "boundless dreams" at bounding box center [910, 203] width 743 height 45
click at [614, 248] on strong "mach" at bounding box center [599, 246] width 44 height 18
type input "ex machina"
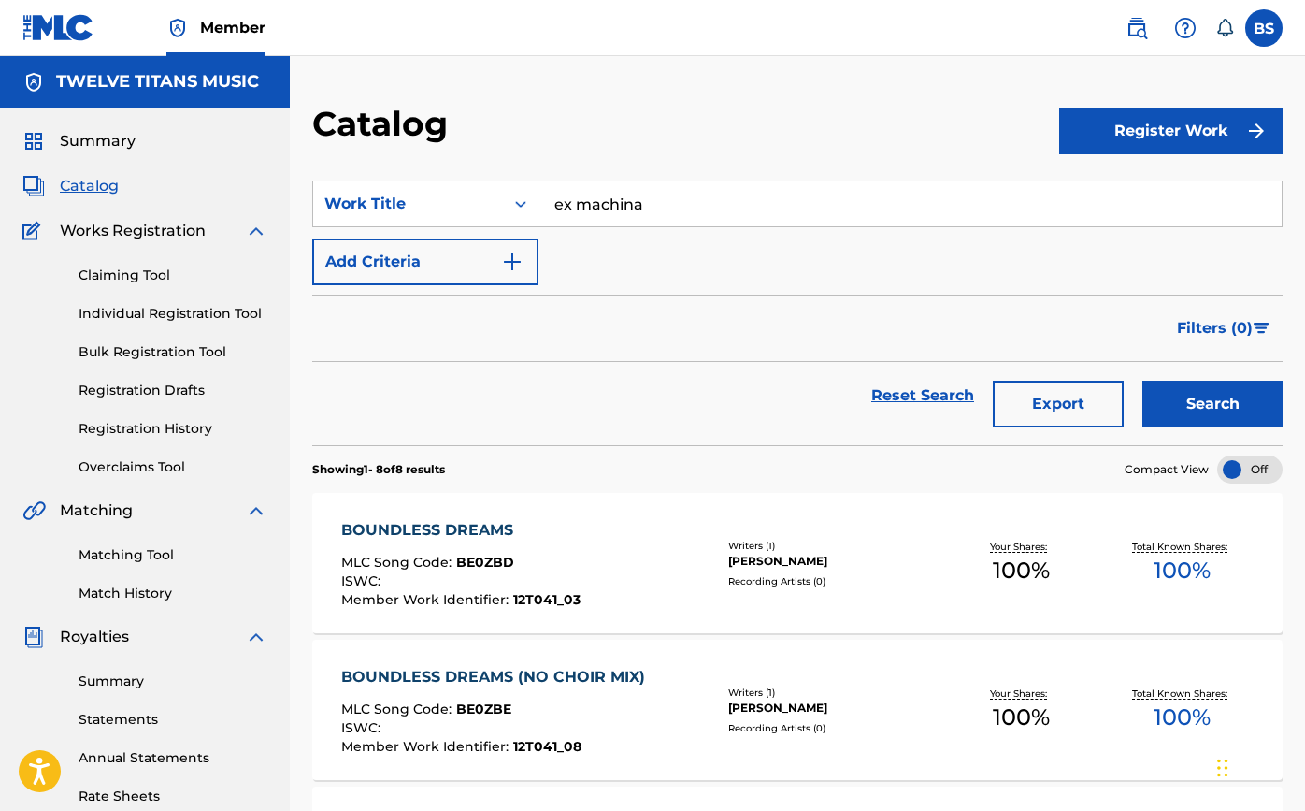
click at [1213, 404] on button "Search" at bounding box center [1212, 404] width 140 height 47
click at [425, 528] on div "EX MACHINA" at bounding box center [461, 530] width 241 height 22
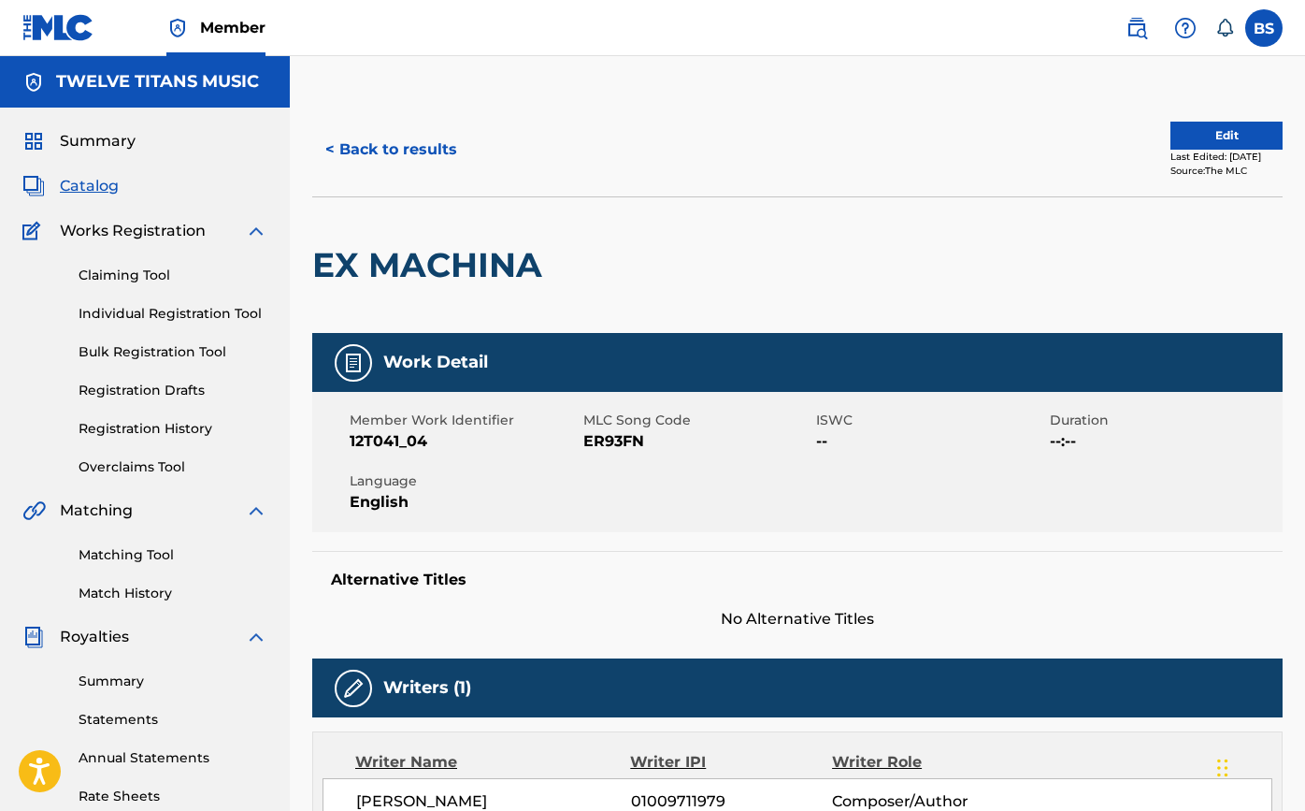
click at [1201, 130] on button "Edit" at bounding box center [1226, 136] width 112 height 28
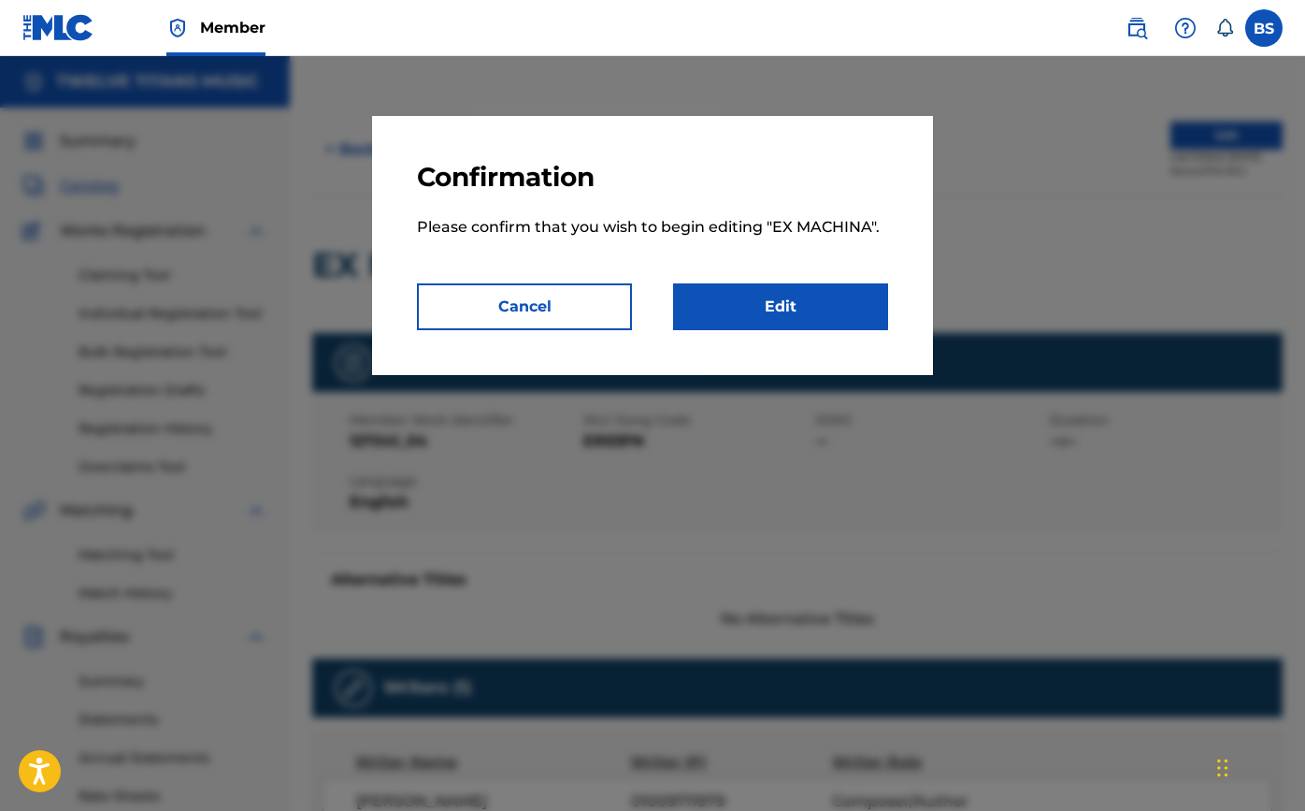
click at [787, 315] on link "Edit" at bounding box center [780, 306] width 215 height 47
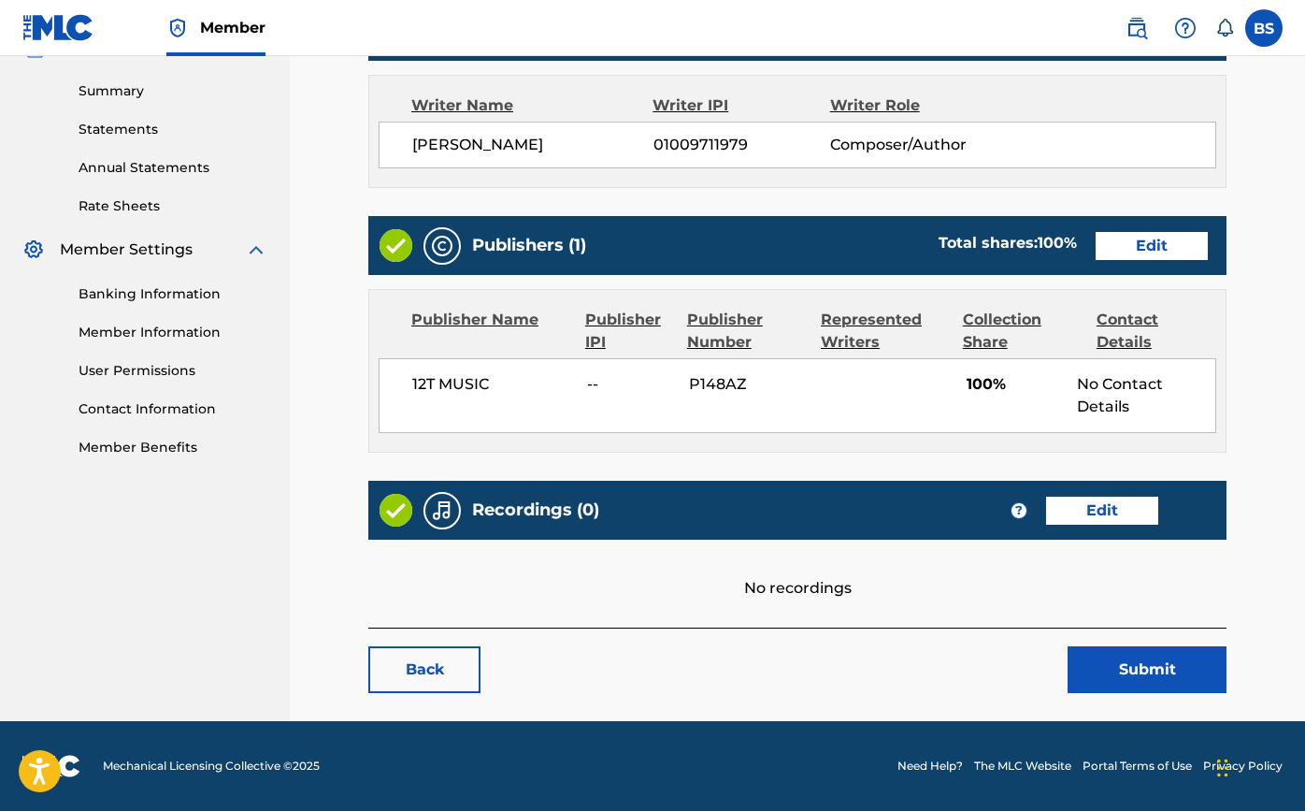
scroll to position [589, 0]
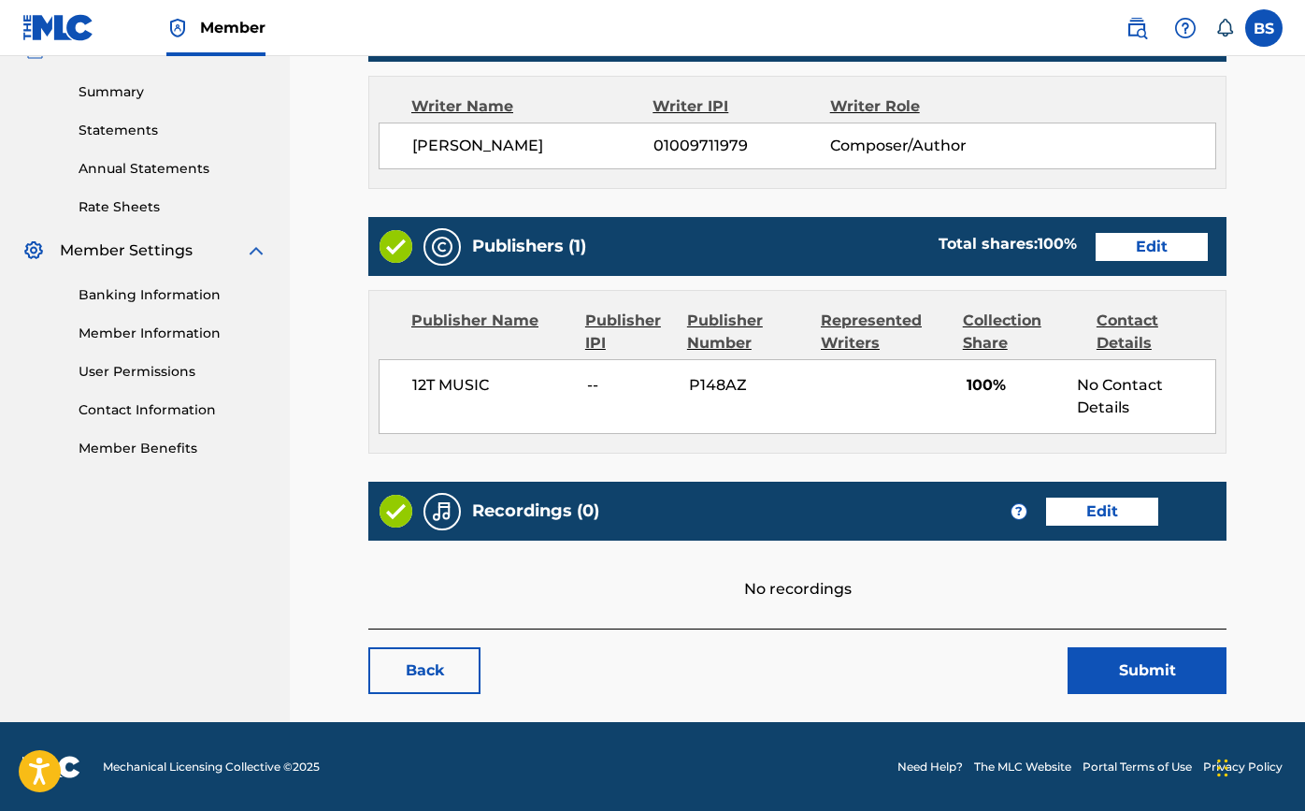
click at [1140, 510] on link "Edit" at bounding box center [1102, 511] width 112 height 28
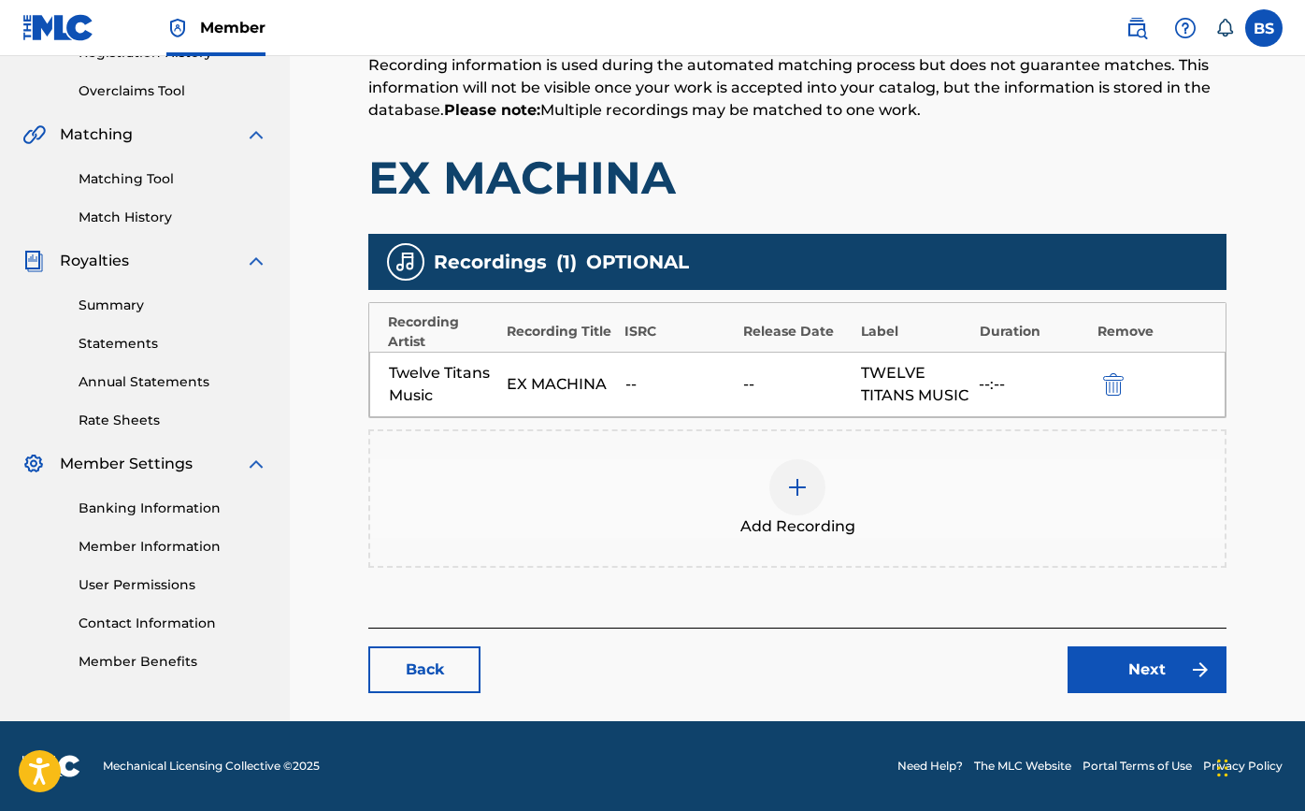
scroll to position [398, 0]
click at [789, 487] on img at bounding box center [797, 487] width 22 height 22
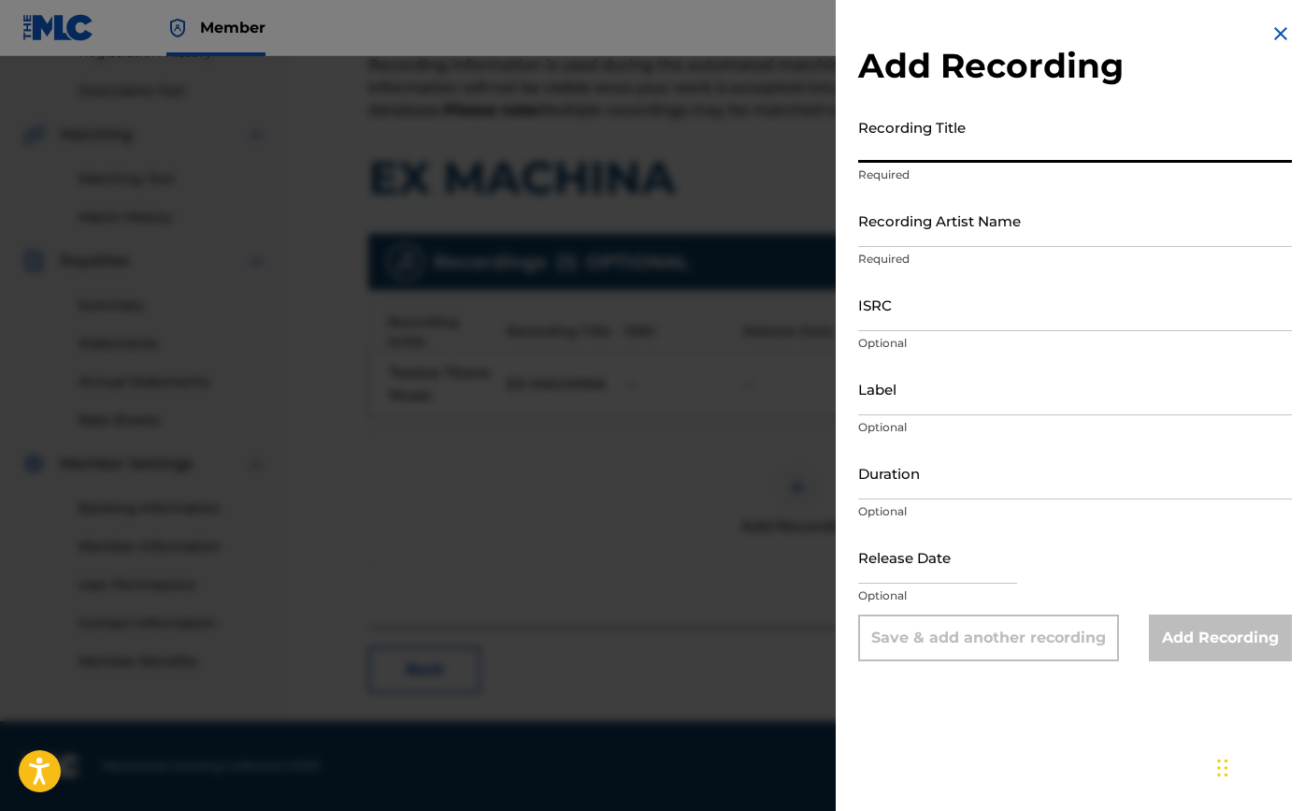
click at [902, 152] on input "Recording Title" at bounding box center [1075, 135] width 434 height 53
type input "Ex Machina"
click at [942, 240] on input "Recording Artist Name" at bounding box center [1075, 220] width 434 height 53
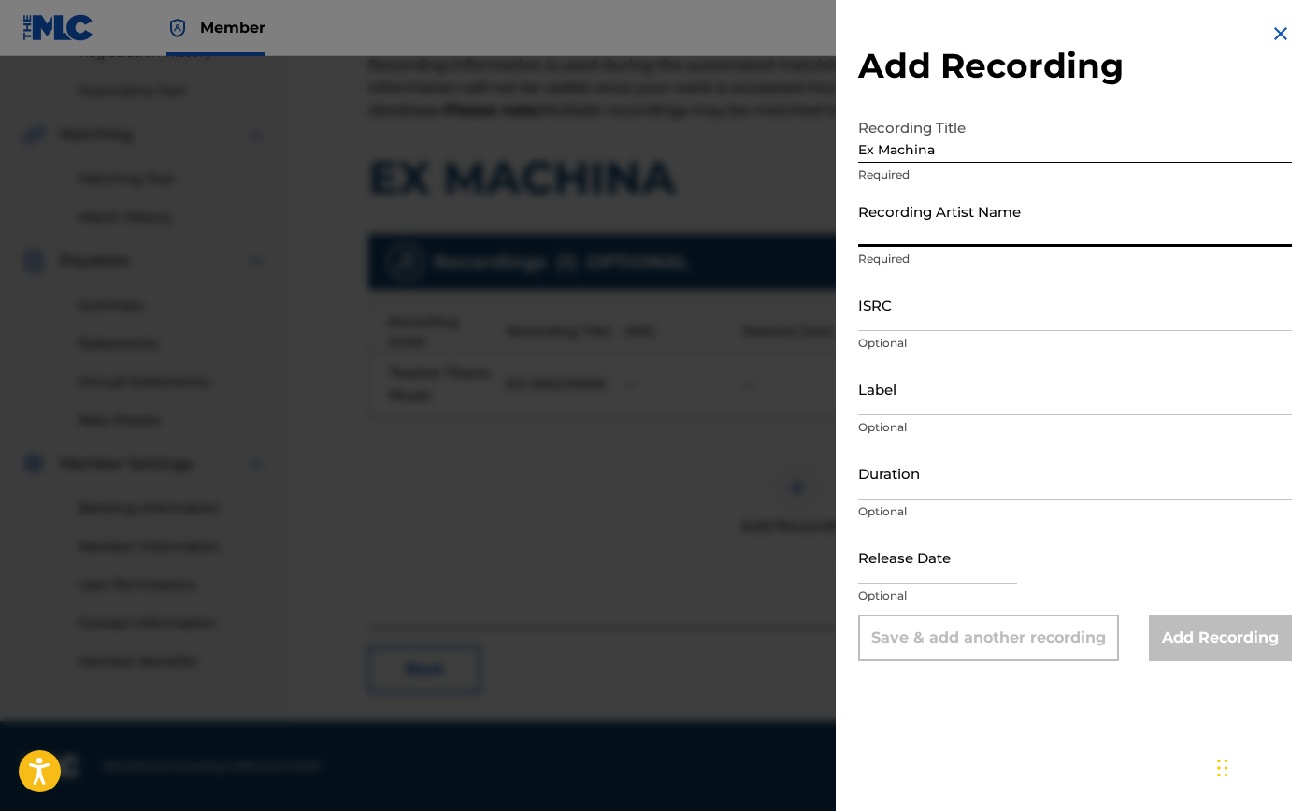
paste input "CA.JV2589594"
type input "CA.JV2589594"
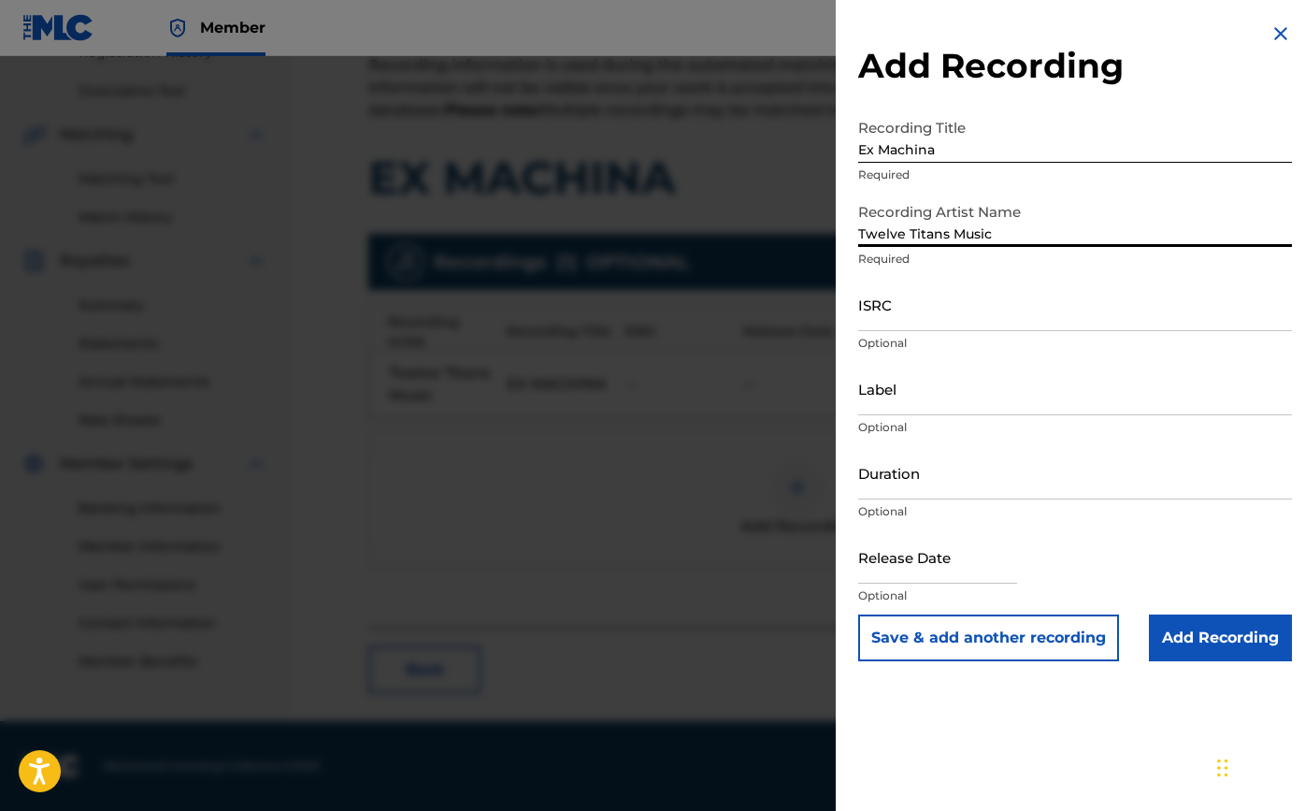
type input "Twelve Titans Music"
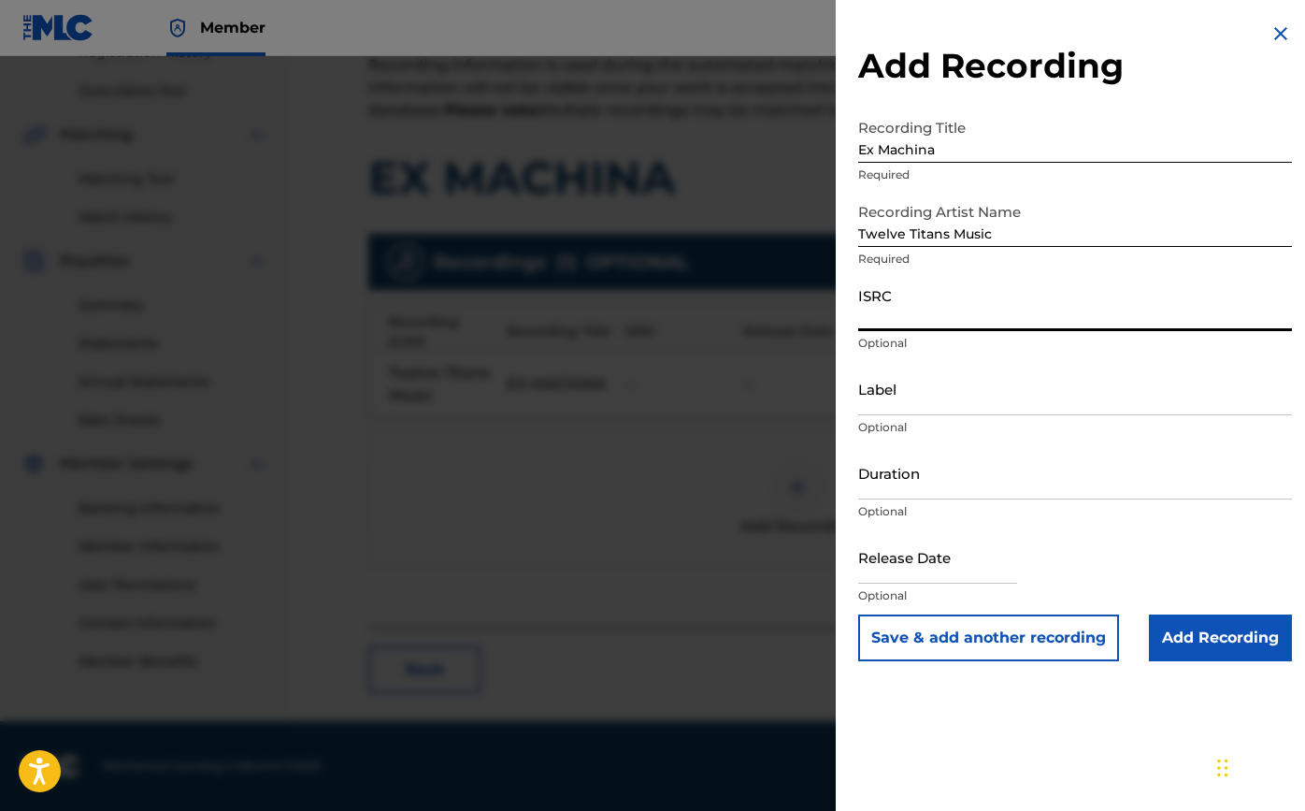
paste input "TCA.JV2589594"
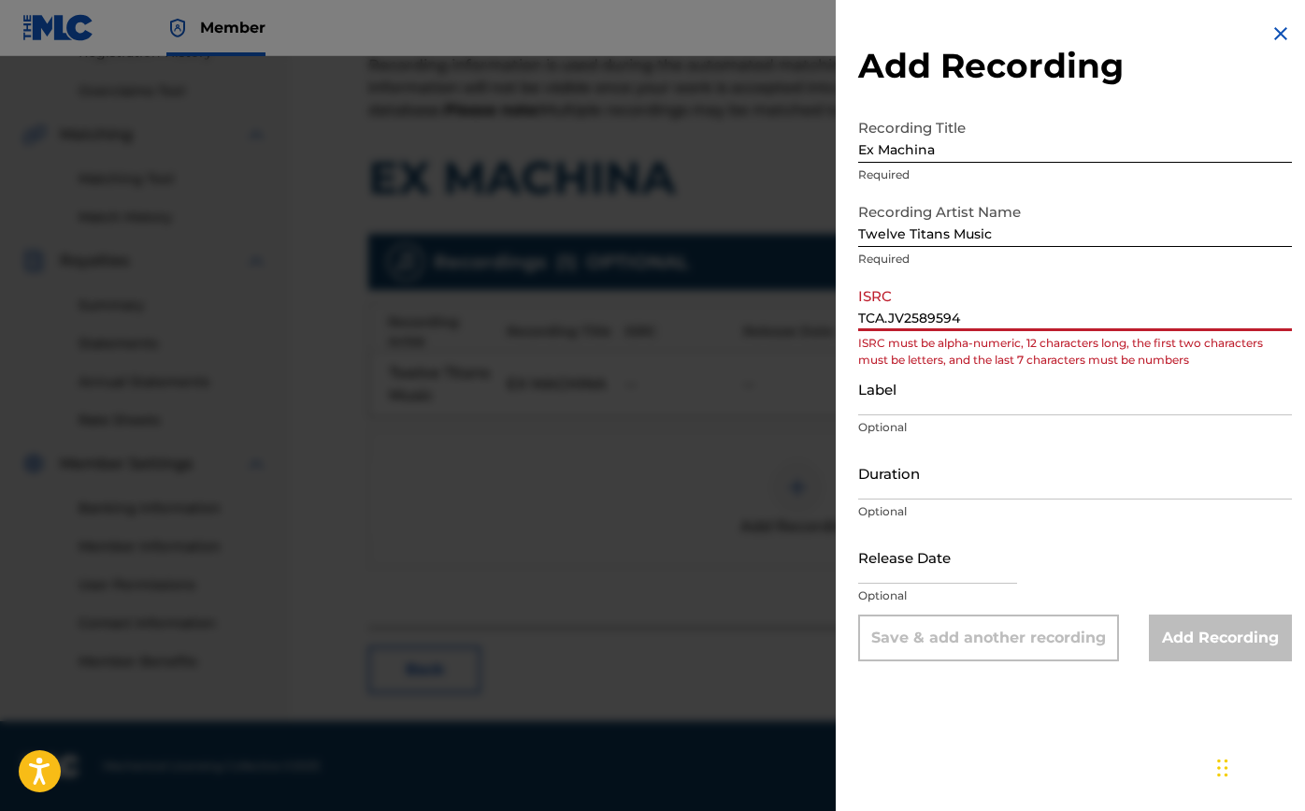
click at [888, 321] on input "TCA.JV2589594" at bounding box center [1075, 304] width 434 height 53
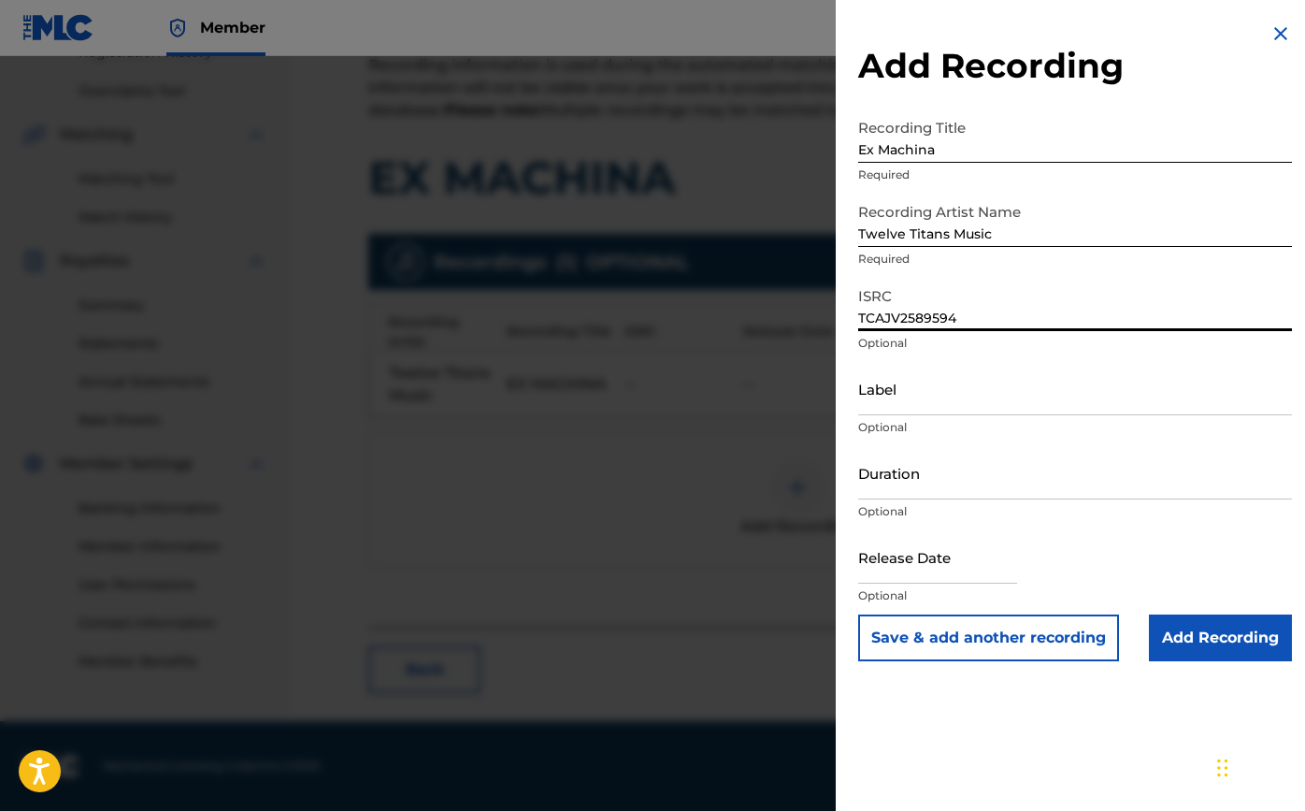
type input "TCAJV2589594"
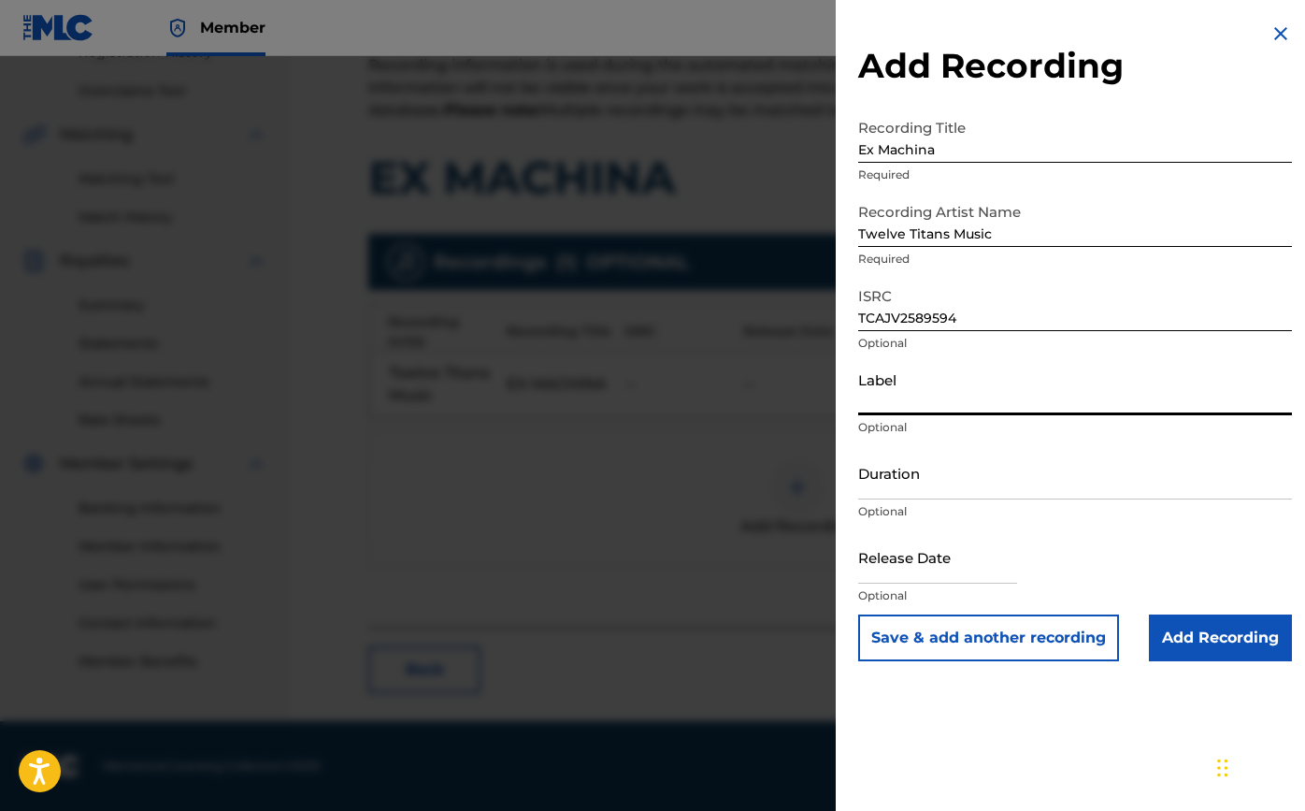
click at [939, 399] on input "Label" at bounding box center [1075, 388] width 434 height 53
type input "Twelve Titans Music"
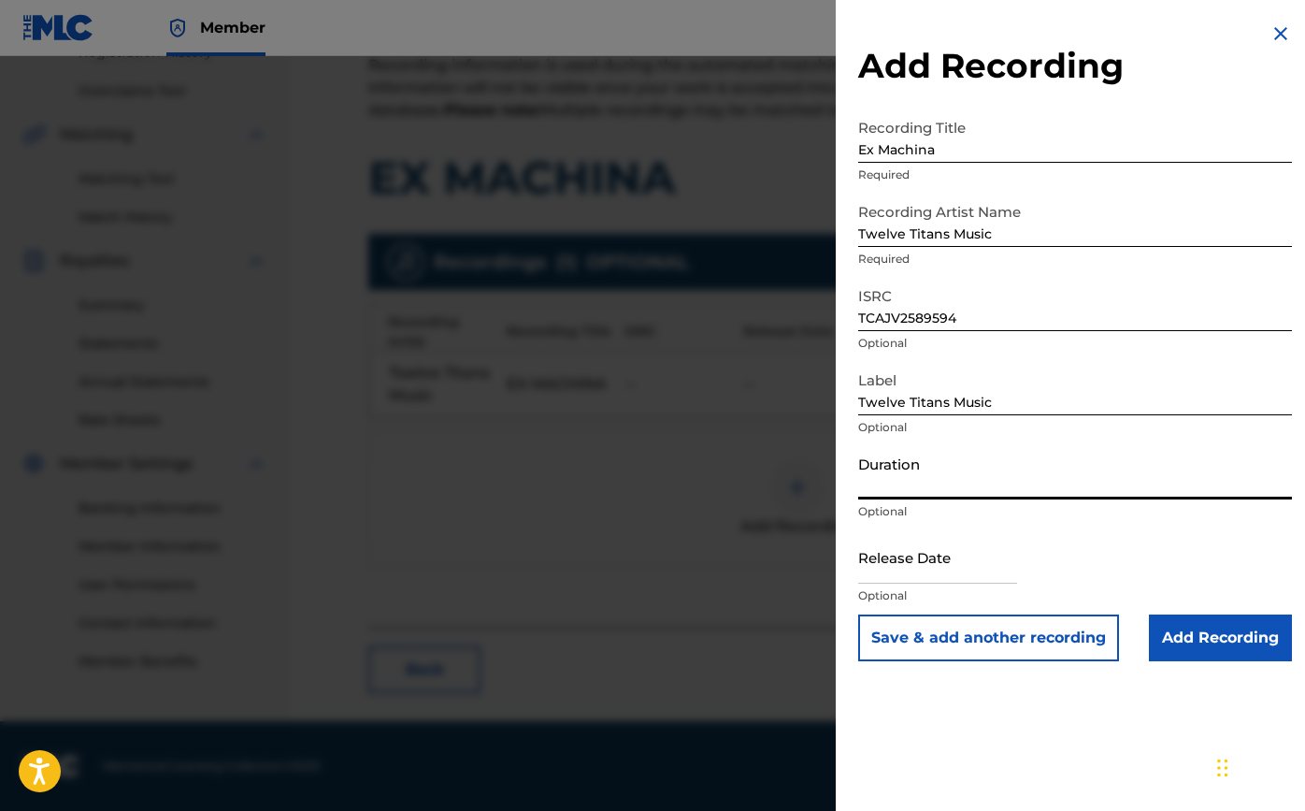
click at [937, 481] on input "Duration" at bounding box center [1075, 472] width 434 height 53
type input "03:26"
click at [914, 562] on input "text" at bounding box center [937, 556] width 159 height 53
select select "7"
select select "2025"
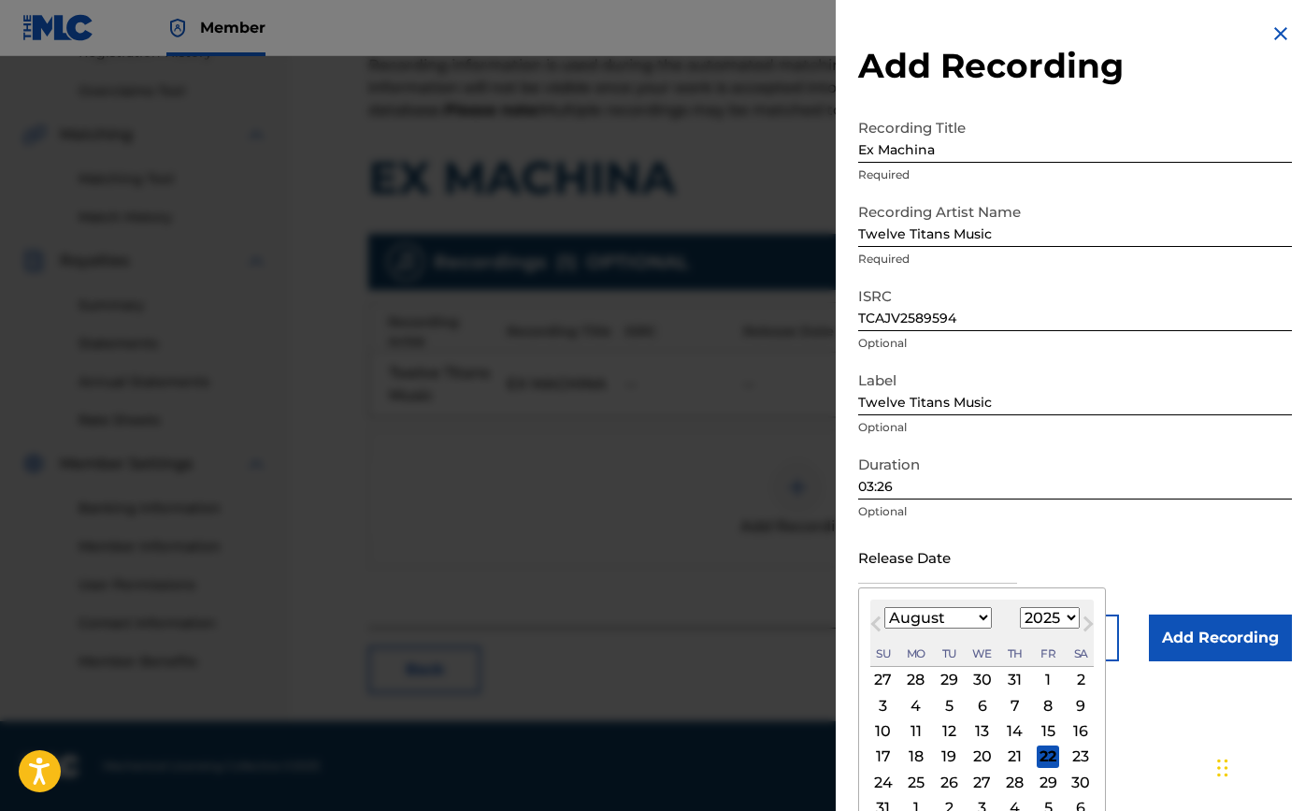
click at [1039, 731] on div "15" at bounding box center [1048, 731] width 22 height 22
type input "[DATE]"
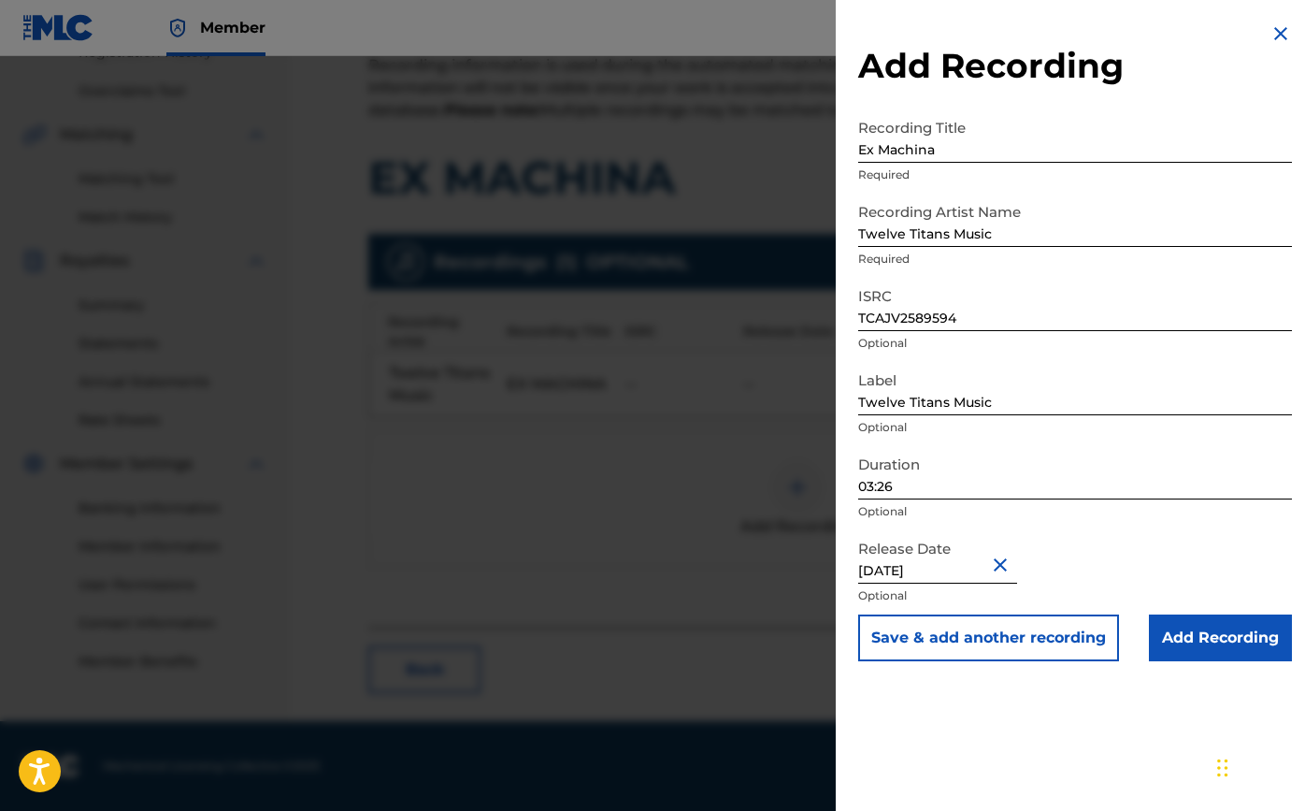
click at [1200, 652] on input "Add Recording" at bounding box center [1220, 637] width 143 height 47
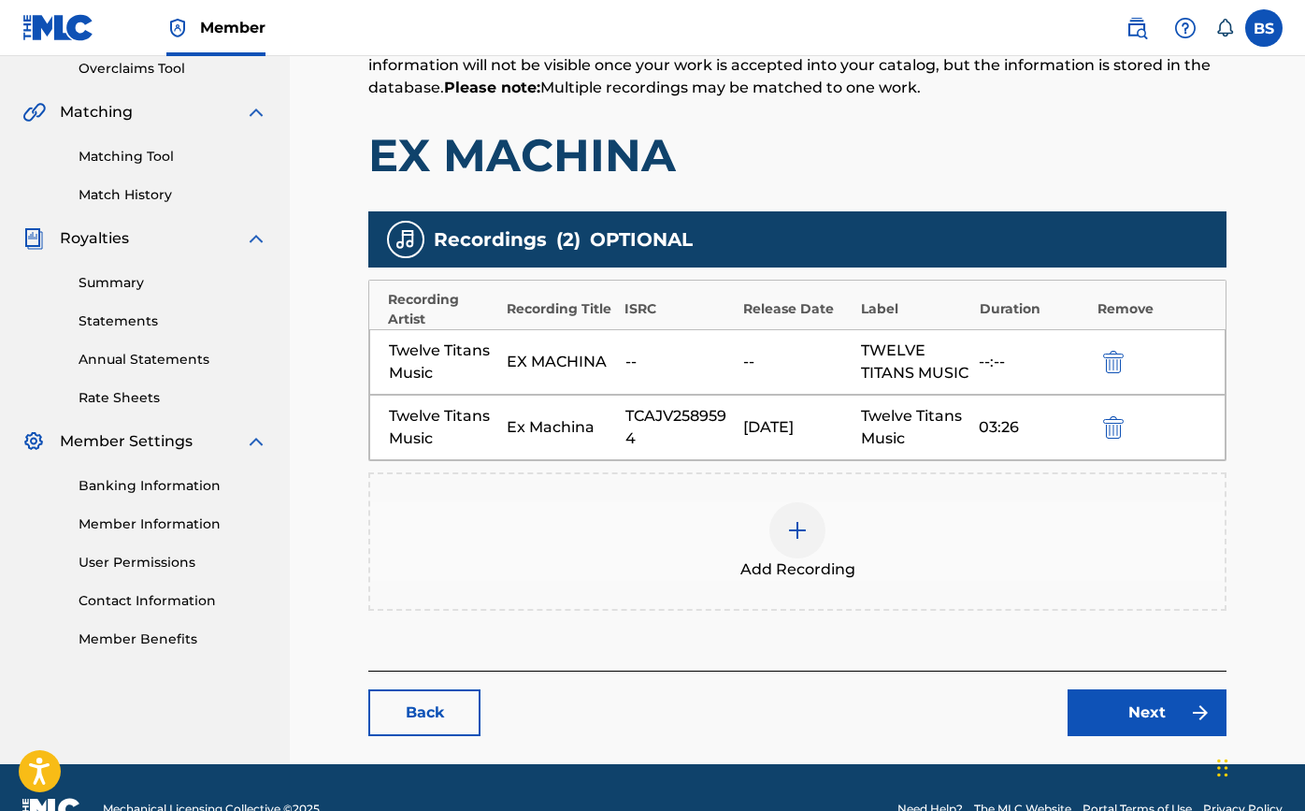
click at [1142, 736] on link "Next" at bounding box center [1147, 712] width 159 height 47
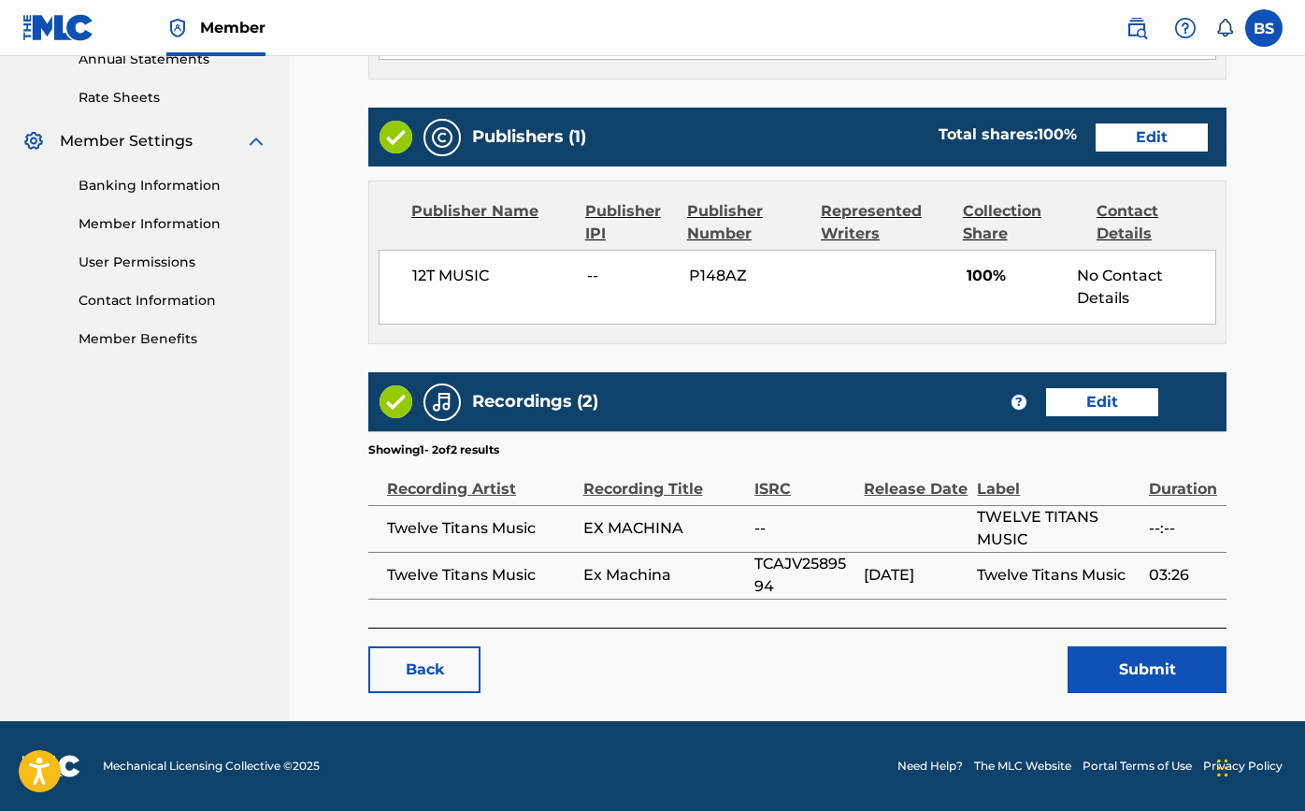
click at [1105, 668] on button "Submit" at bounding box center [1147, 669] width 159 height 47
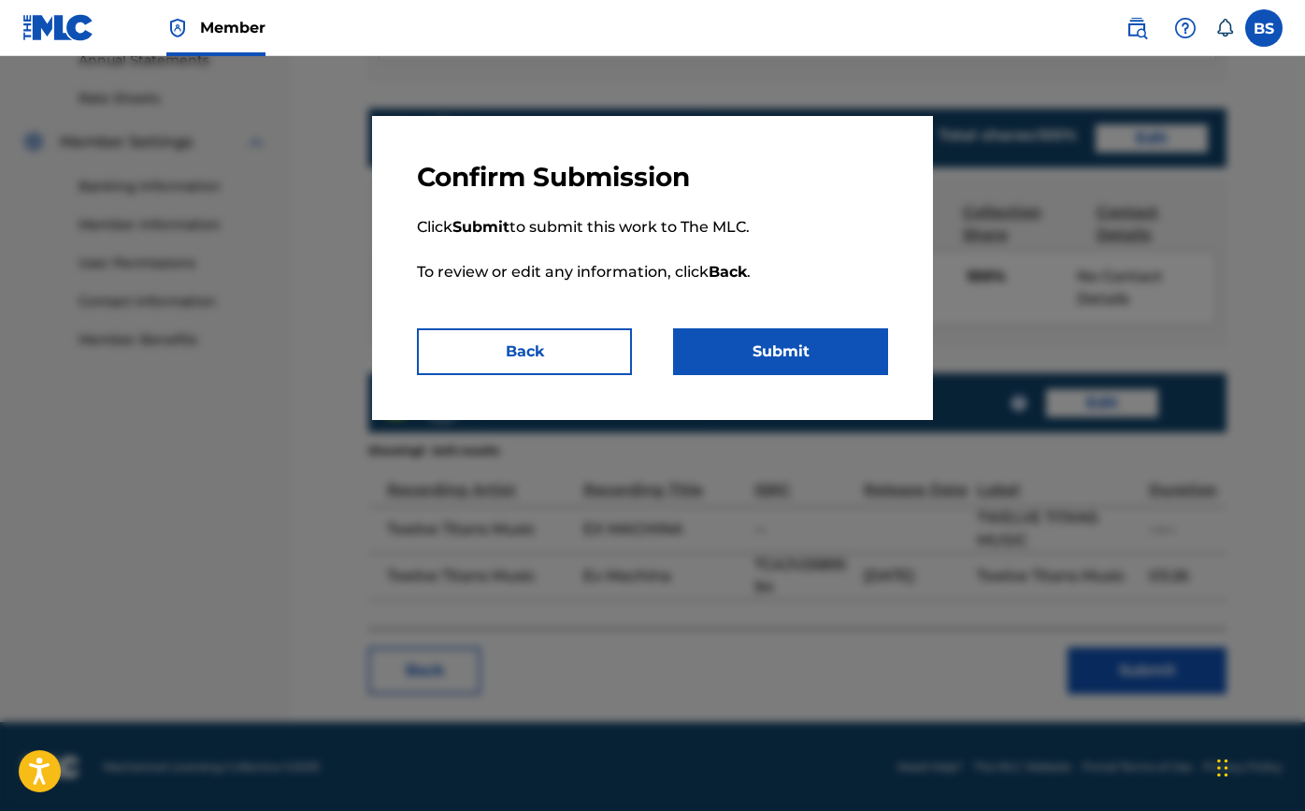
click at [726, 351] on button "Submit" at bounding box center [780, 351] width 215 height 47
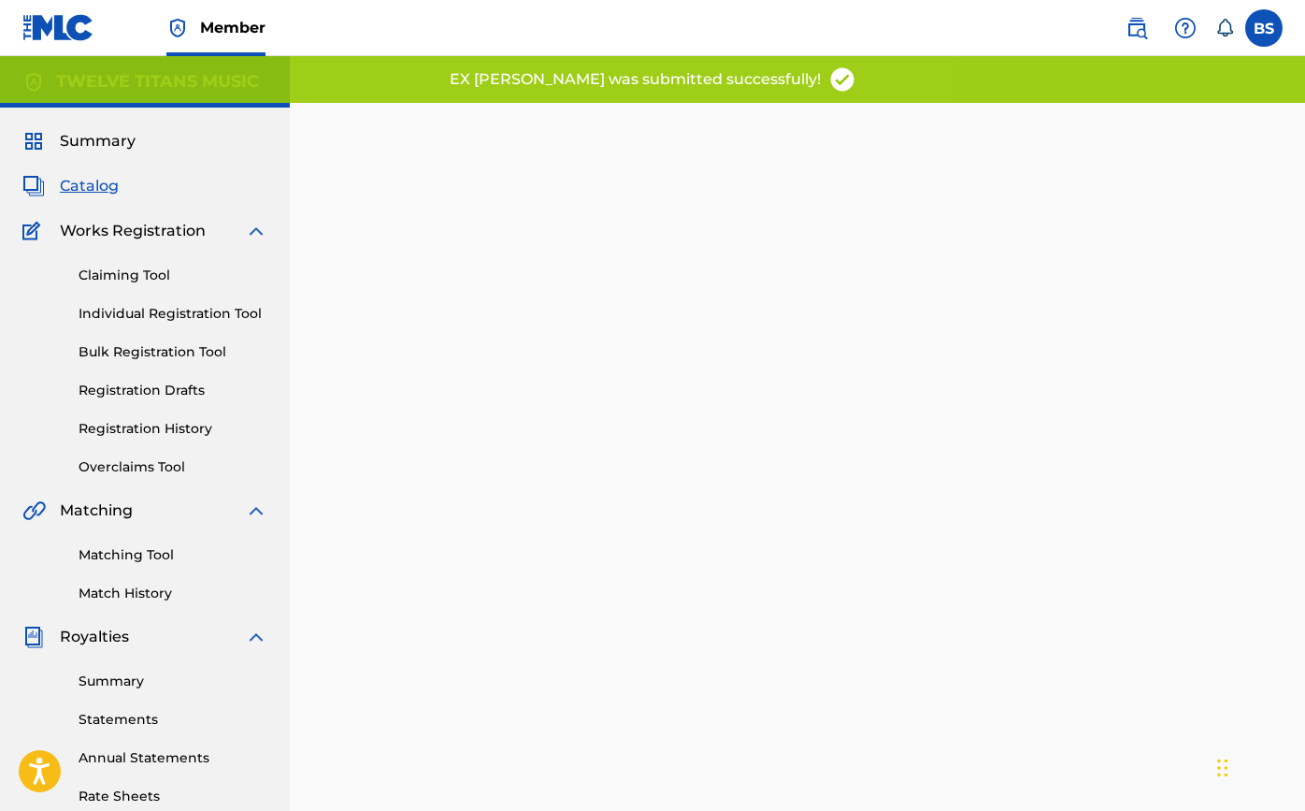
click at [96, 185] on span "Catalog" at bounding box center [89, 186] width 59 height 22
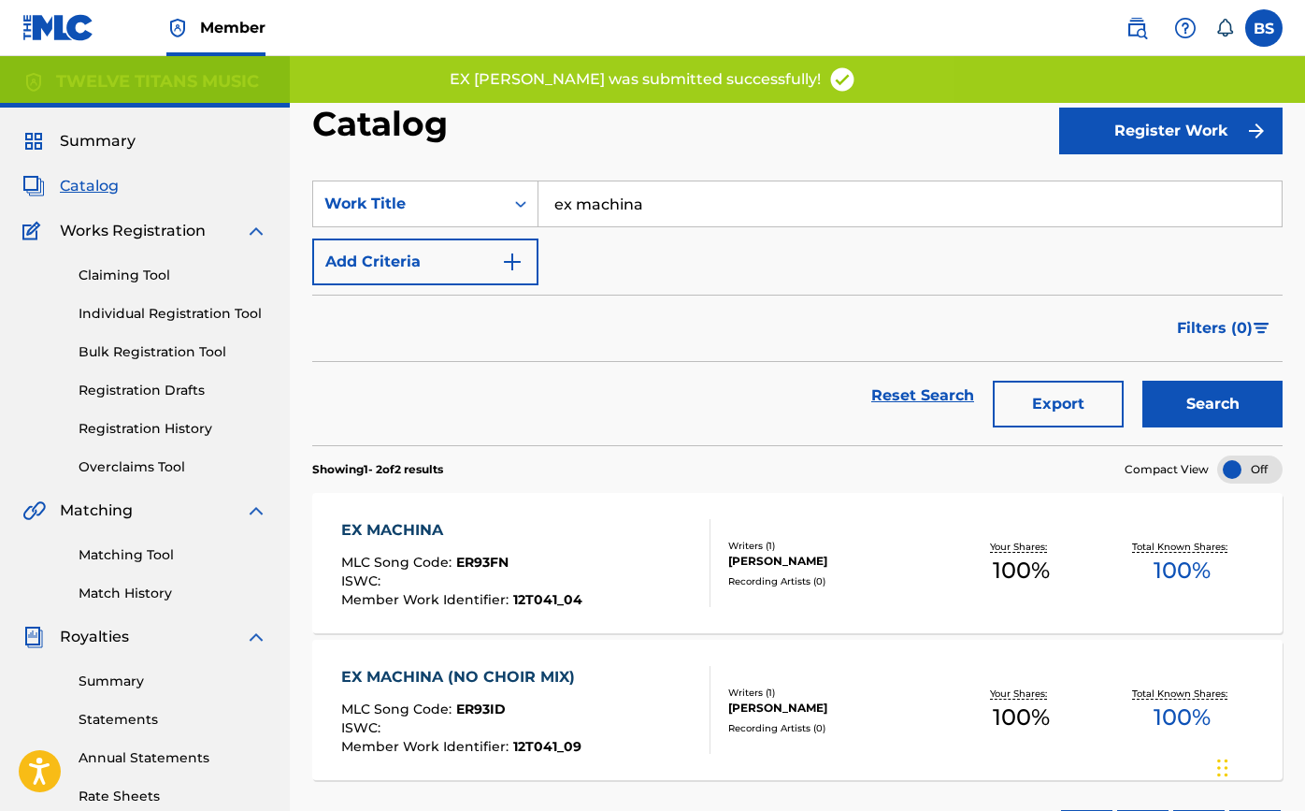
click at [453, 675] on div "EX MACHINA (NO CHOIR MIX)" at bounding box center [462, 677] width 243 height 22
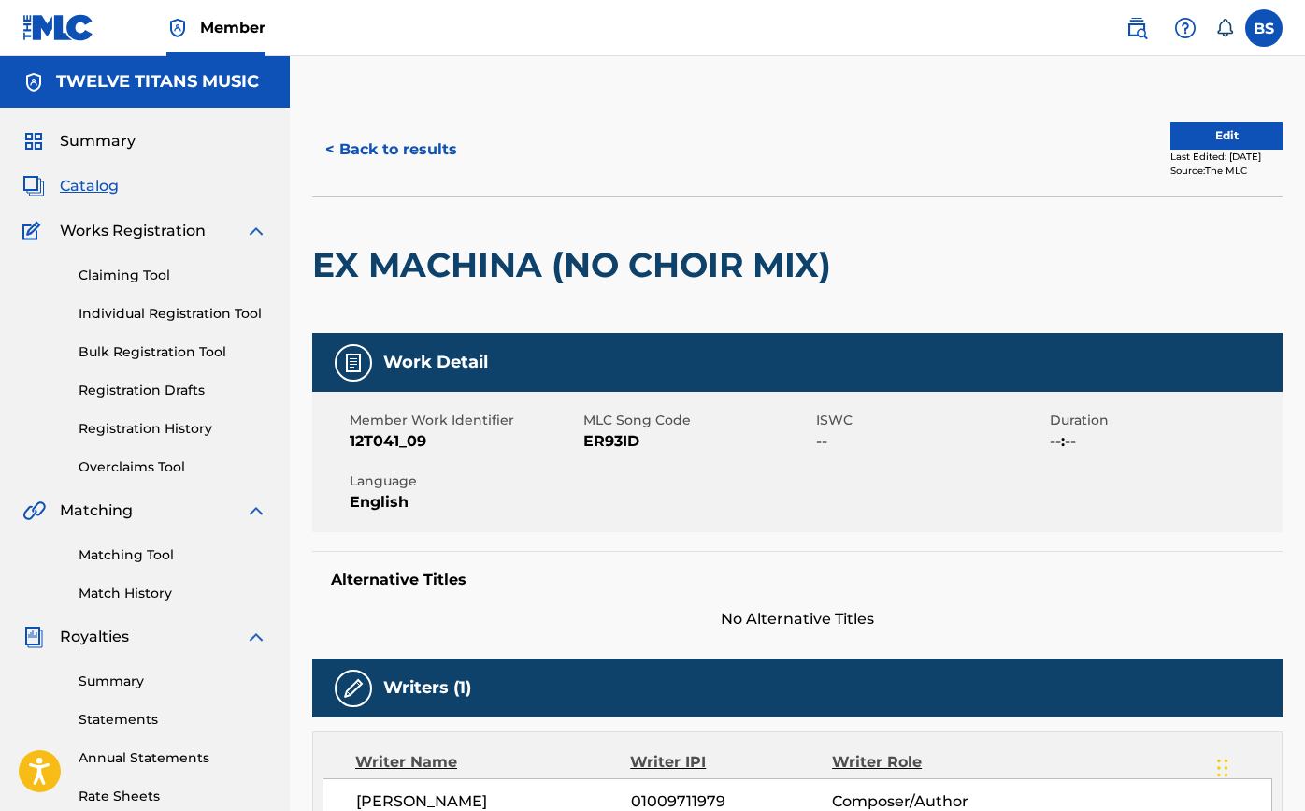
click at [1177, 128] on button "Edit" at bounding box center [1226, 136] width 112 height 28
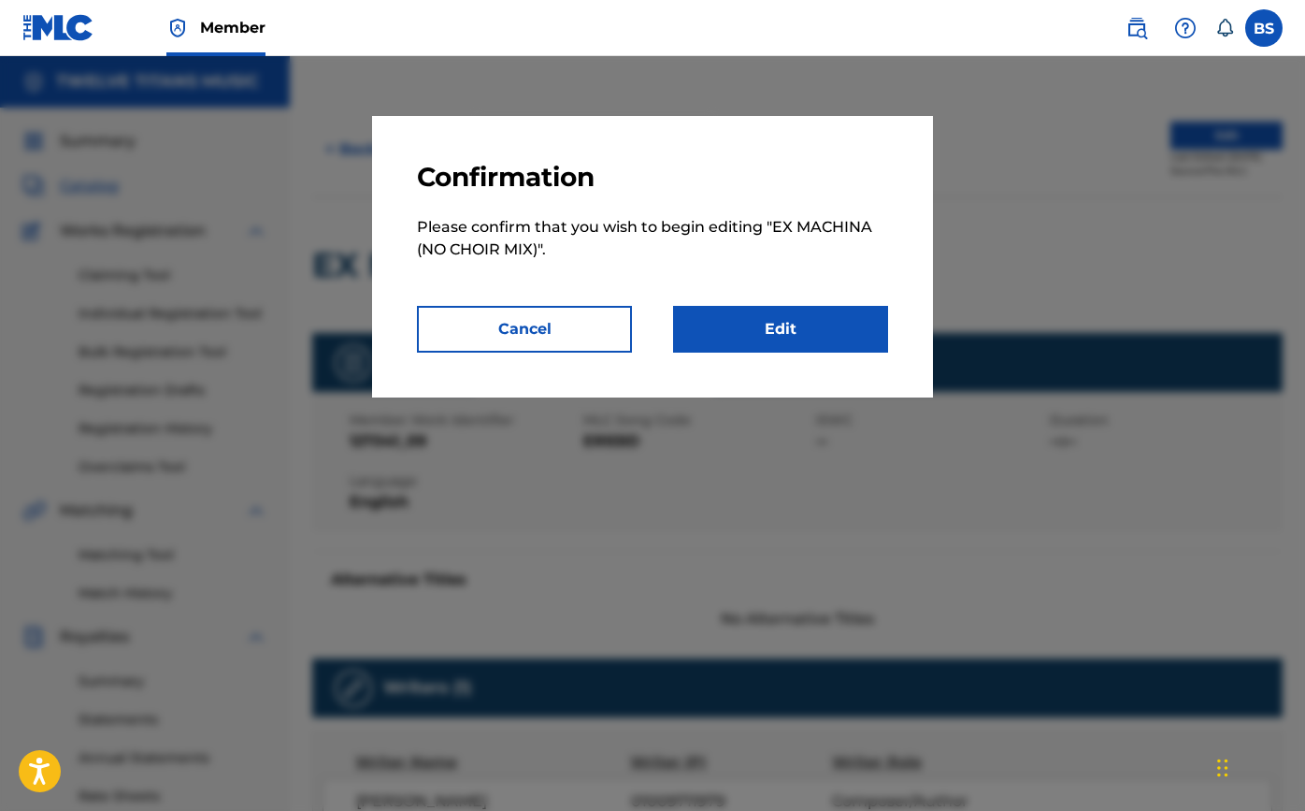
click at [764, 330] on link "Edit" at bounding box center [780, 329] width 215 height 47
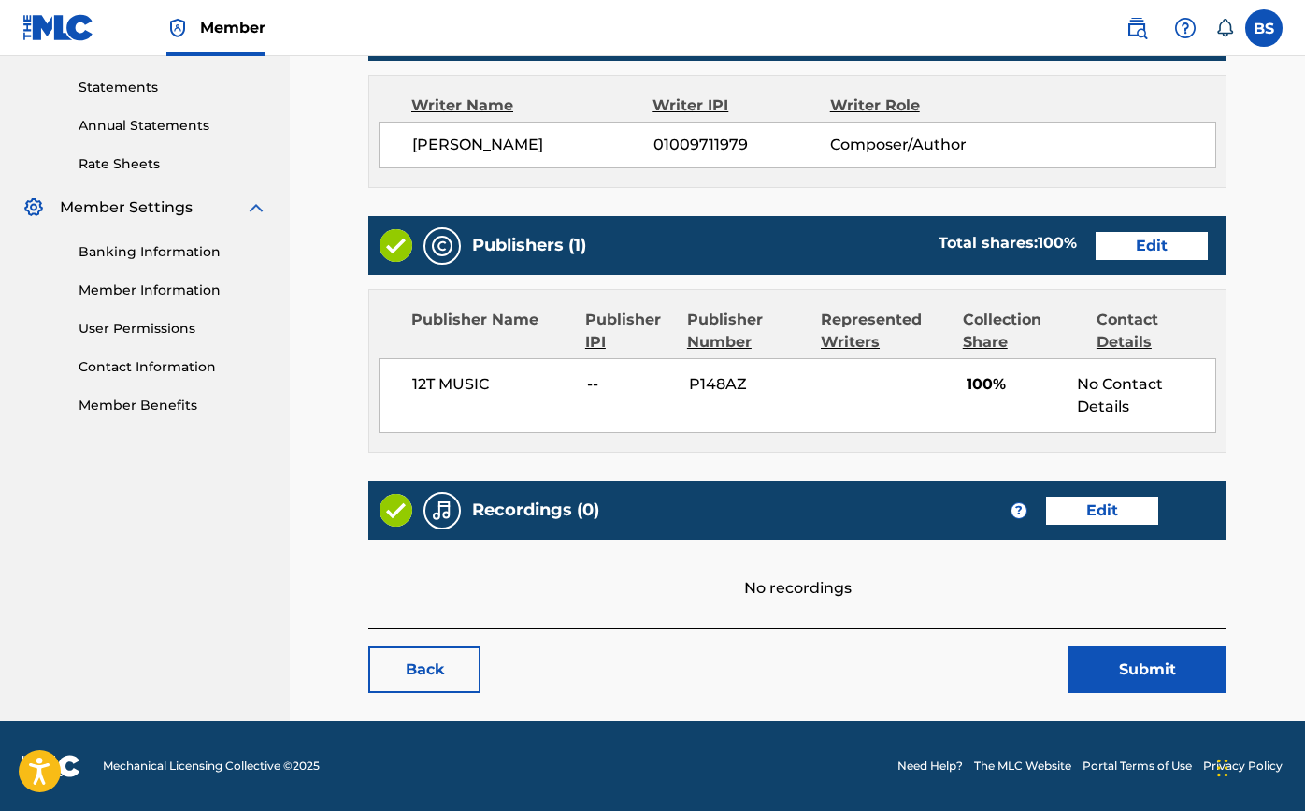
scroll to position [631, 0]
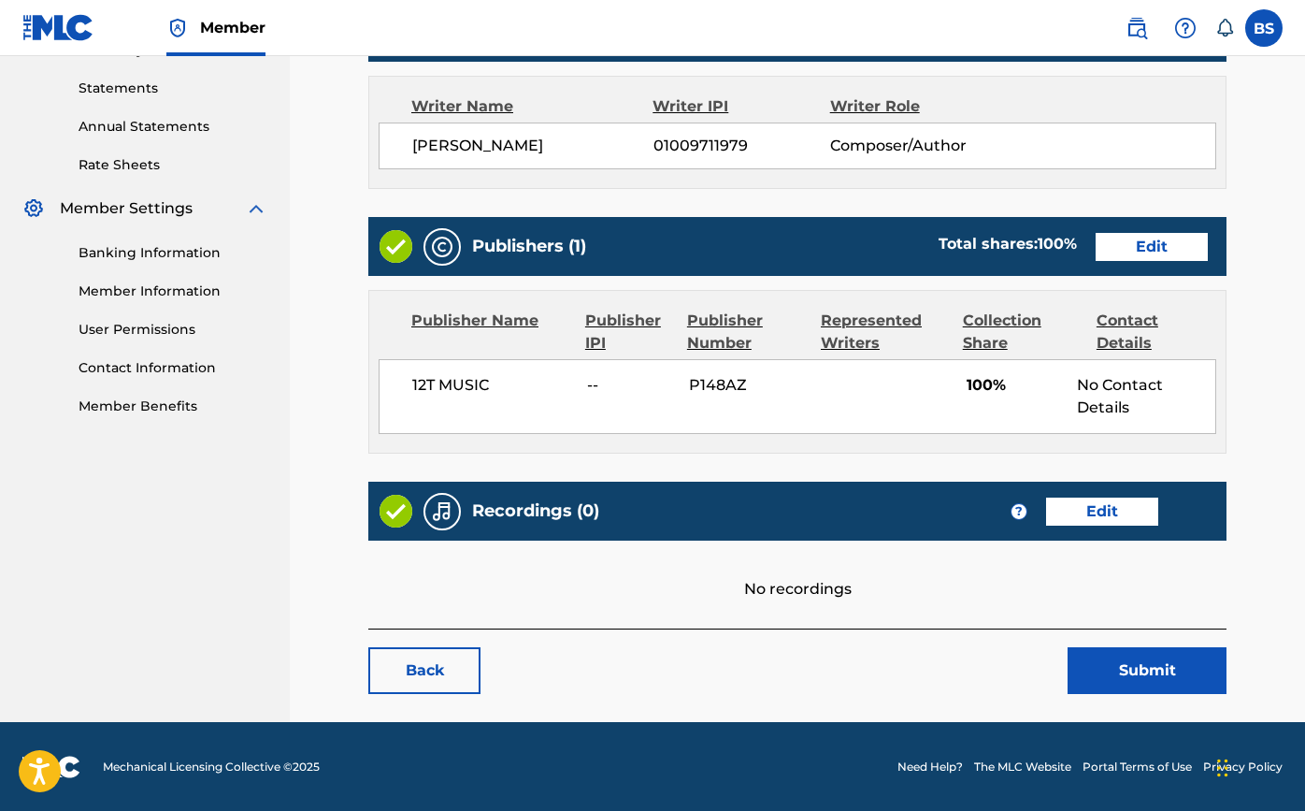
click at [1083, 517] on link "Edit" at bounding box center [1102, 511] width 112 height 28
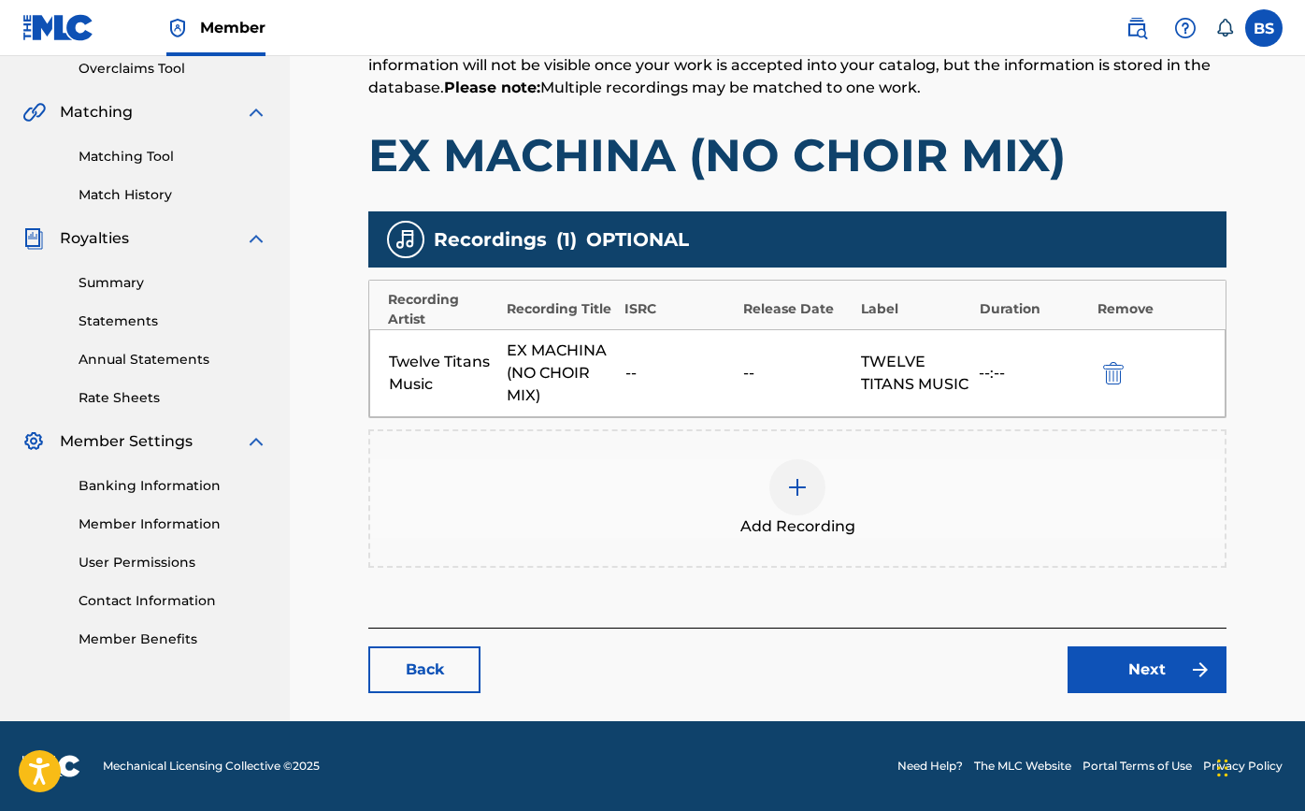
scroll to position [398, 0]
click at [798, 481] on img at bounding box center [797, 487] width 22 height 22
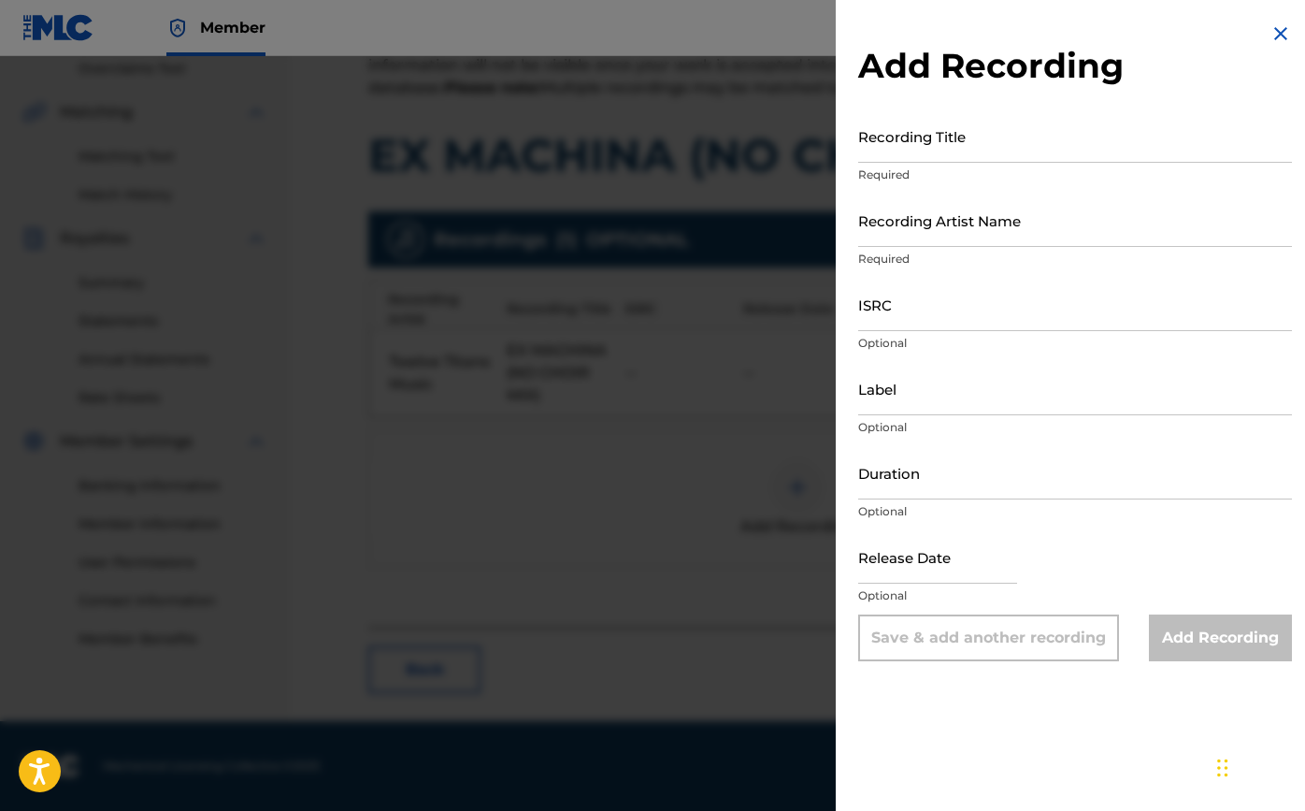
click at [908, 150] on input "Recording Title" at bounding box center [1075, 135] width 434 height 53
type input "Ex Machina (No Choir)"
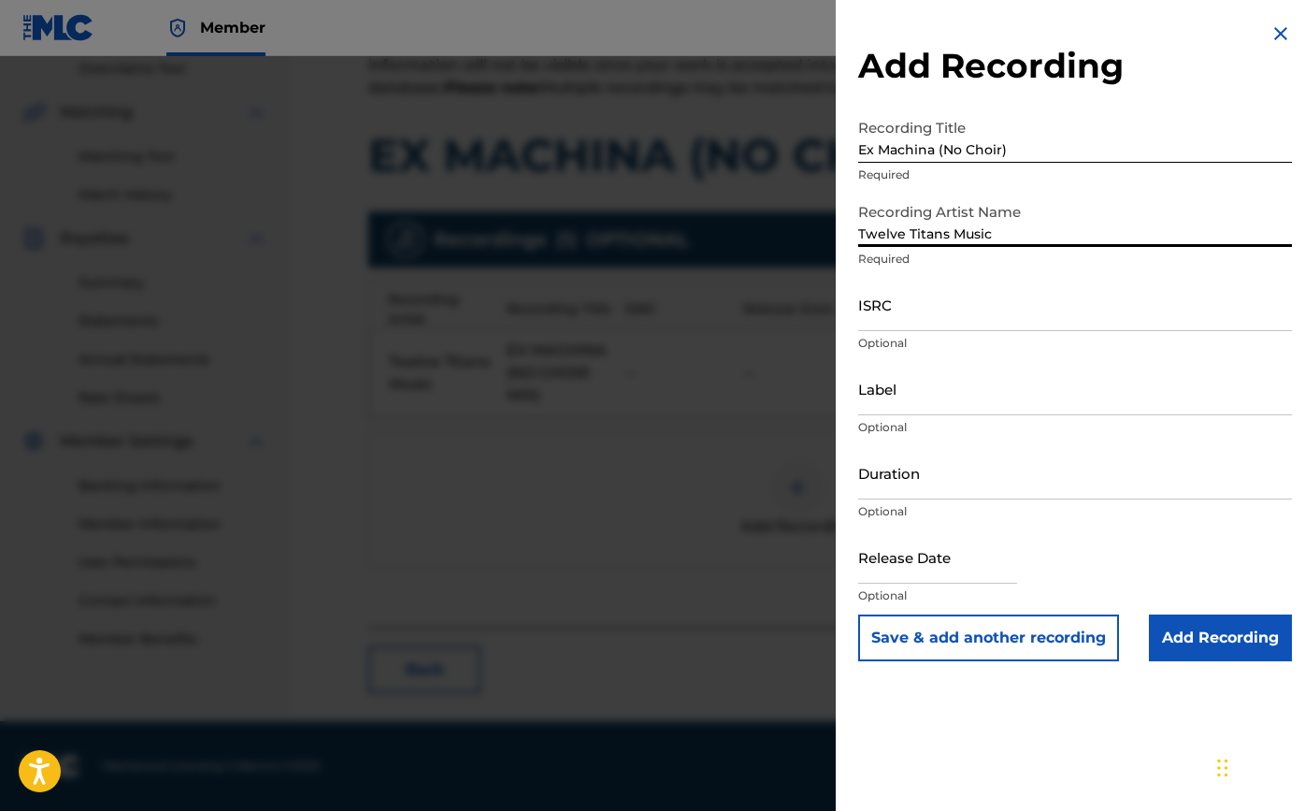
type input "Twelve Titans Music"
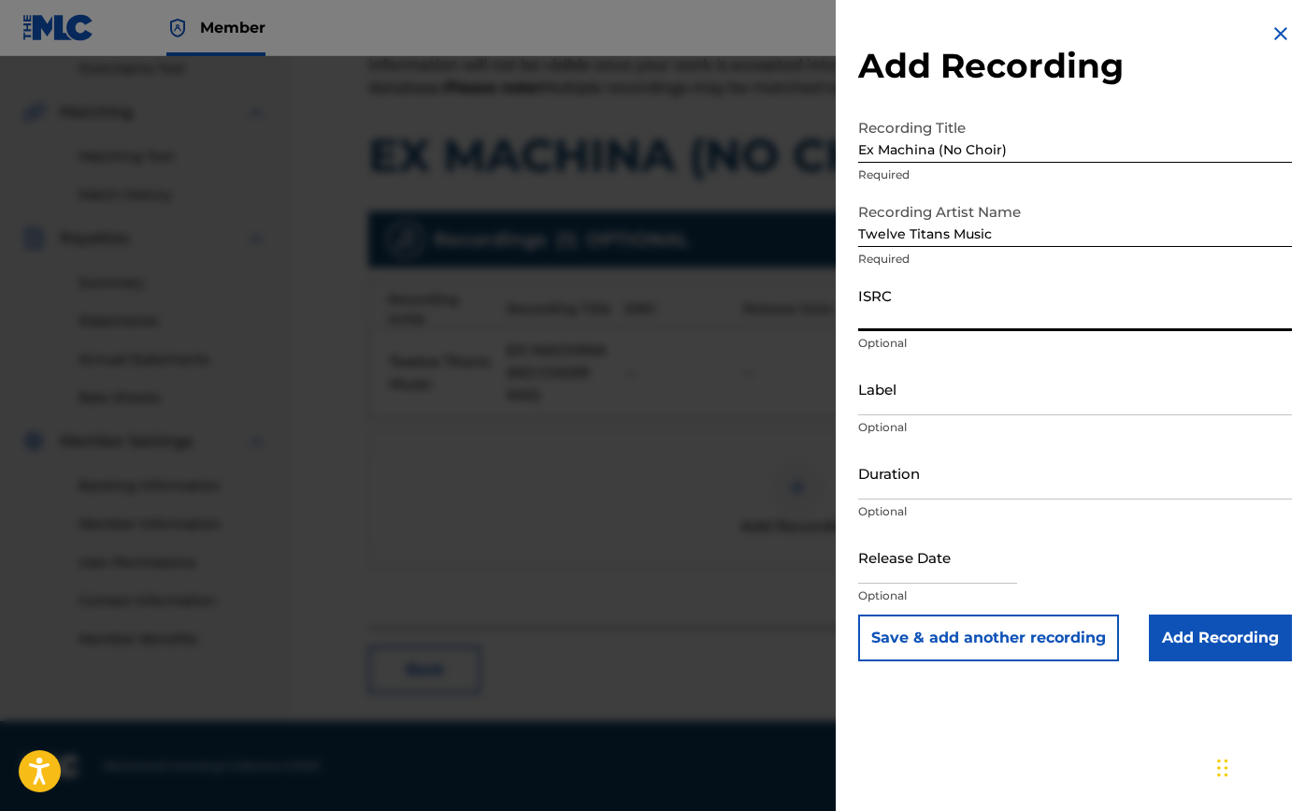
paste input "TCA.JV2589594"
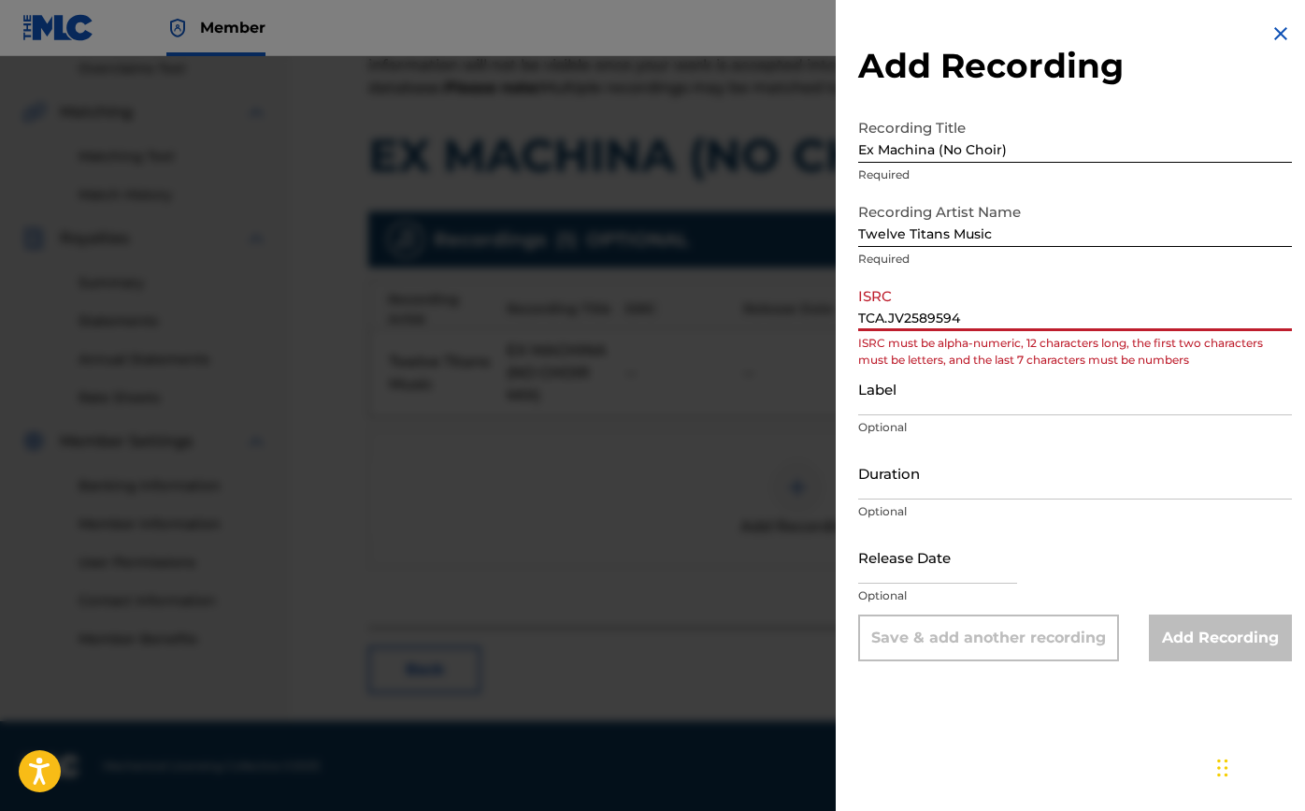
click at [885, 319] on input "TCA.JV2589594" at bounding box center [1075, 304] width 434 height 53
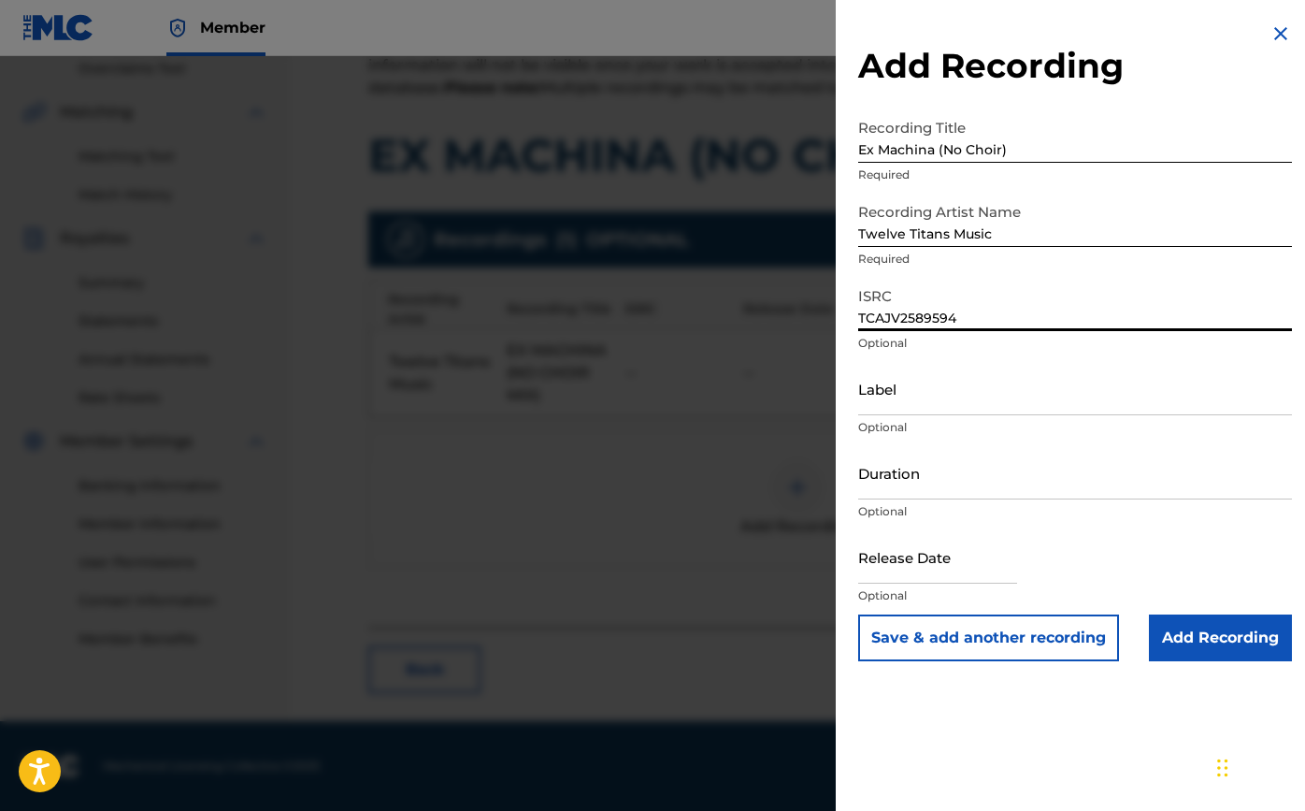
type input "TCAJV2589594"
click at [894, 409] on input "Label" at bounding box center [1075, 388] width 434 height 53
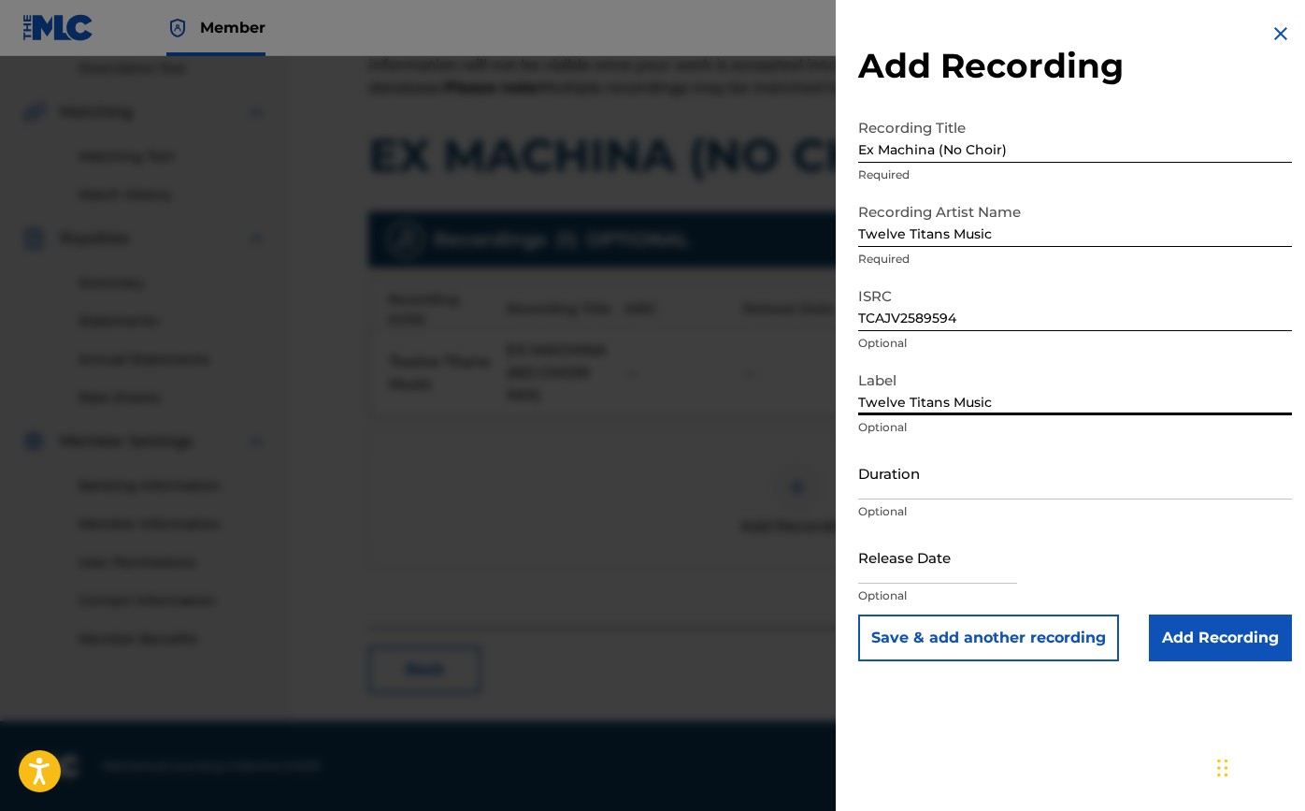
type input "Twelve Titans Music"
click at [886, 490] on input "Duration" at bounding box center [1075, 472] width 434 height 53
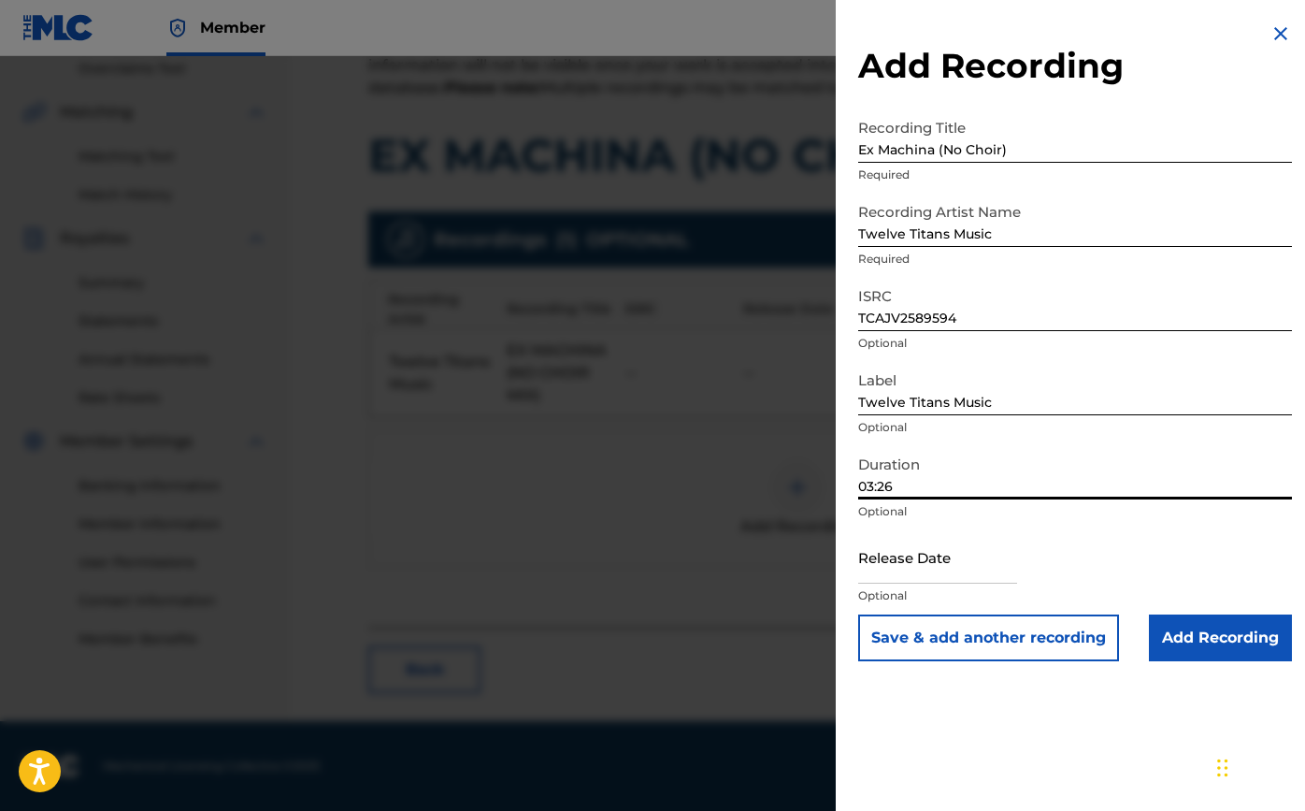
type input "03:26"
click at [870, 564] on input "text" at bounding box center [937, 556] width 159 height 53
select select "7"
select select "2025"
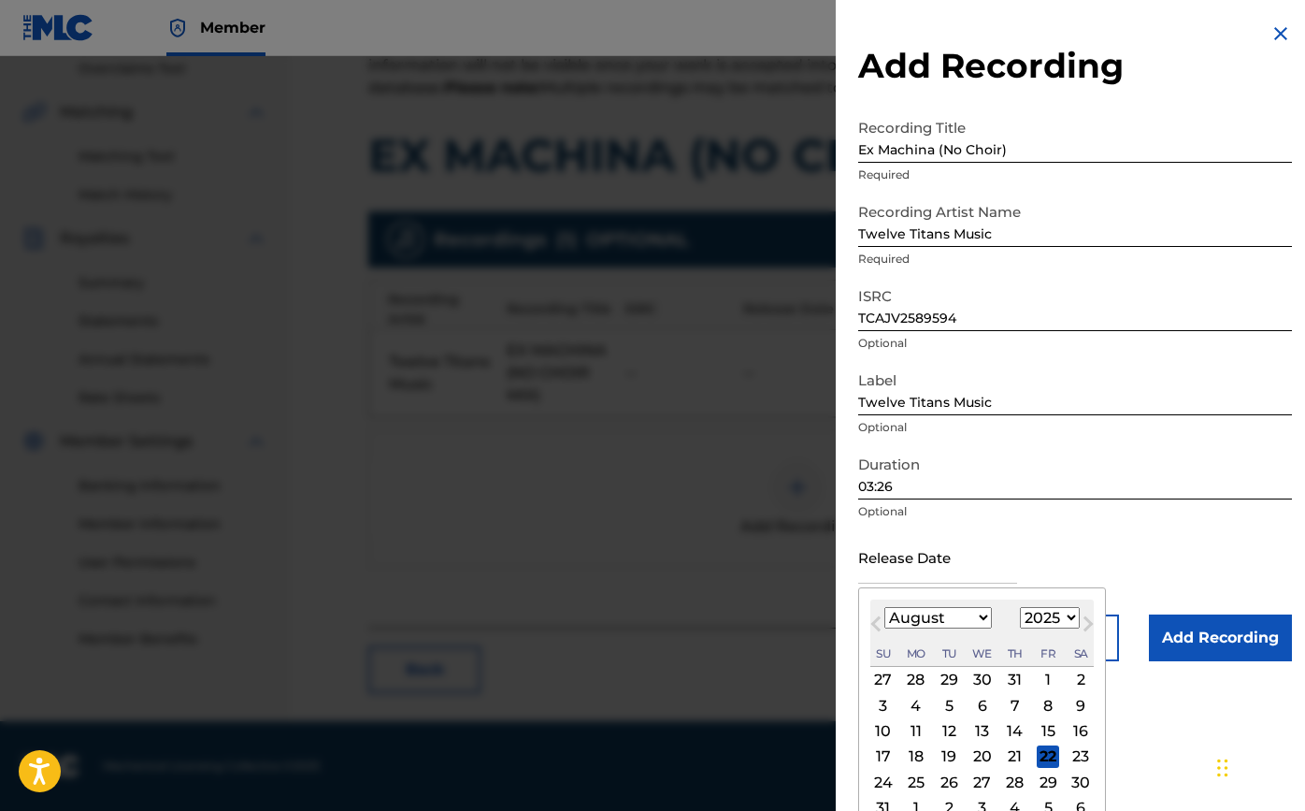
click at [1037, 723] on div "15" at bounding box center [1048, 731] width 22 height 22
type input "[DATE]"
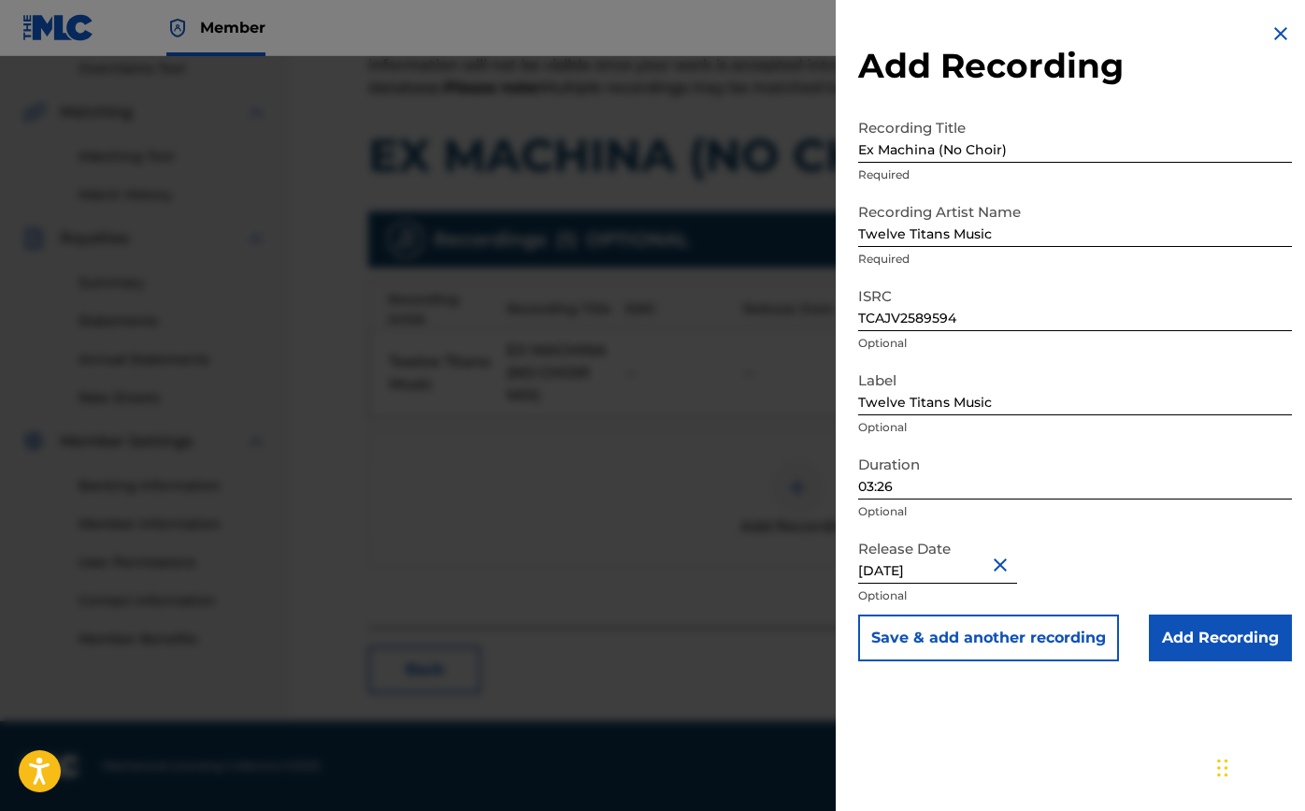
click at [1200, 651] on input "Add Recording" at bounding box center [1220, 637] width 143 height 47
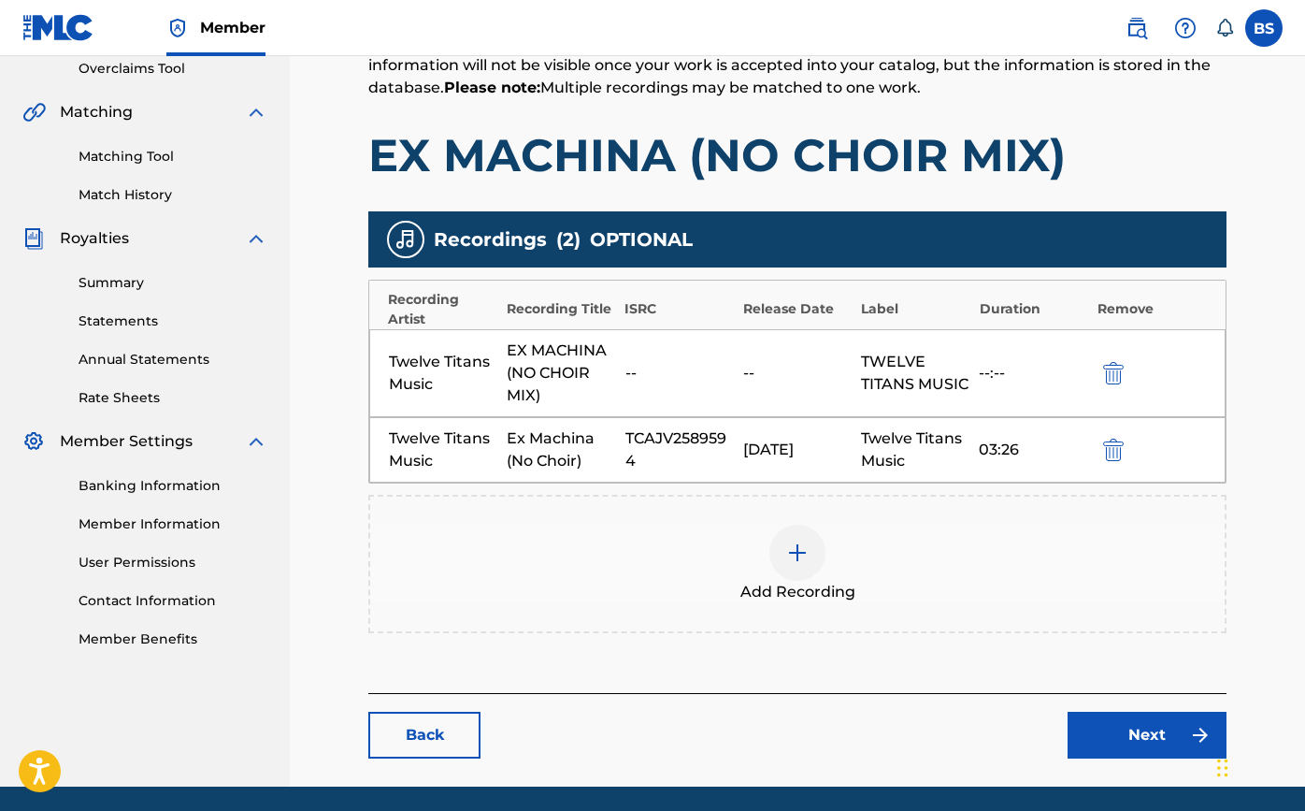
click at [1173, 745] on link "Next" at bounding box center [1147, 734] width 159 height 47
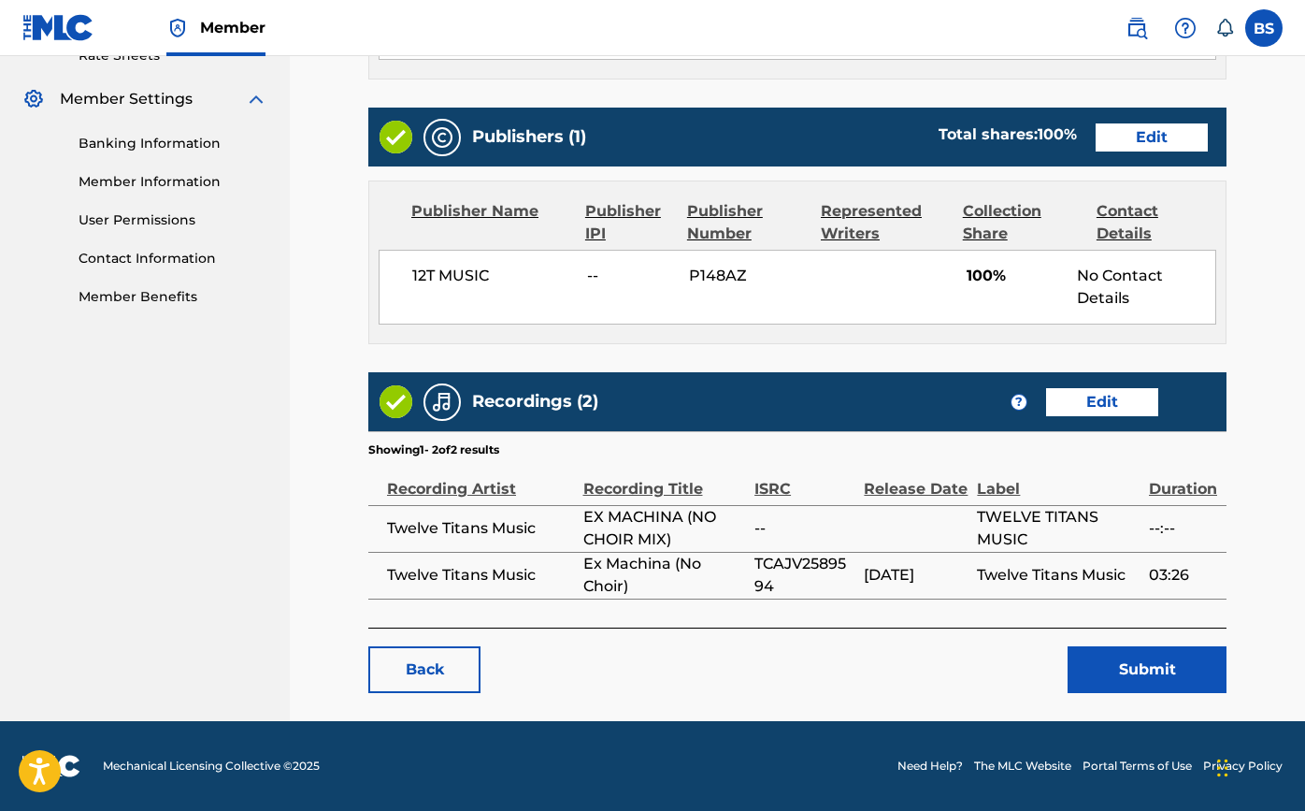
scroll to position [740, 0]
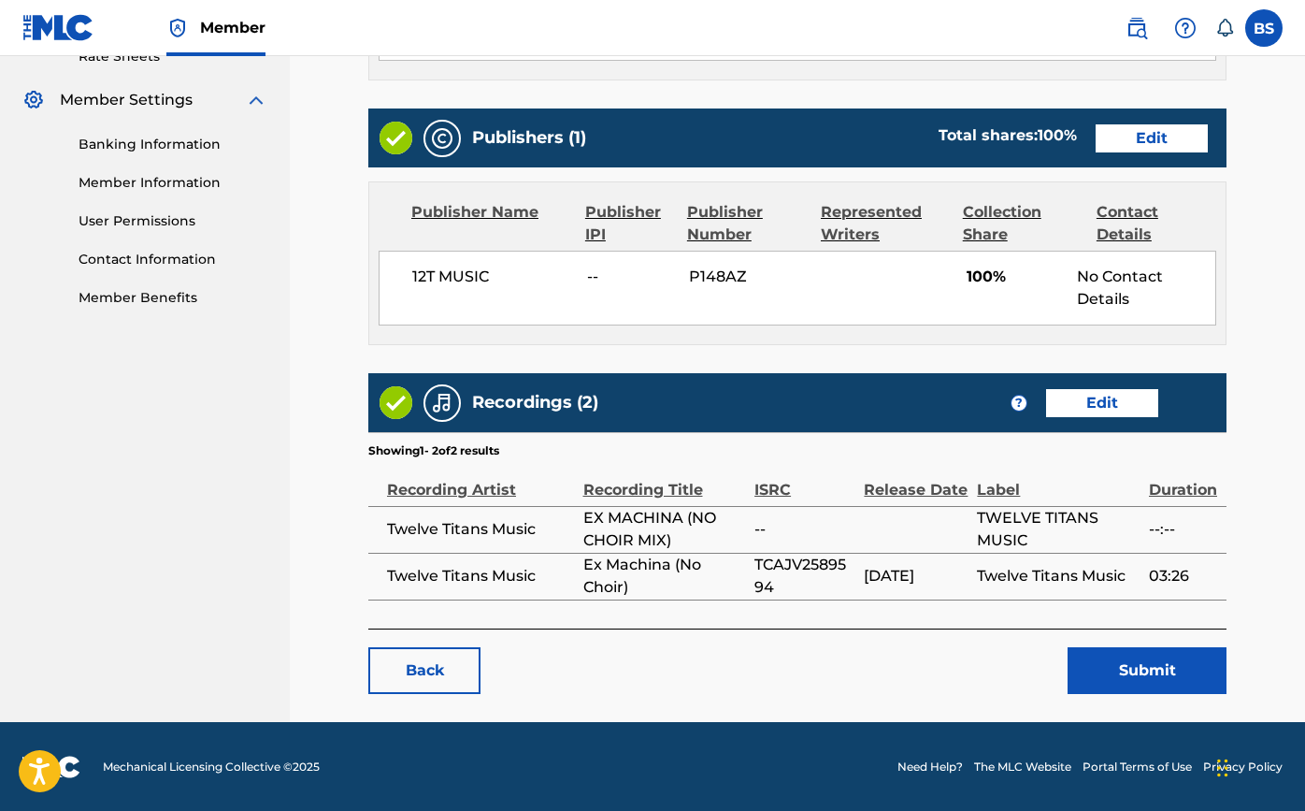
click at [1118, 665] on button "Submit" at bounding box center [1147, 670] width 159 height 47
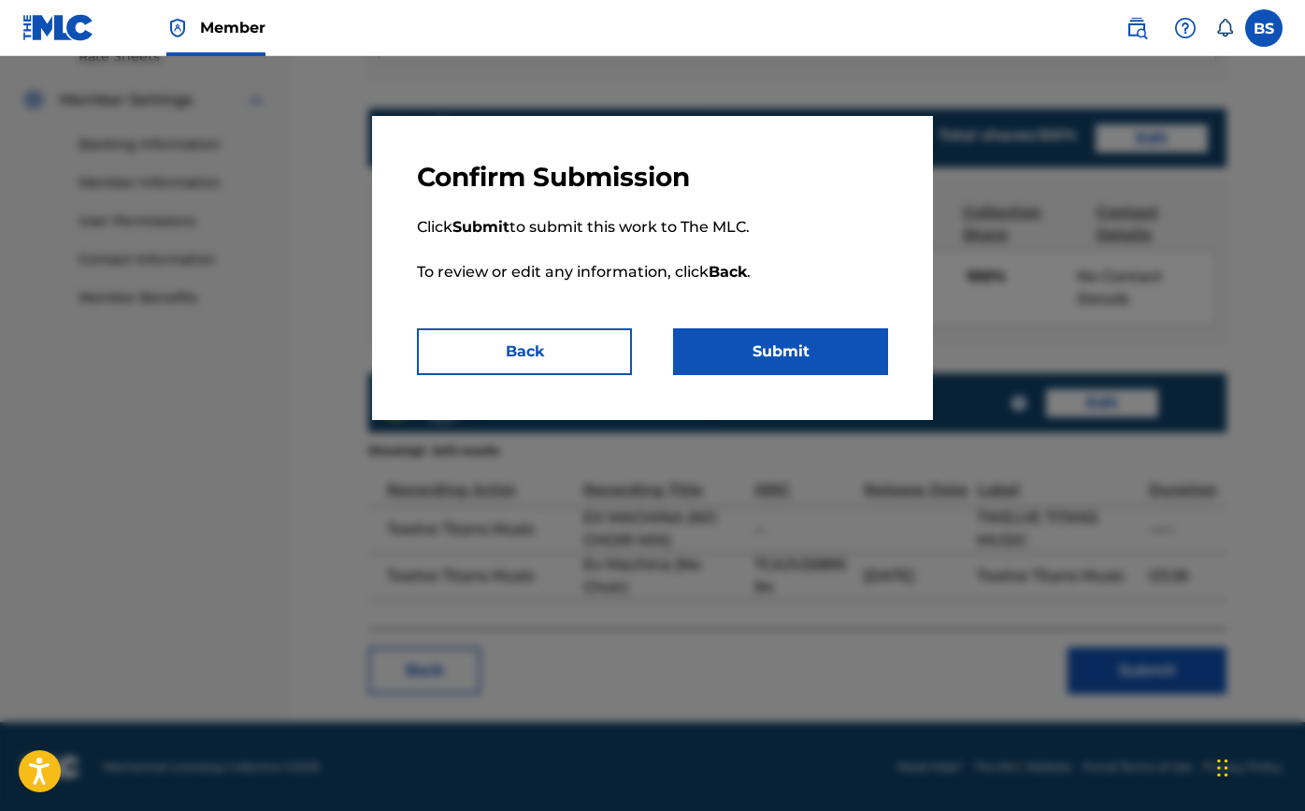
click at [729, 342] on button "Submit" at bounding box center [780, 351] width 215 height 47
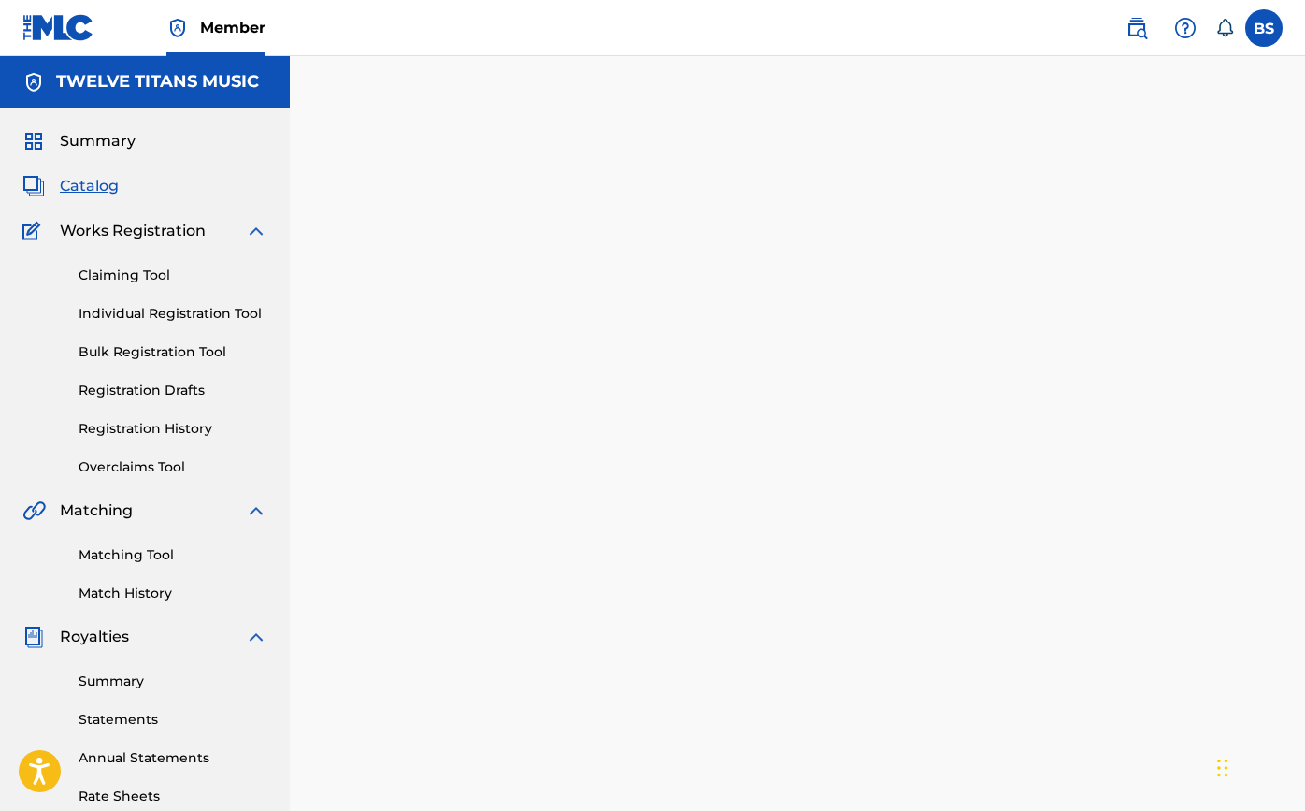
click at [90, 183] on span "Catalog" at bounding box center [89, 186] width 59 height 22
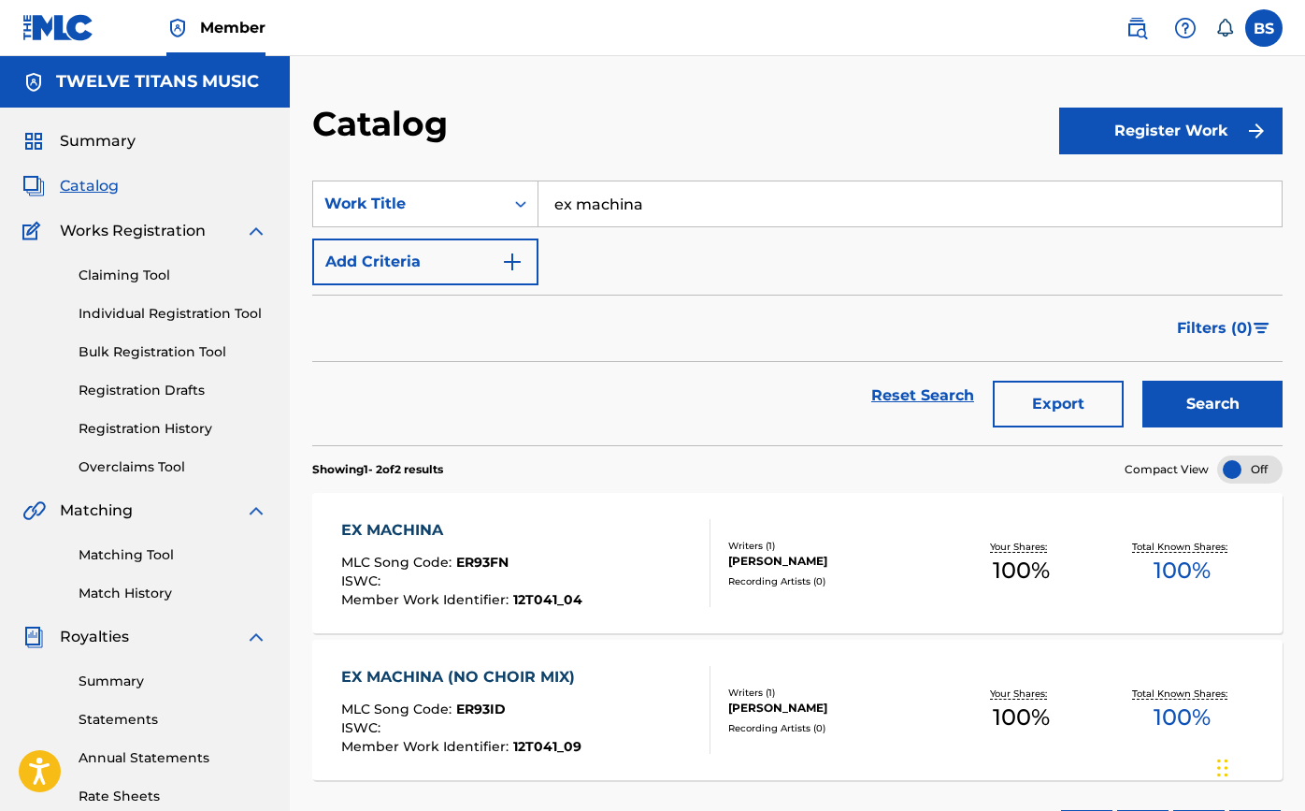
click at [671, 209] on input "ex machina" at bounding box center [910, 203] width 743 height 45
click at [651, 255] on div "ad in finitum" at bounding box center [770, 246] width 462 height 34
type input "ad infinitum"
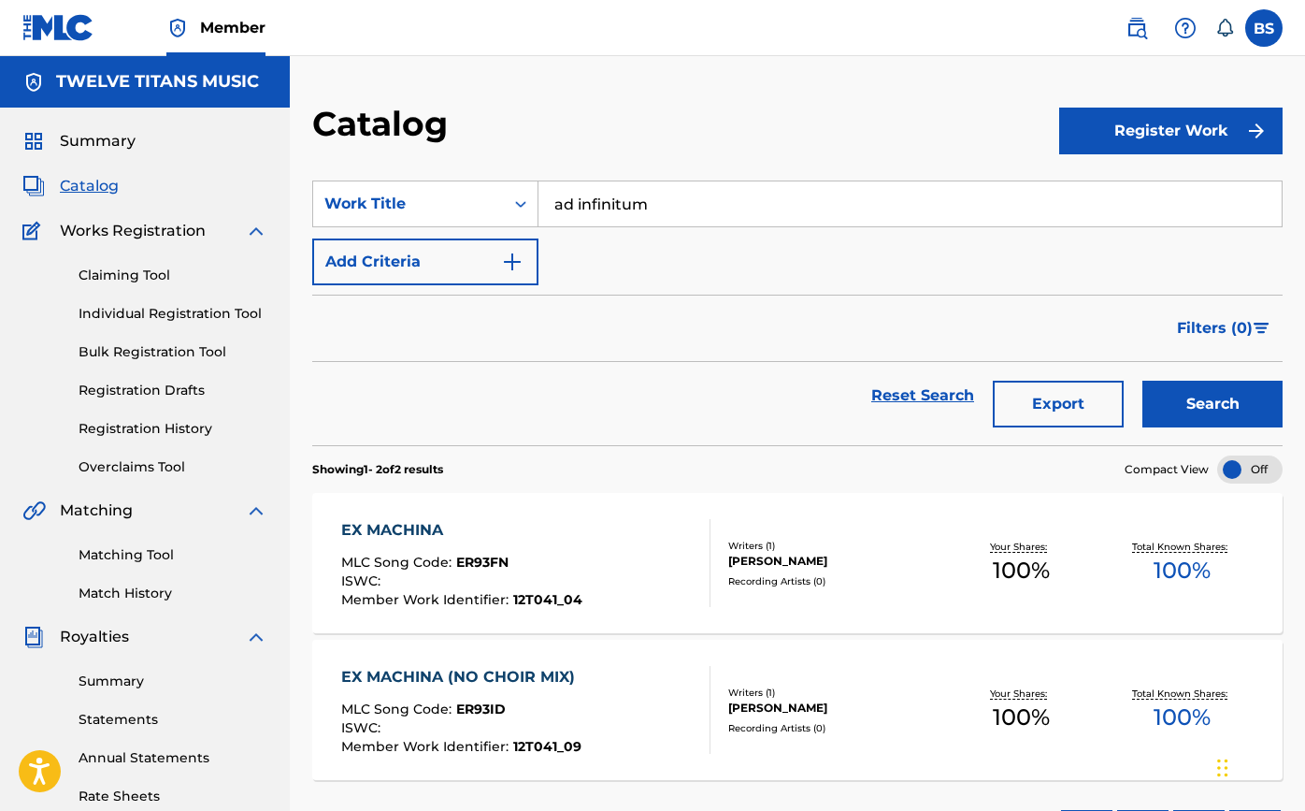
click at [1199, 398] on button "Search" at bounding box center [1212, 404] width 140 height 47
click at [381, 527] on div "AD INFINITUM" at bounding box center [460, 530] width 239 height 22
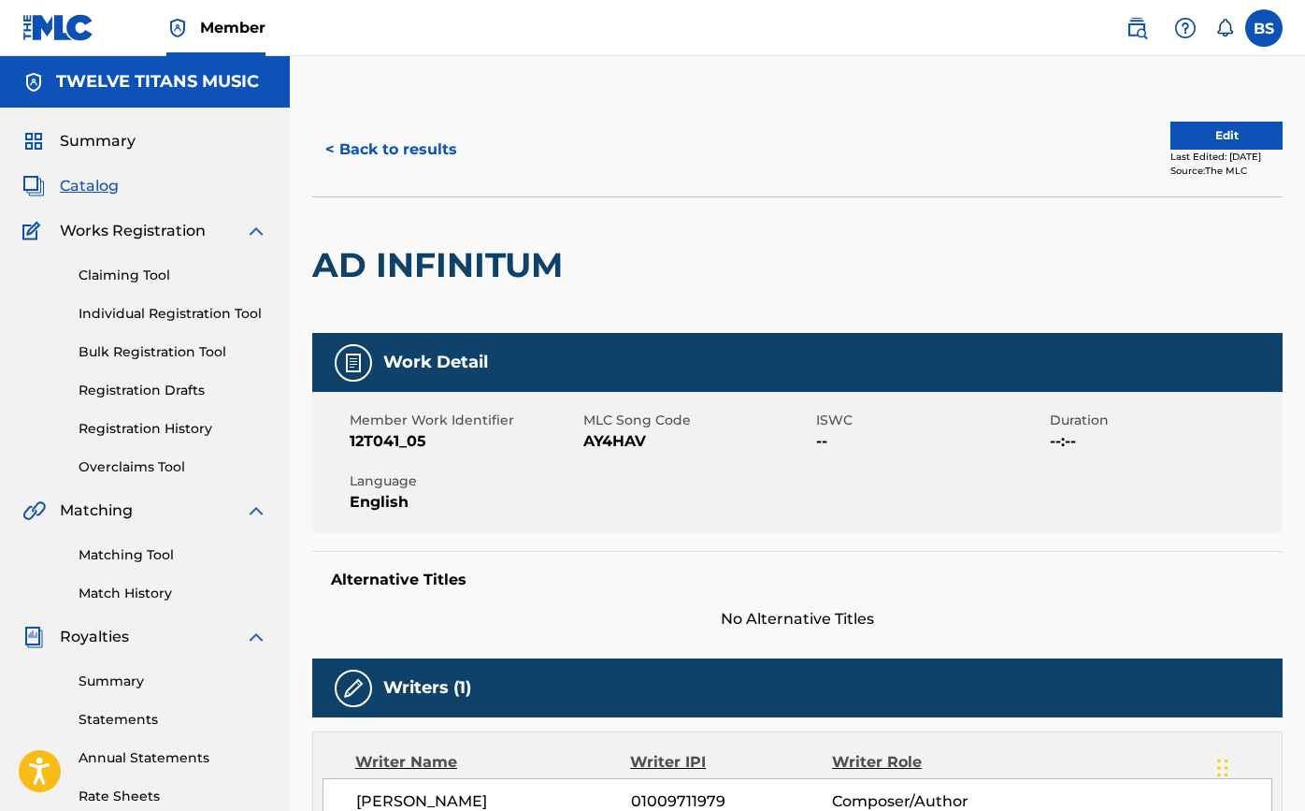
click at [1230, 134] on button "Edit" at bounding box center [1226, 136] width 112 height 28
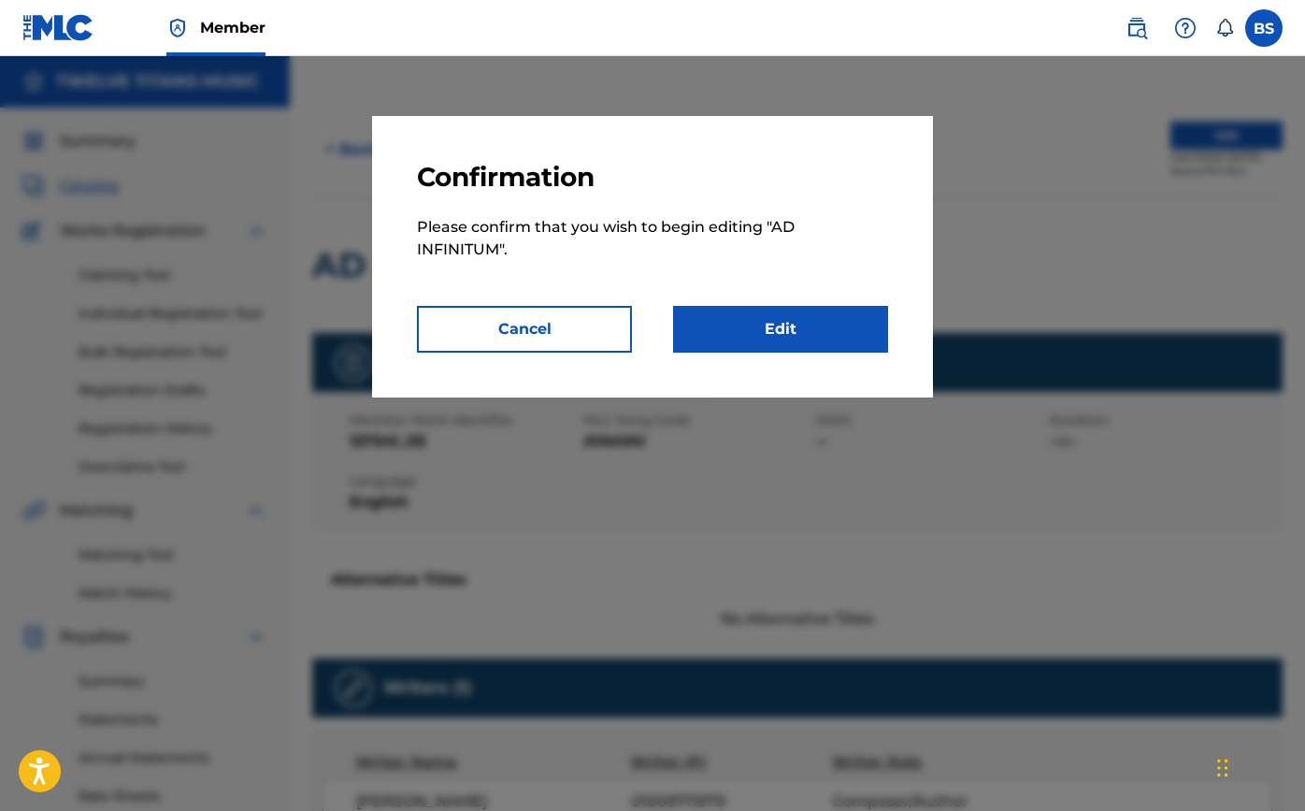
click at [748, 347] on link "Edit" at bounding box center [780, 329] width 215 height 47
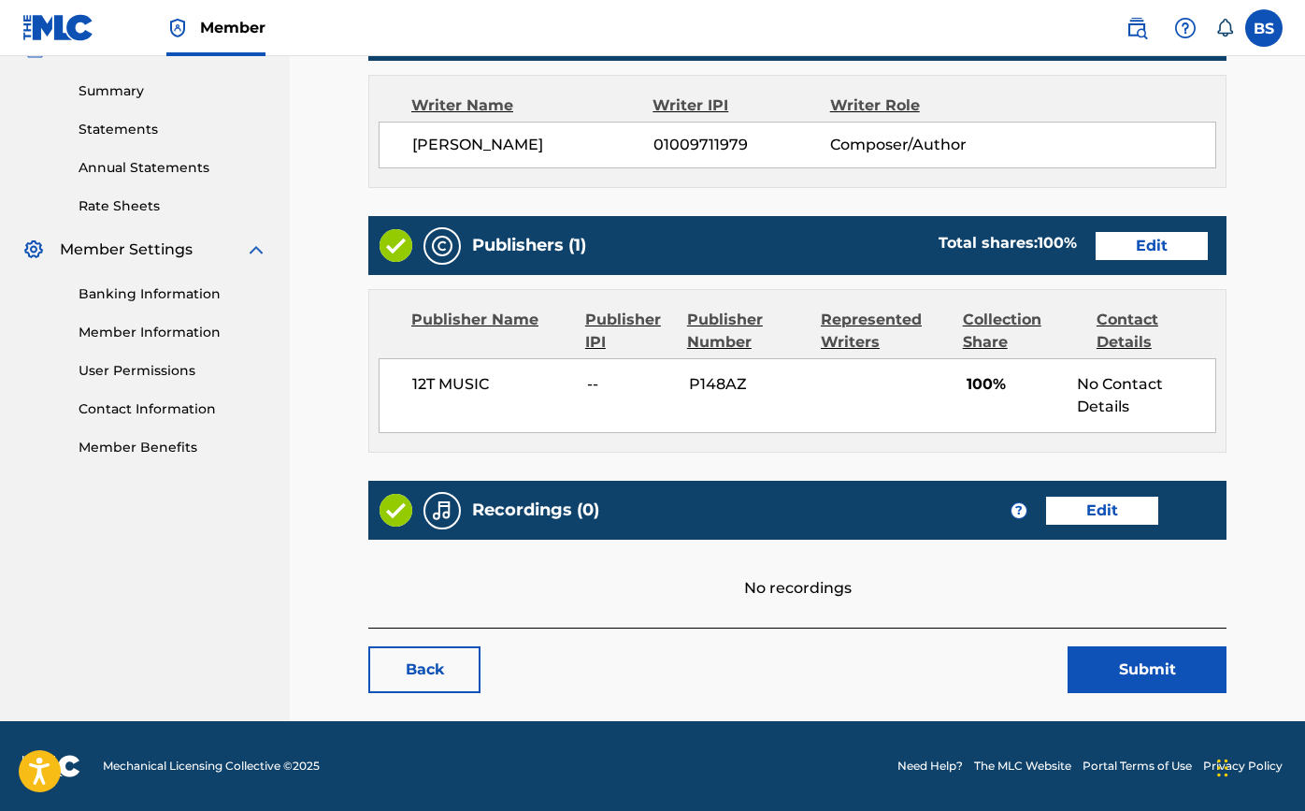
scroll to position [589, 0]
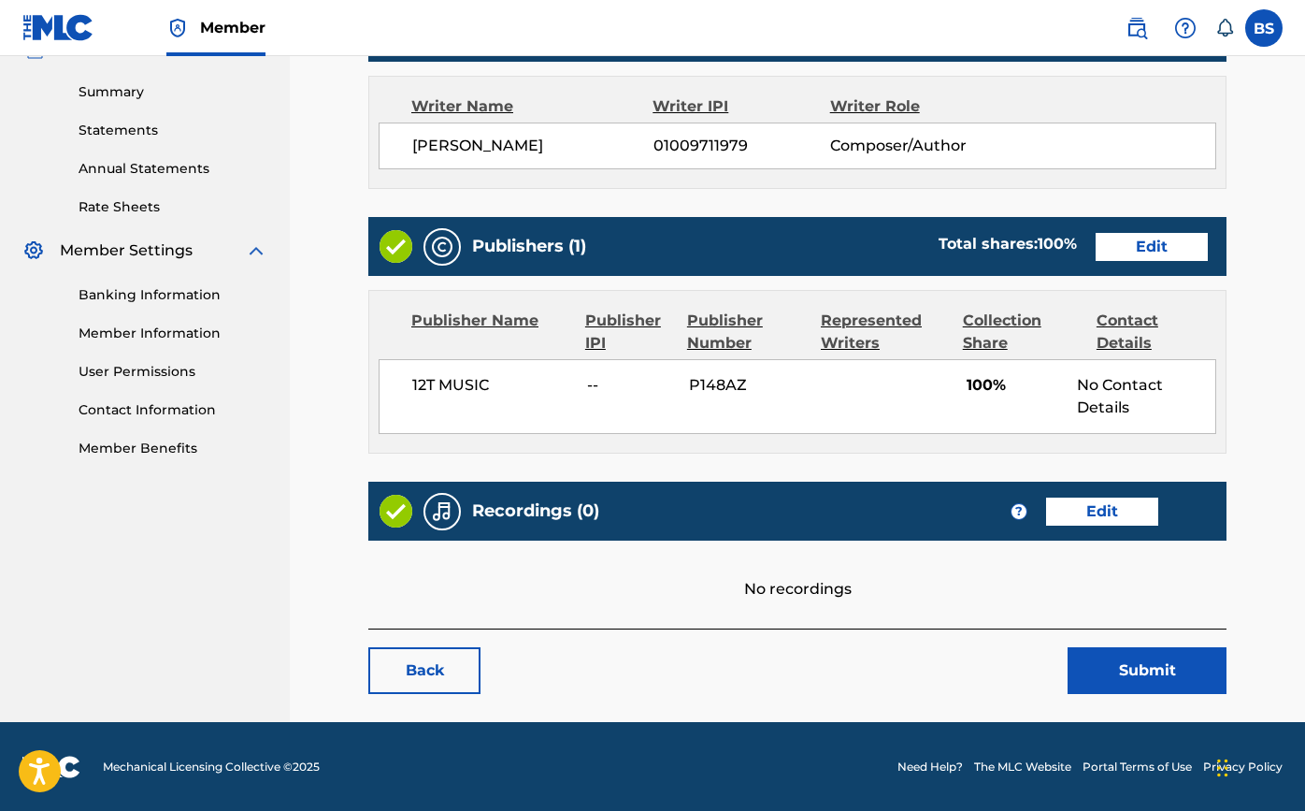
click at [1056, 506] on link "Edit" at bounding box center [1102, 511] width 112 height 28
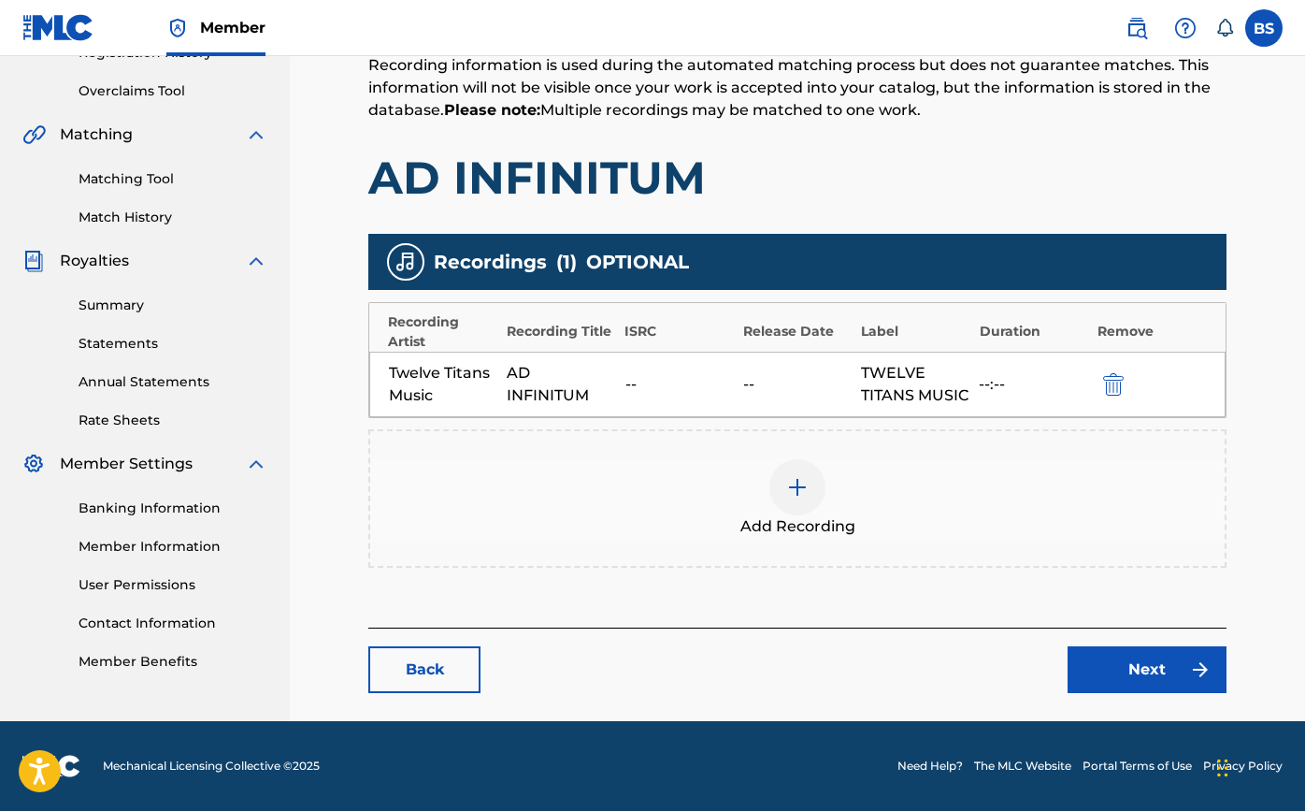
scroll to position [398, 0]
click at [811, 493] on div at bounding box center [797, 487] width 56 height 56
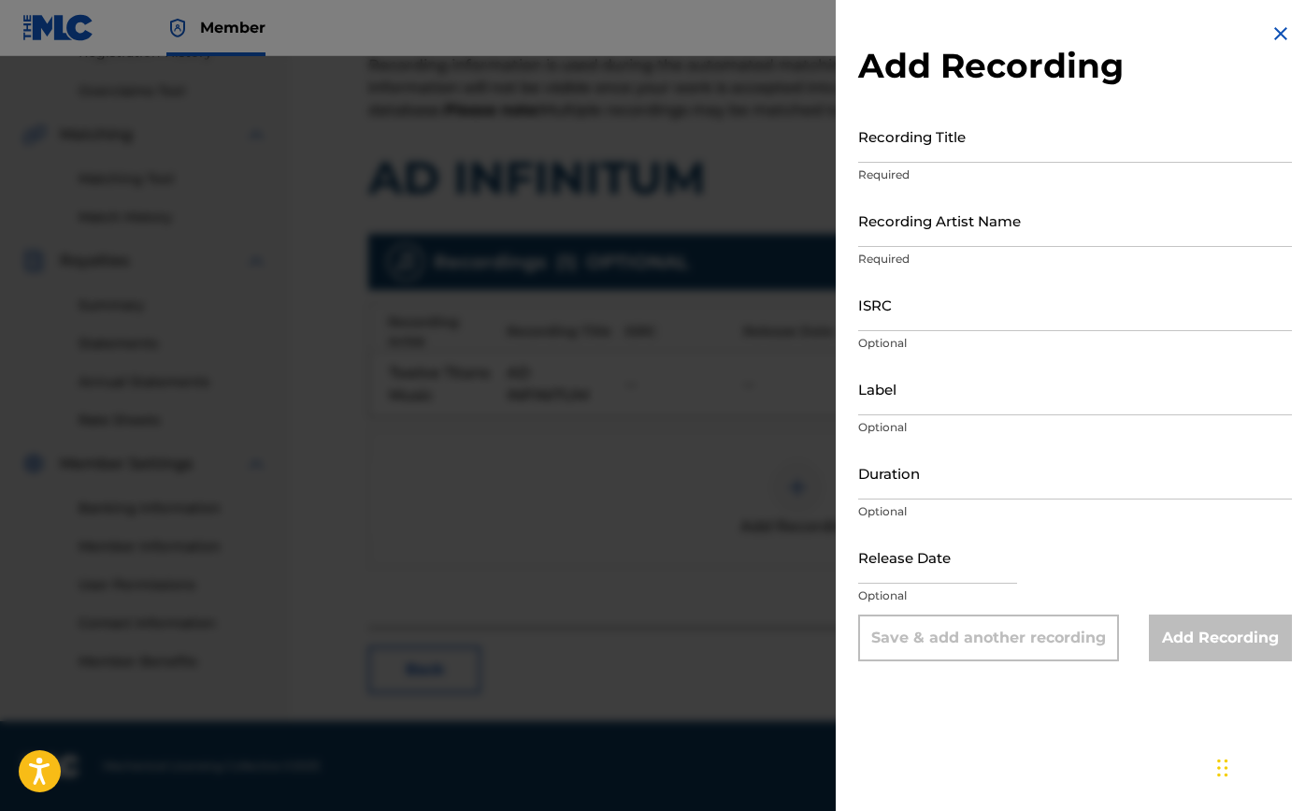
click at [994, 154] on input "Recording Title" at bounding box center [1075, 135] width 434 height 53
type input "Ad Infinitum"
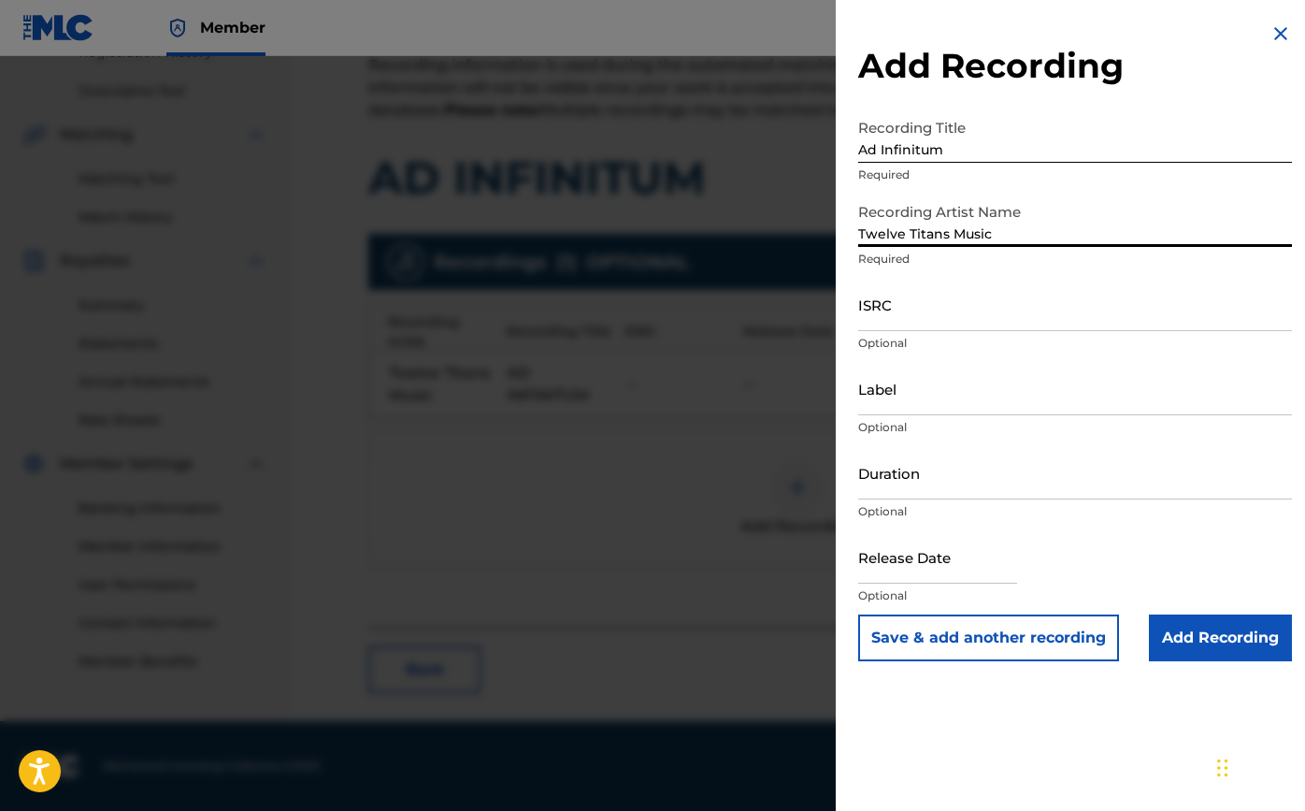
type input "Twelve Titans Music"
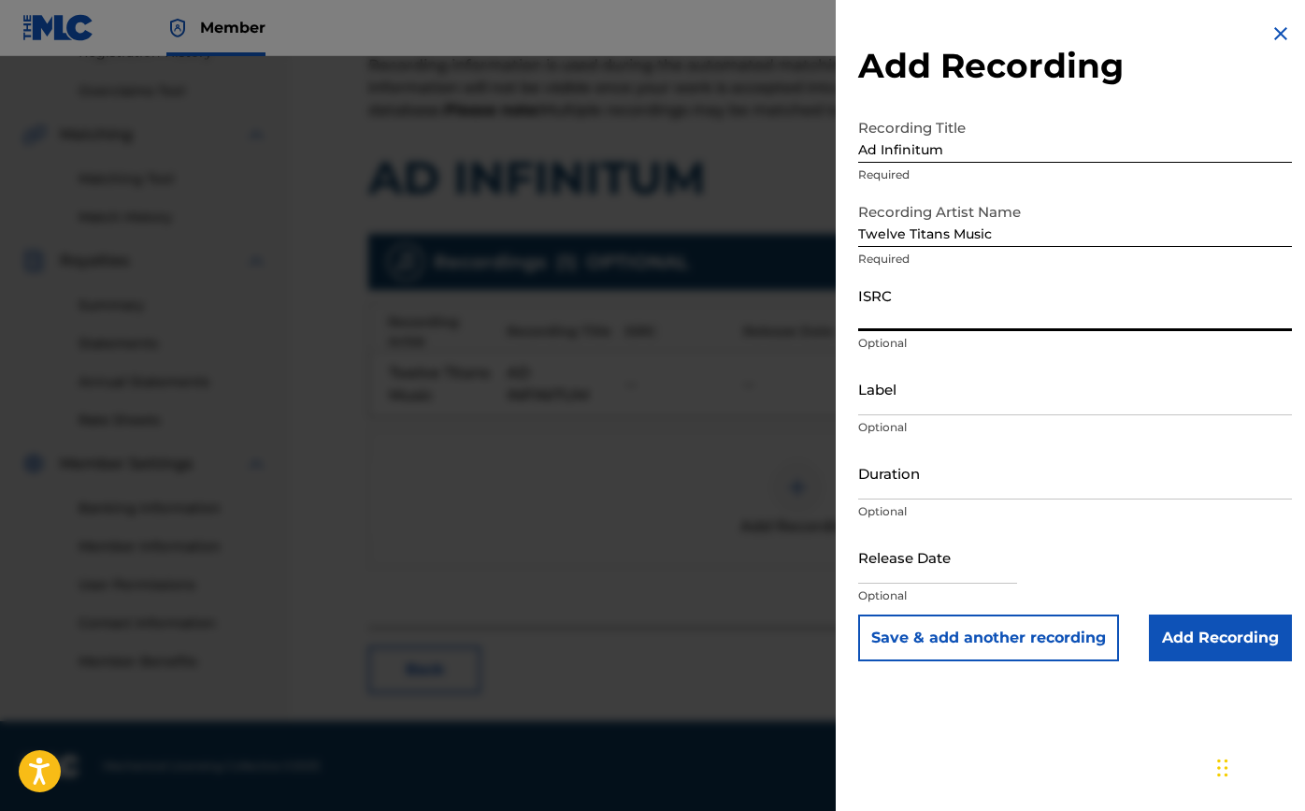
click at [915, 300] on input "ISRC" at bounding box center [1075, 304] width 434 height 53
paste input "TCAJU2589604"
type input "TCAJU2589604"
click at [890, 406] on input "Label" at bounding box center [1075, 388] width 434 height 53
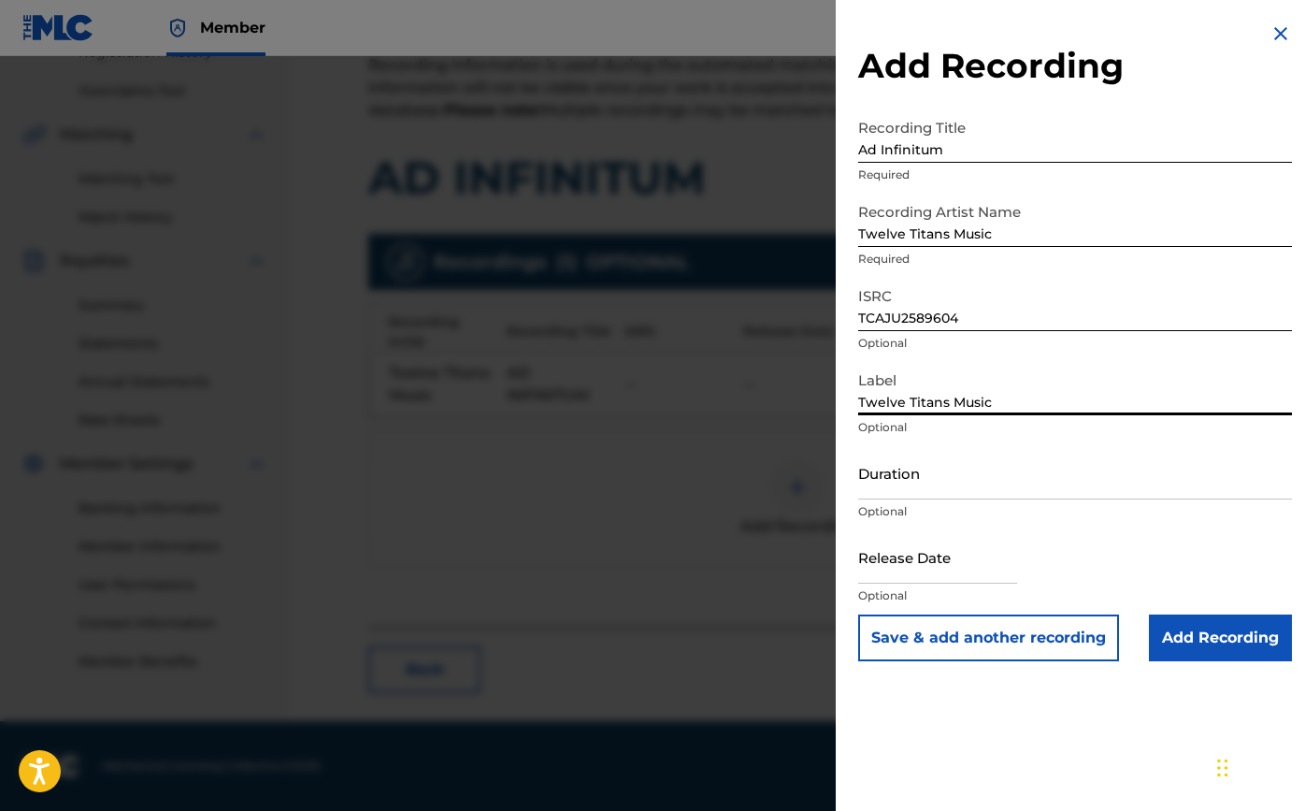
type input "Twelve Titans Music"
click at [895, 489] on input "Duration" at bounding box center [1075, 472] width 434 height 53
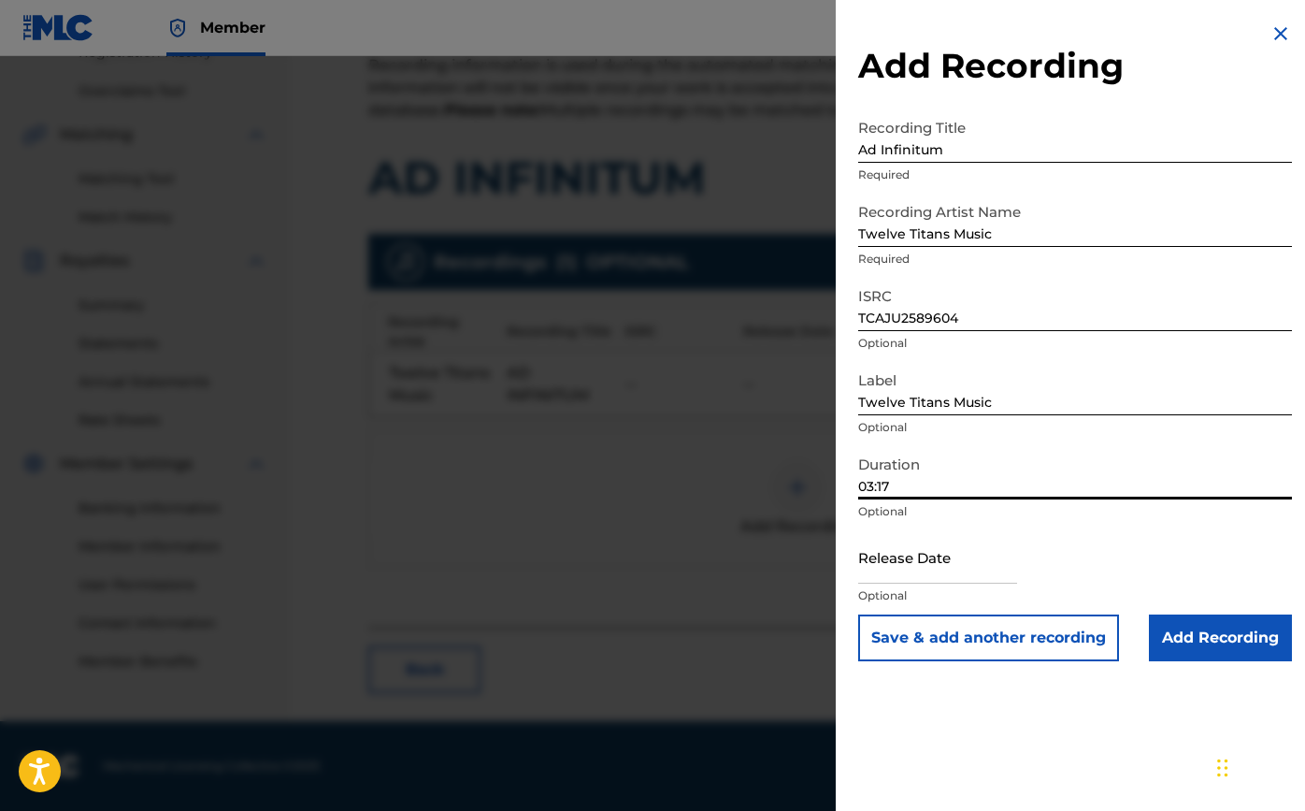
type input "03:17"
click at [886, 584] on div at bounding box center [937, 558] width 159 height 57
select select "7"
select select "2025"
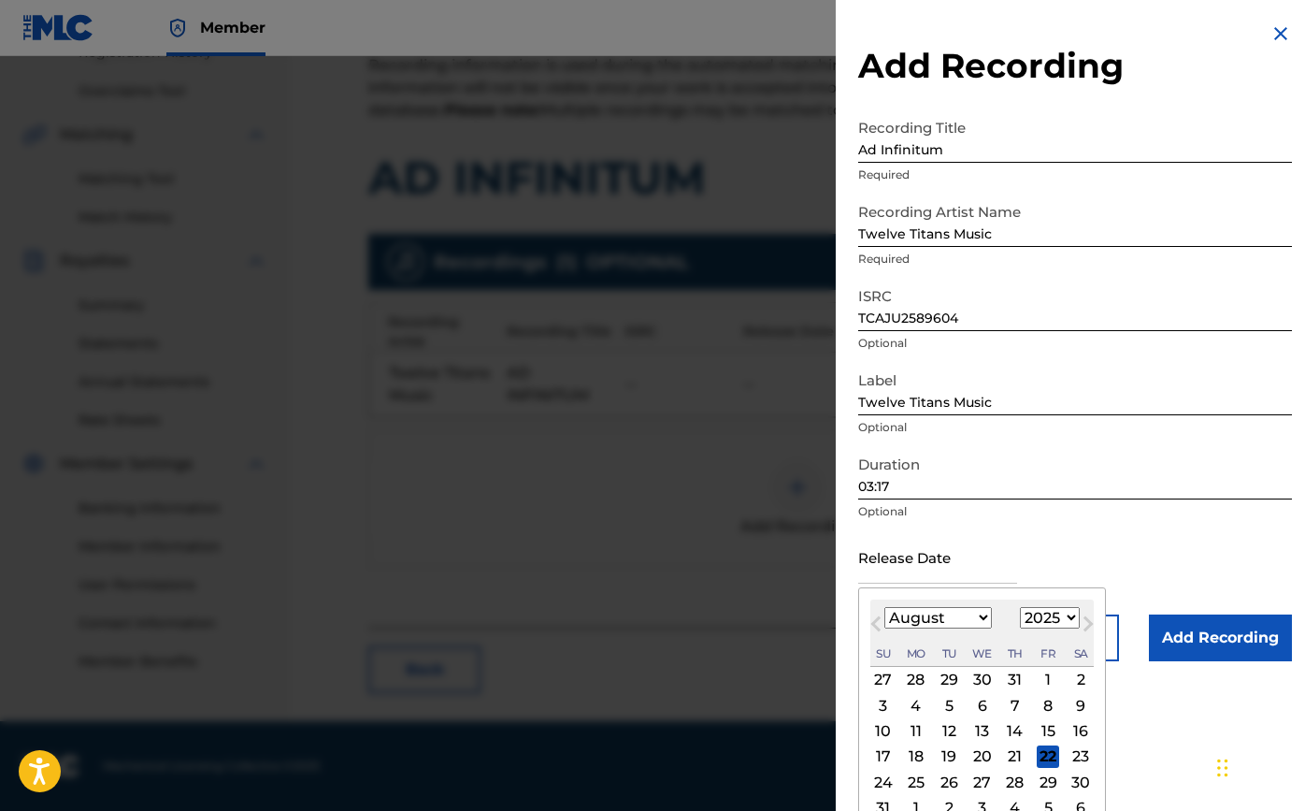
click at [886, 569] on input "text" at bounding box center [937, 556] width 159 height 53
click at [1036, 718] on div "10 11 12 13 14 15 16" at bounding box center [981, 730] width 223 height 25
click at [1037, 726] on div "15" at bounding box center [1048, 731] width 22 height 22
type input "[DATE]"
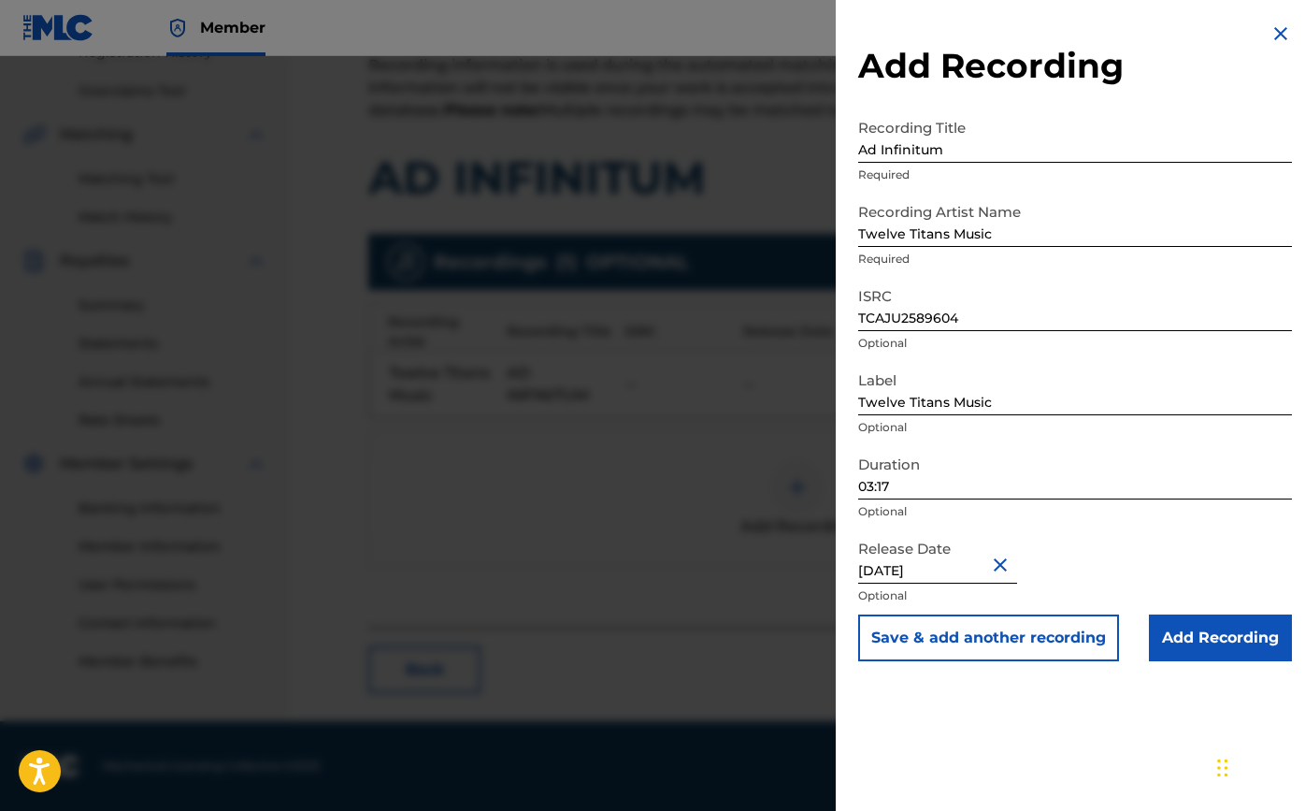
click at [1205, 639] on input "Add Recording" at bounding box center [1220, 637] width 143 height 47
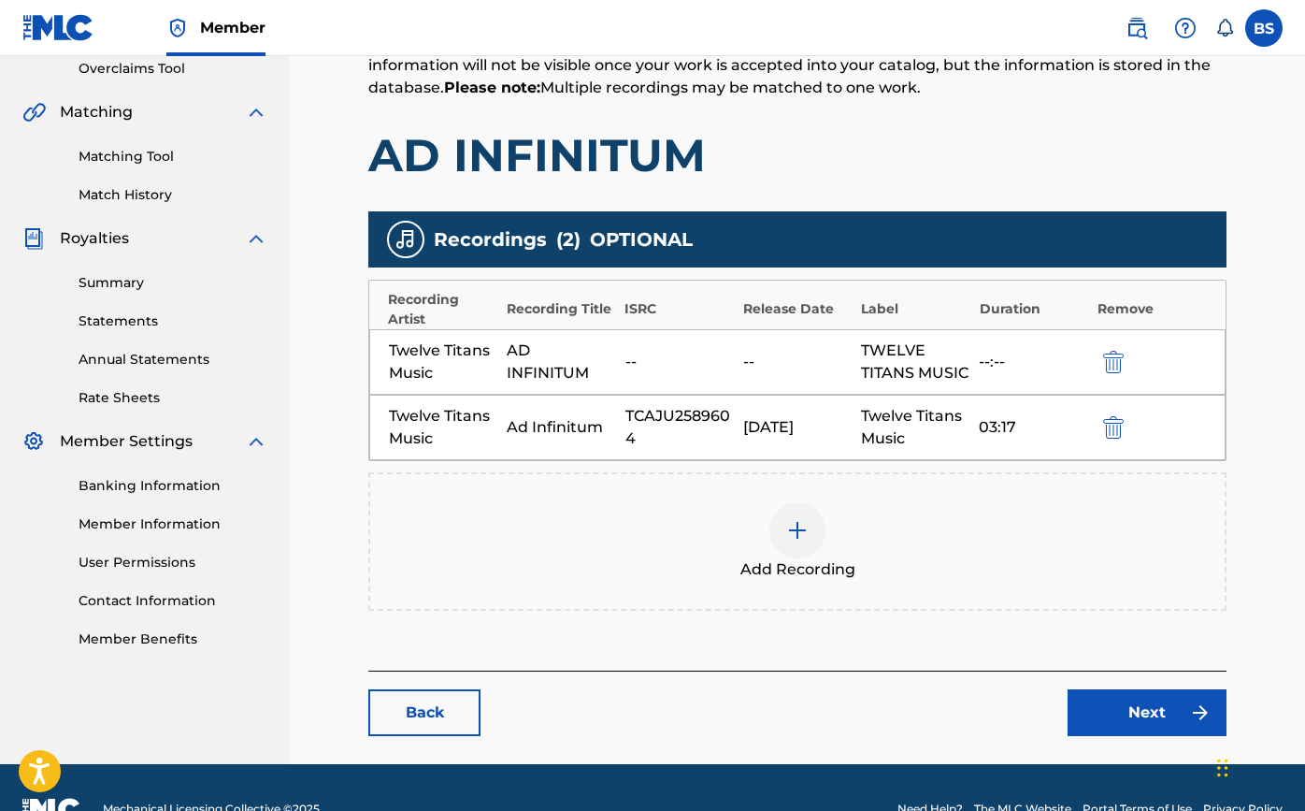
click at [1093, 730] on link "Next" at bounding box center [1147, 712] width 159 height 47
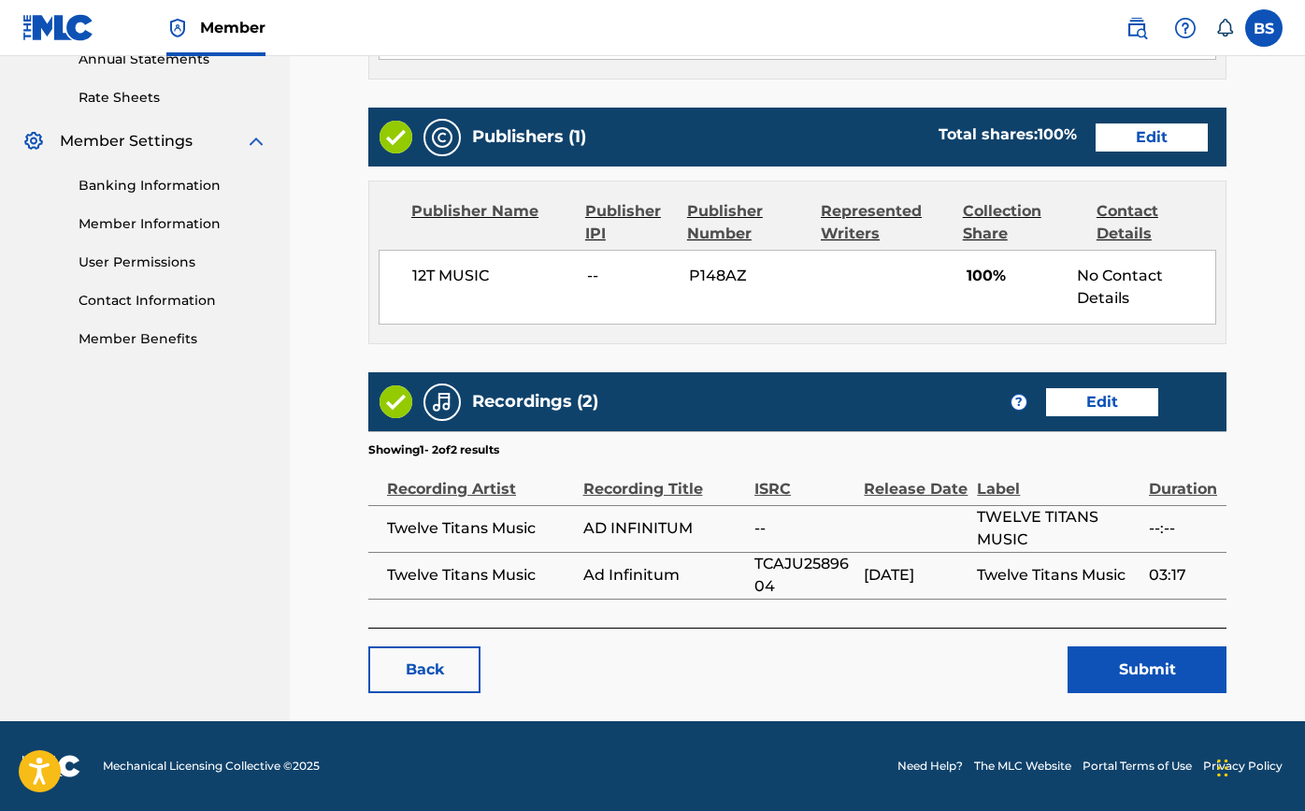
scroll to position [697, 0]
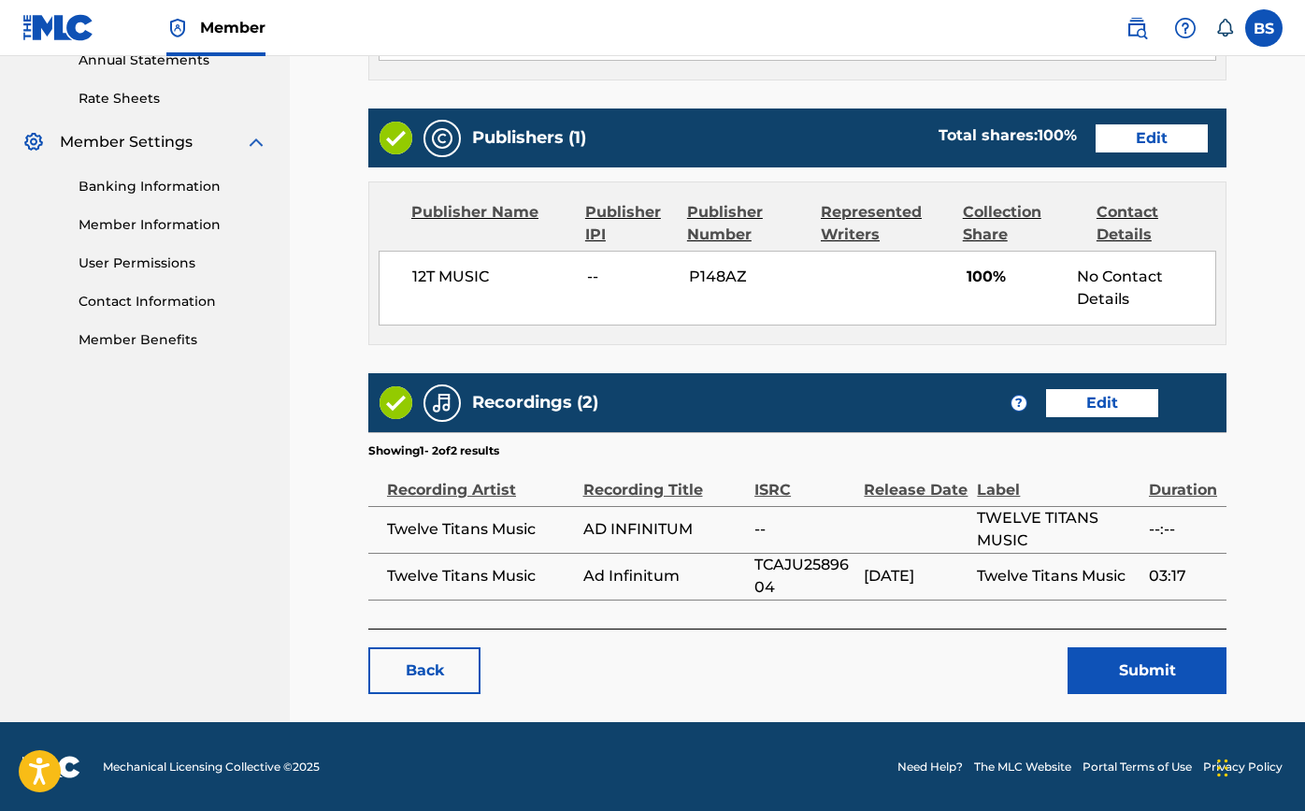
click at [1116, 673] on button "Submit" at bounding box center [1147, 670] width 159 height 47
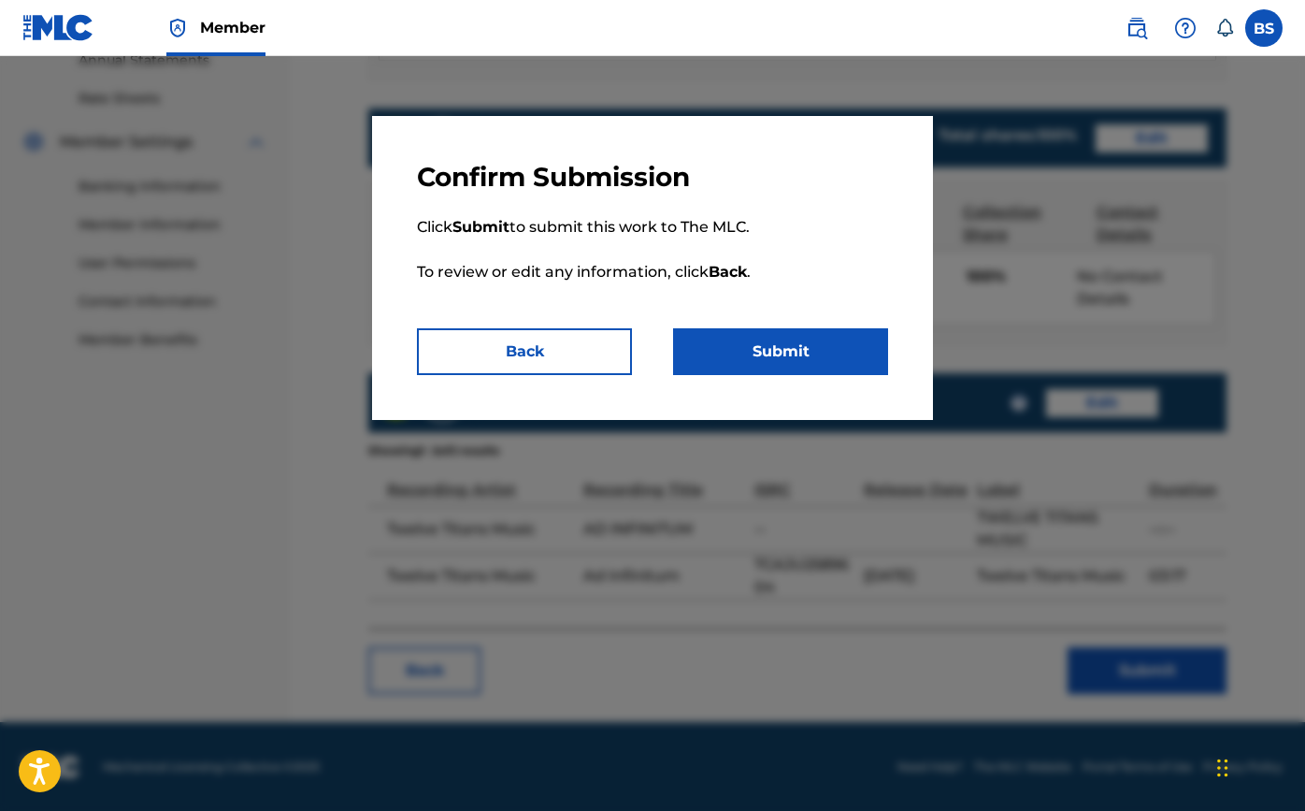
click at [863, 329] on button "Submit" at bounding box center [780, 351] width 215 height 47
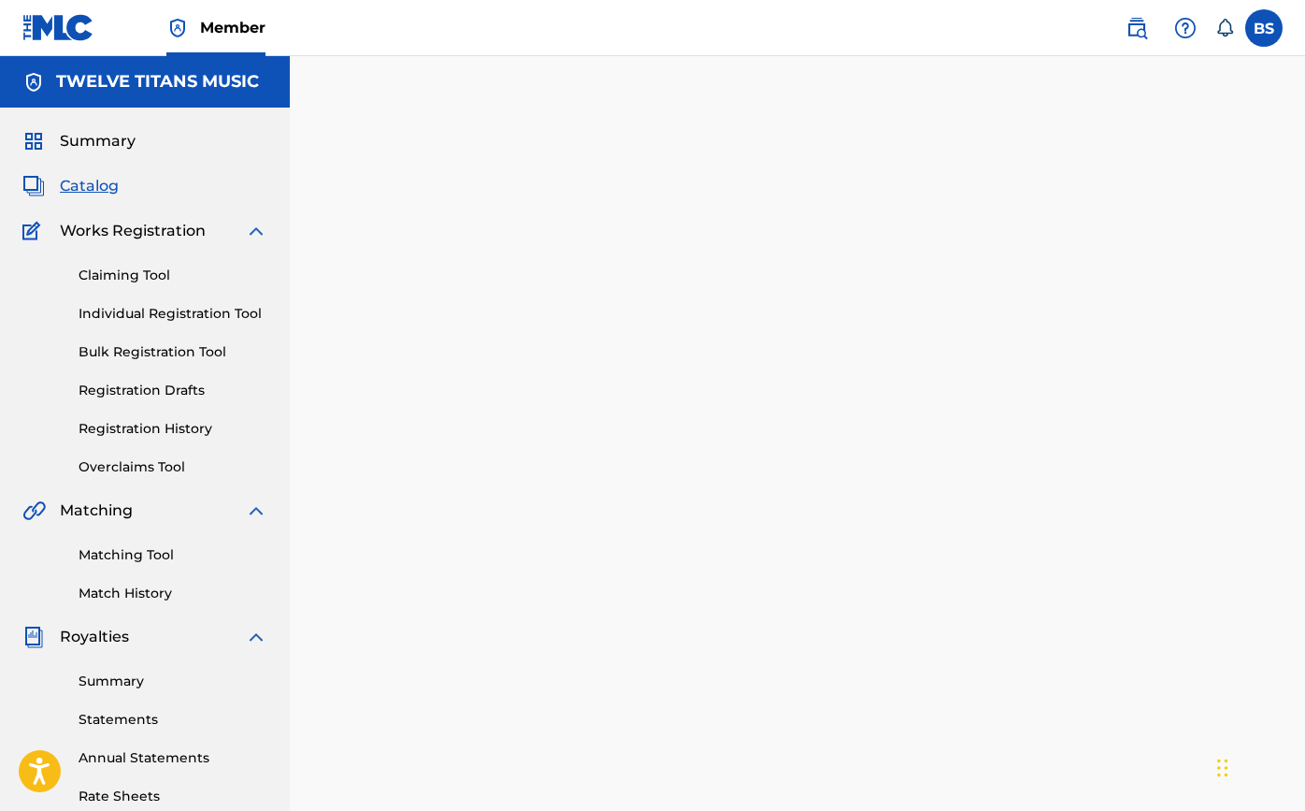
click at [109, 183] on span "Catalog" at bounding box center [89, 186] width 59 height 22
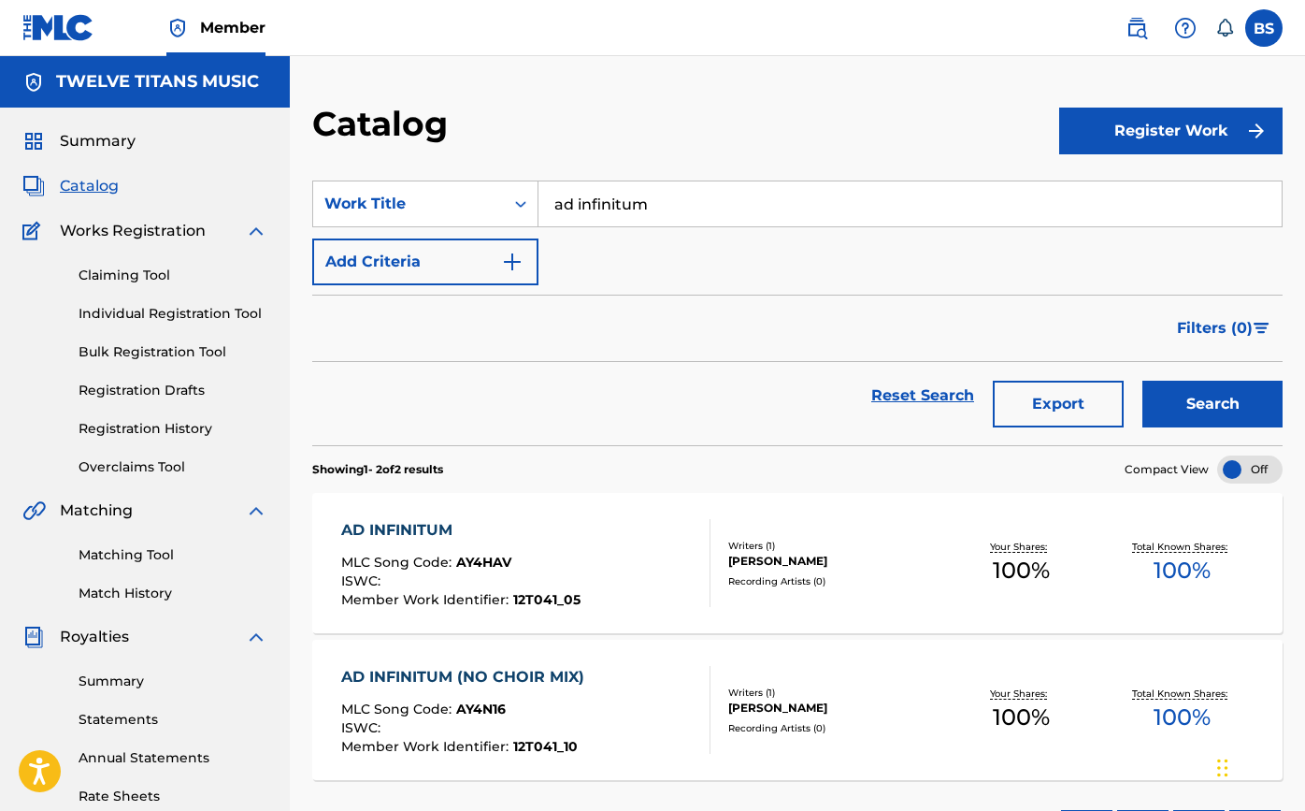
click at [418, 529] on div "AD INFINITUM" at bounding box center [460, 530] width 239 height 22
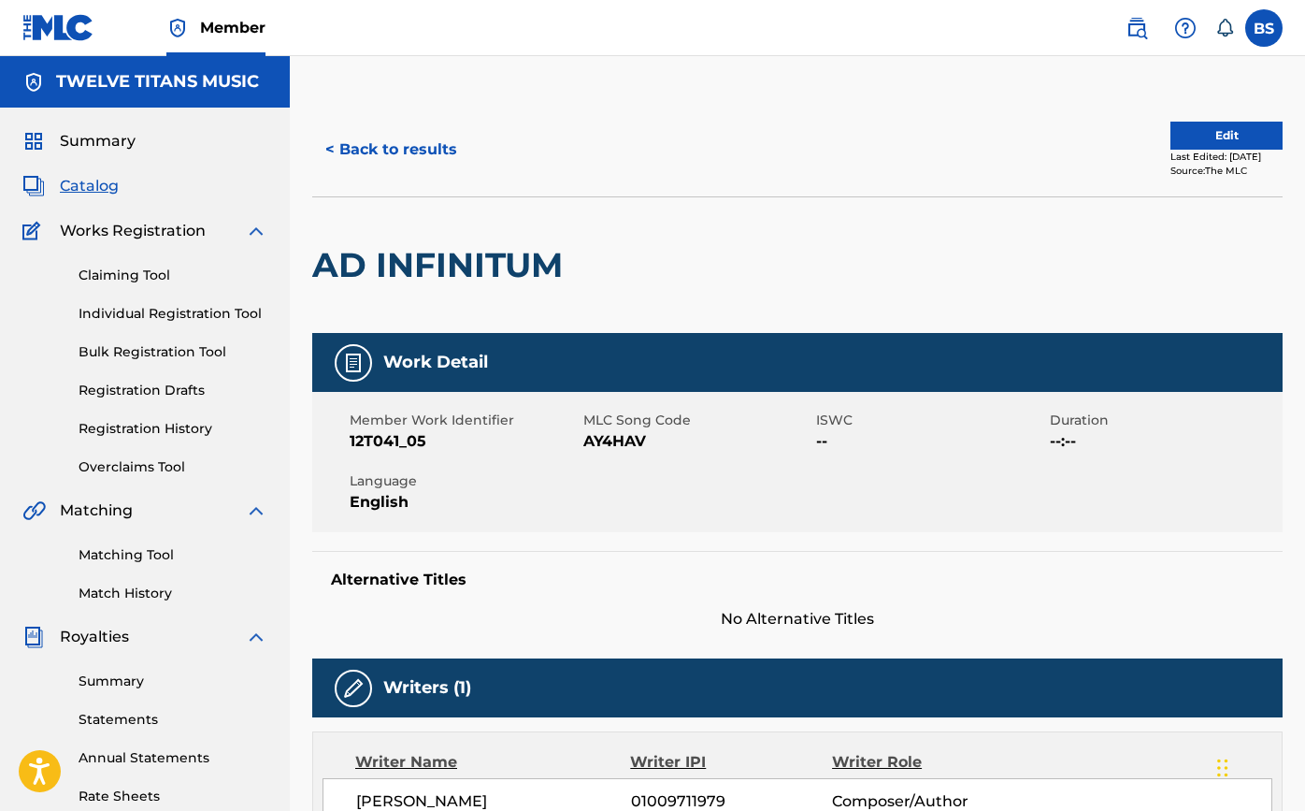
click at [77, 193] on span "Catalog" at bounding box center [89, 186] width 59 height 22
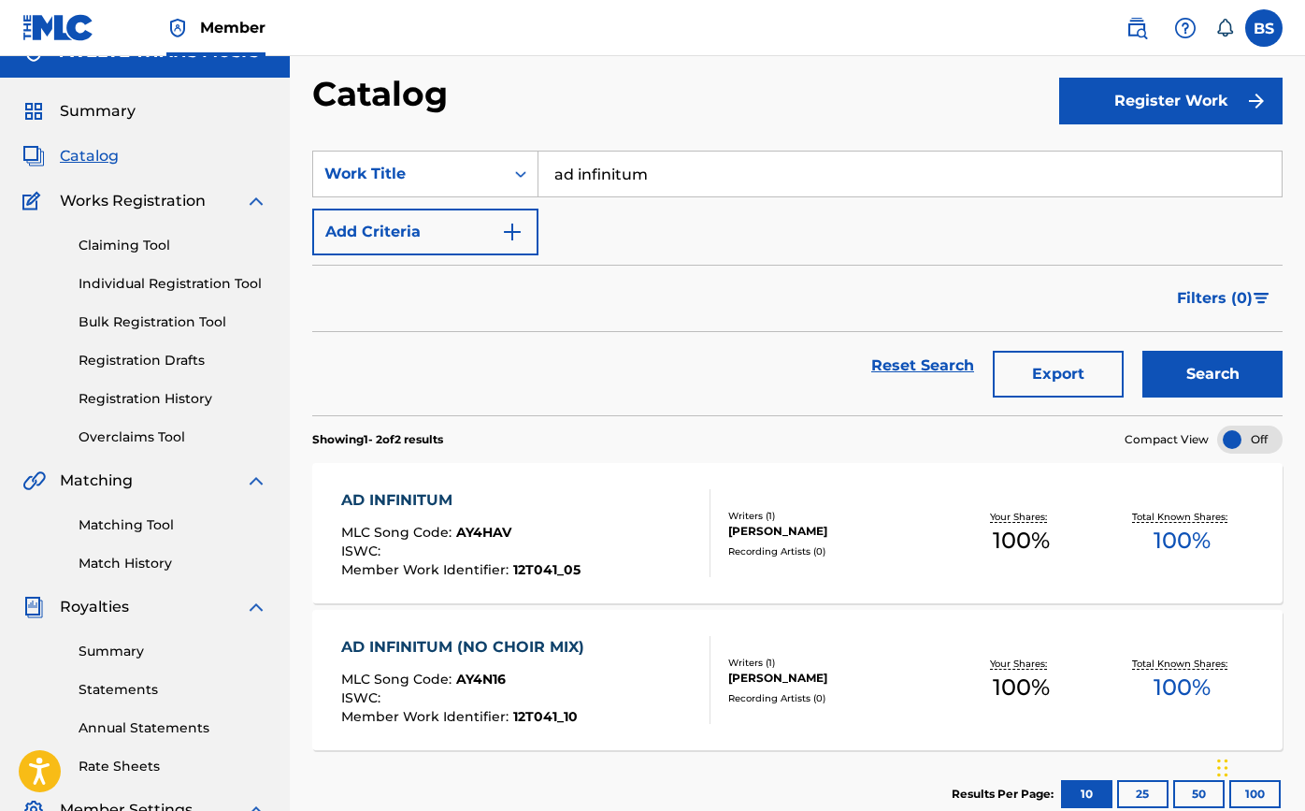
scroll to position [32, 0]
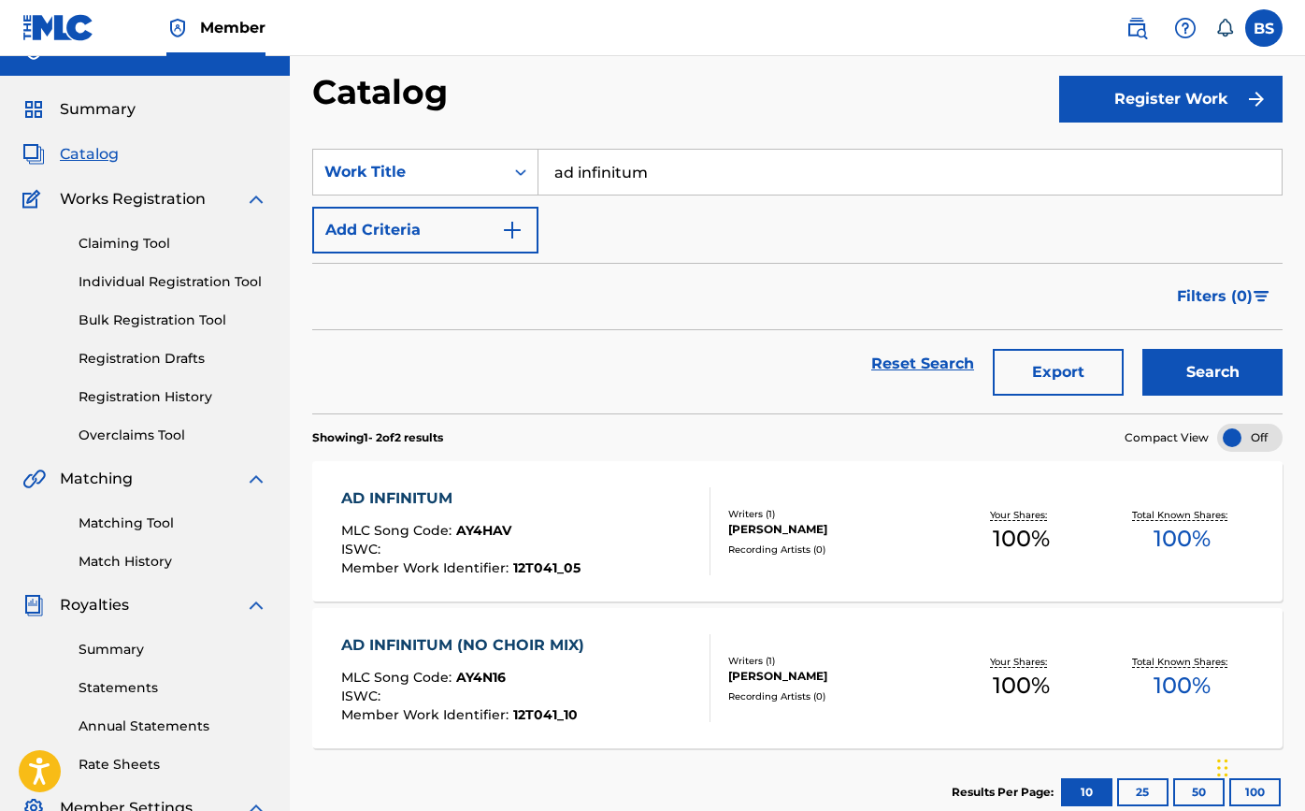
click at [603, 180] on input "ad infinitum" at bounding box center [910, 172] width 743 height 45
type input "o"
type input "immortal"
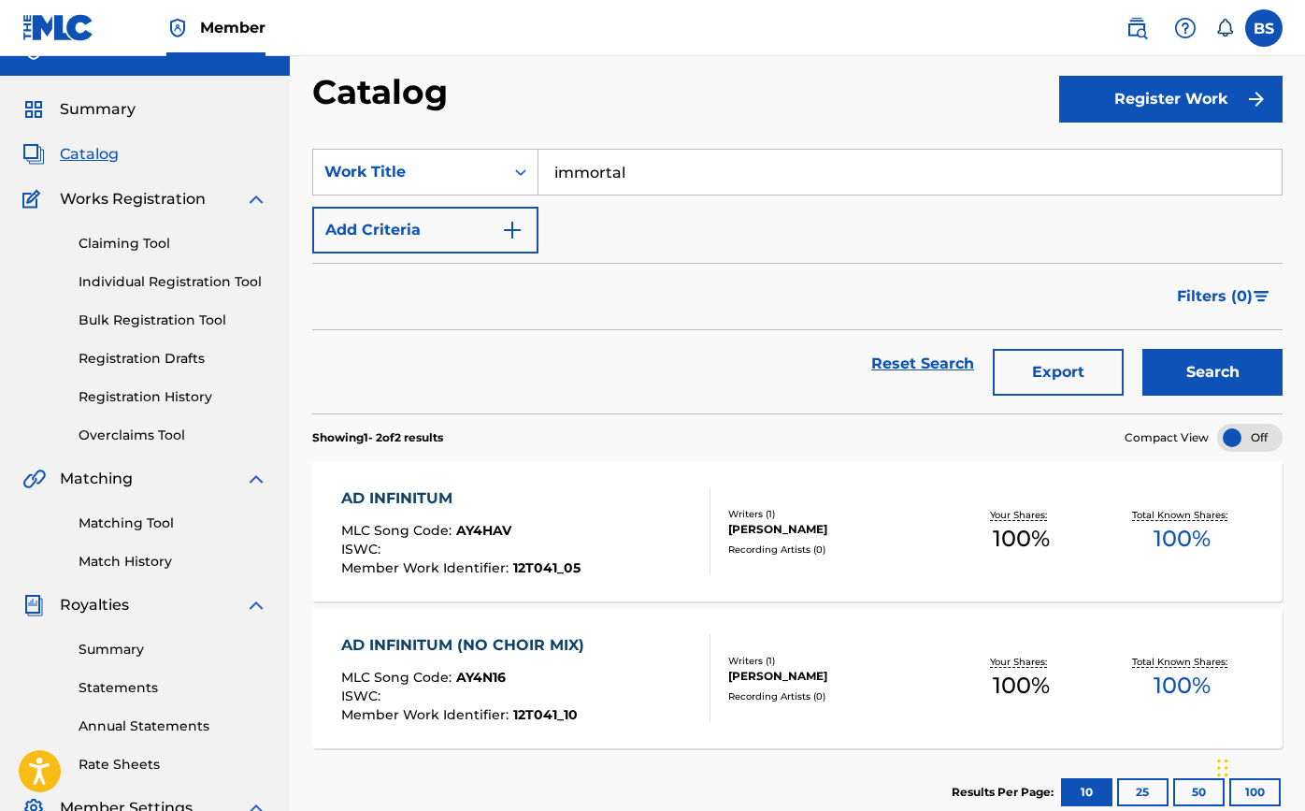
click at [1213, 372] on button "Search" at bounding box center [1212, 372] width 140 height 47
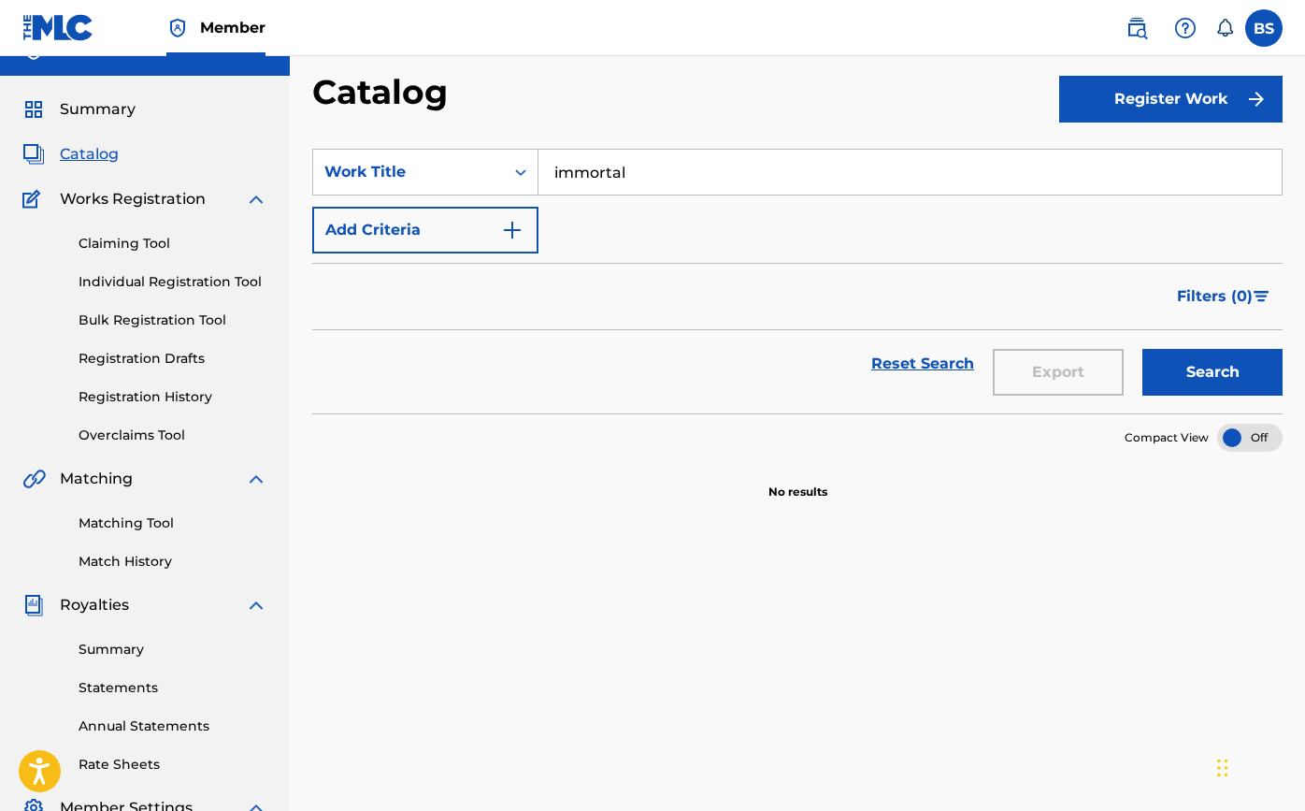
click at [76, 155] on span "Catalog" at bounding box center [89, 154] width 59 height 22
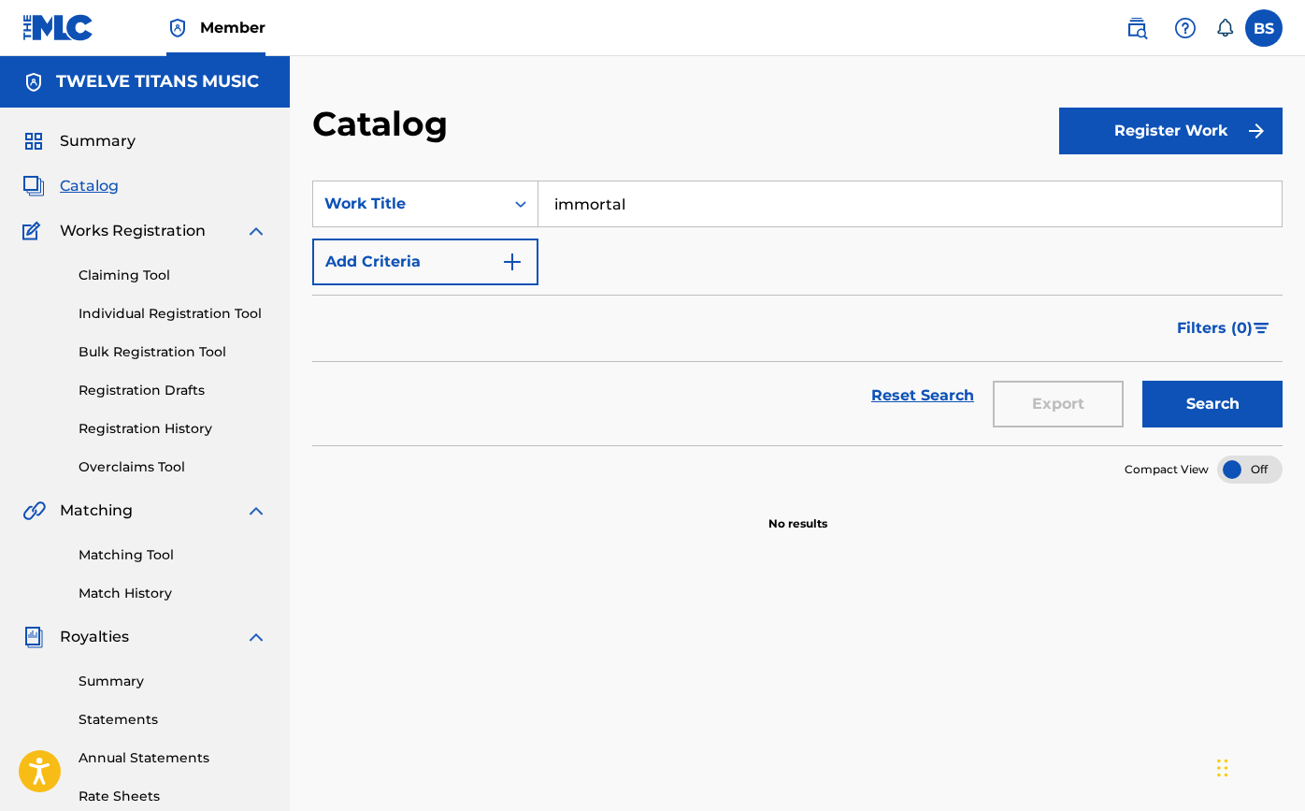
click at [140, 425] on link "Registration History" at bounding box center [173, 429] width 189 height 20
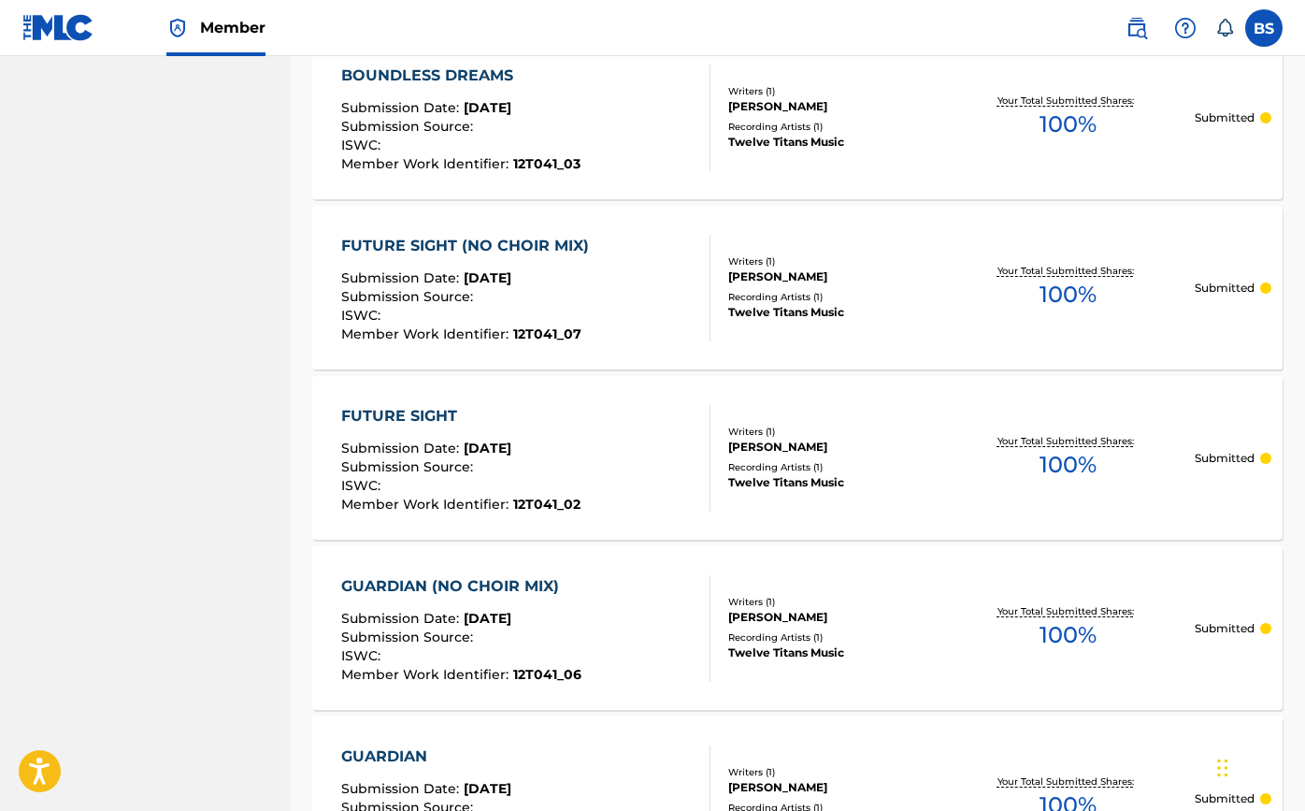
scroll to position [1241, 0]
